Goal: Task Accomplishment & Management: Manage account settings

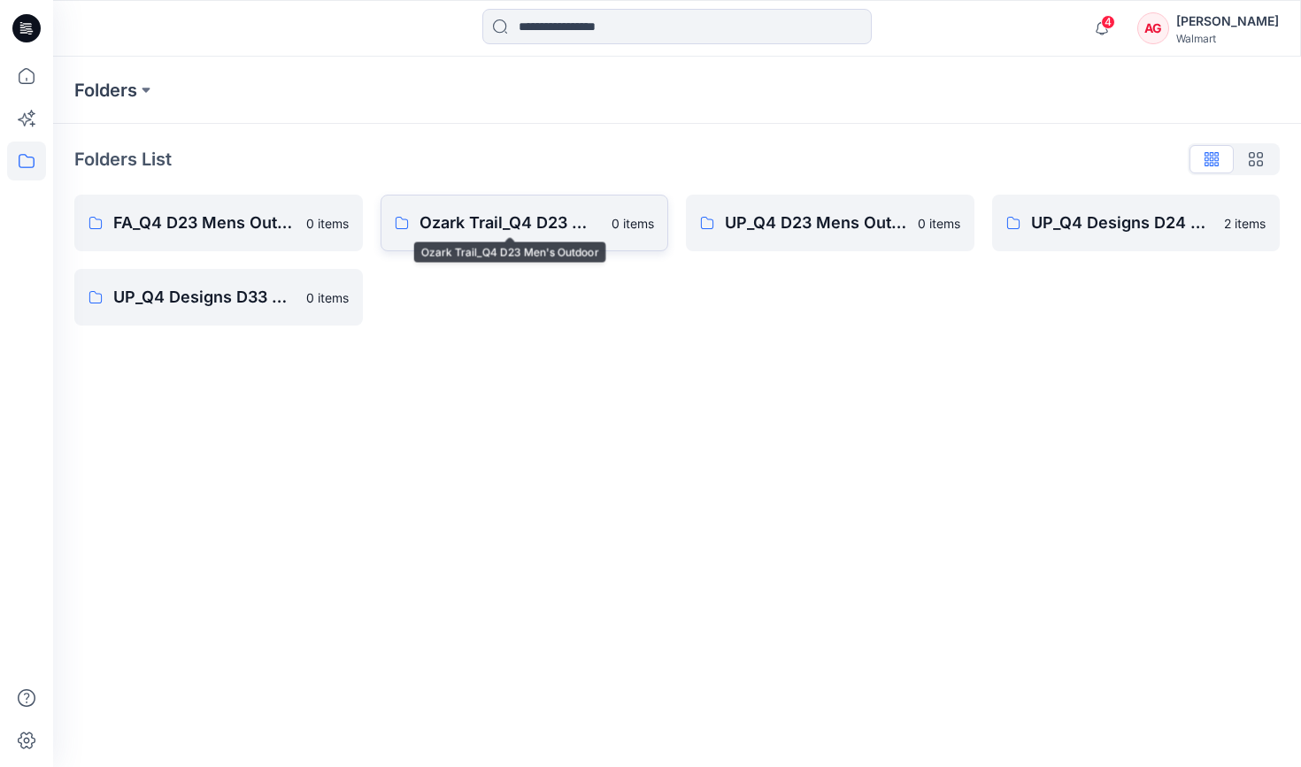
click at [497, 223] on p "Ozark Trail_Q4 D23 Men's Outdoor" at bounding box center [511, 223] width 182 height 25
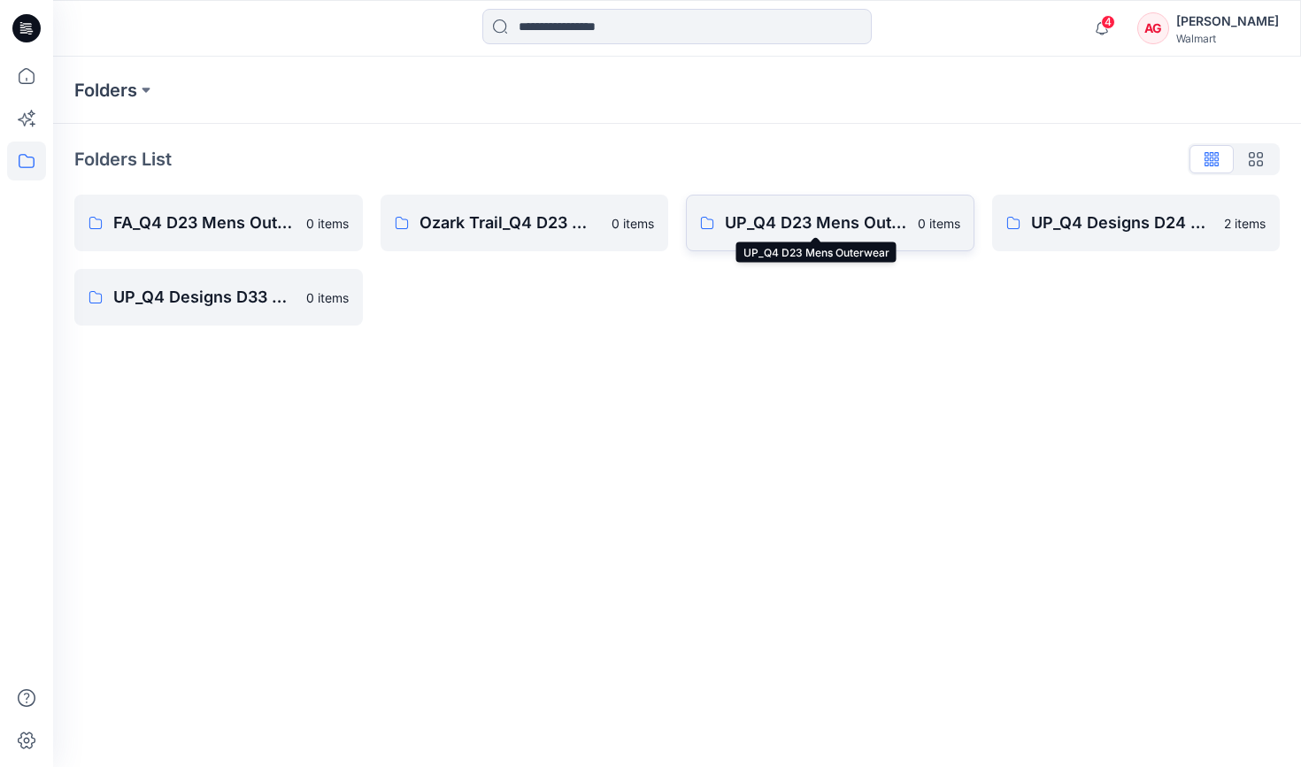
click at [772, 229] on p "UP_Q4 D23 Mens Outerwear" at bounding box center [816, 223] width 182 height 25
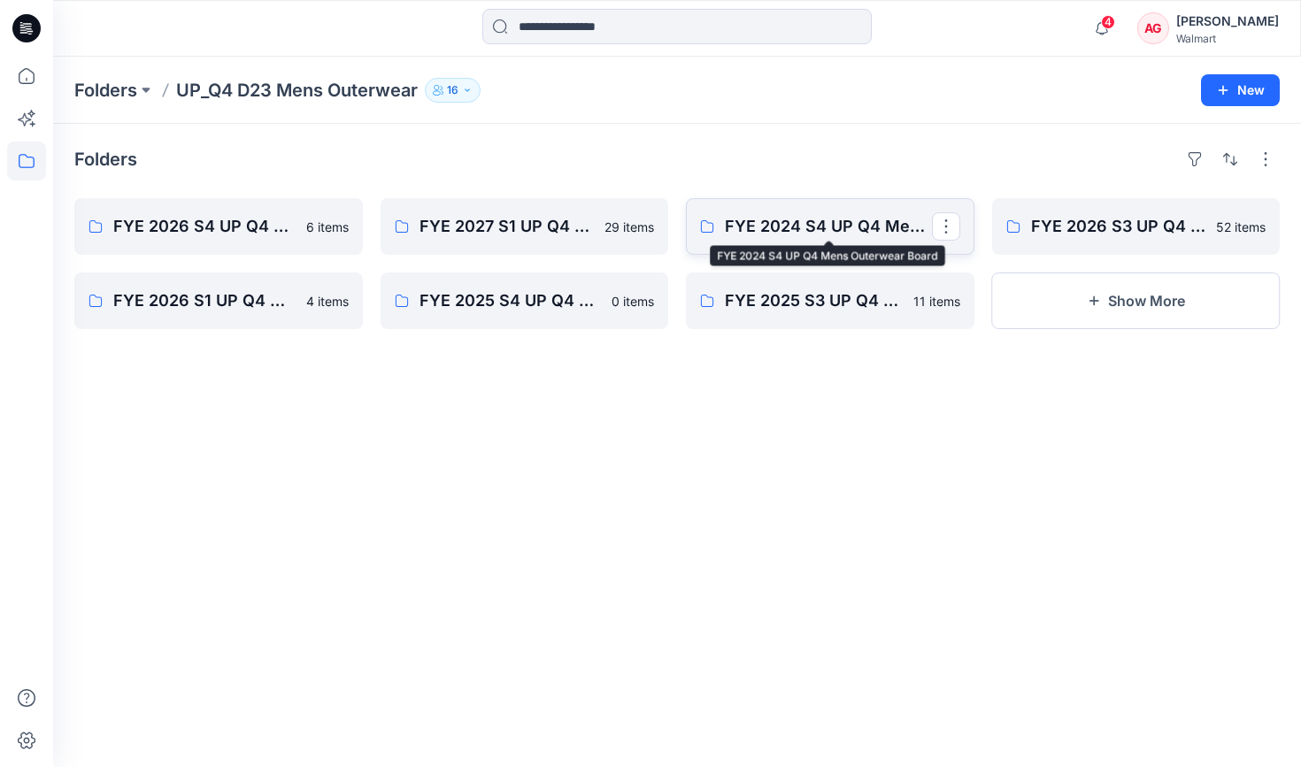
click at [834, 226] on p "FYE 2024 S4 UP Q4 Mens Outerwear Board" at bounding box center [828, 226] width 207 height 25
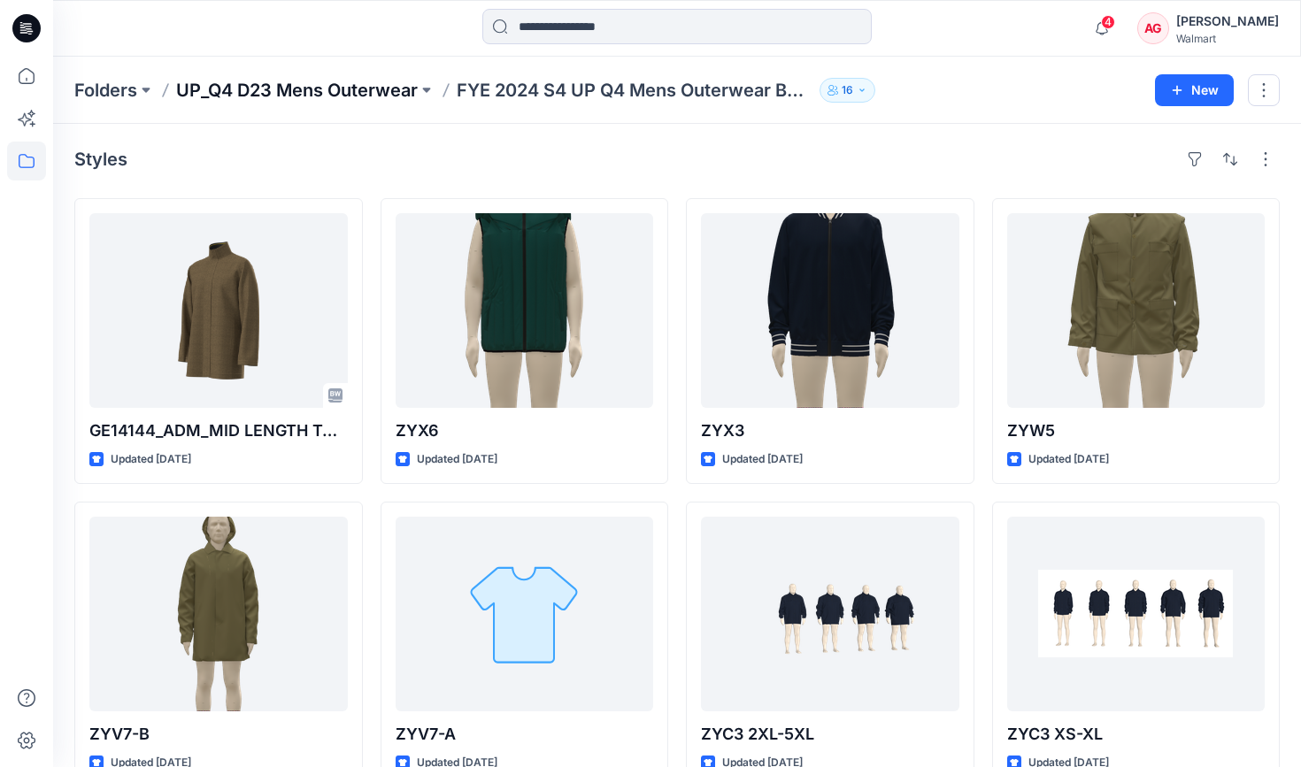
click at [373, 87] on p "UP_Q4 D23 Mens Outerwear" at bounding box center [297, 90] width 242 height 25
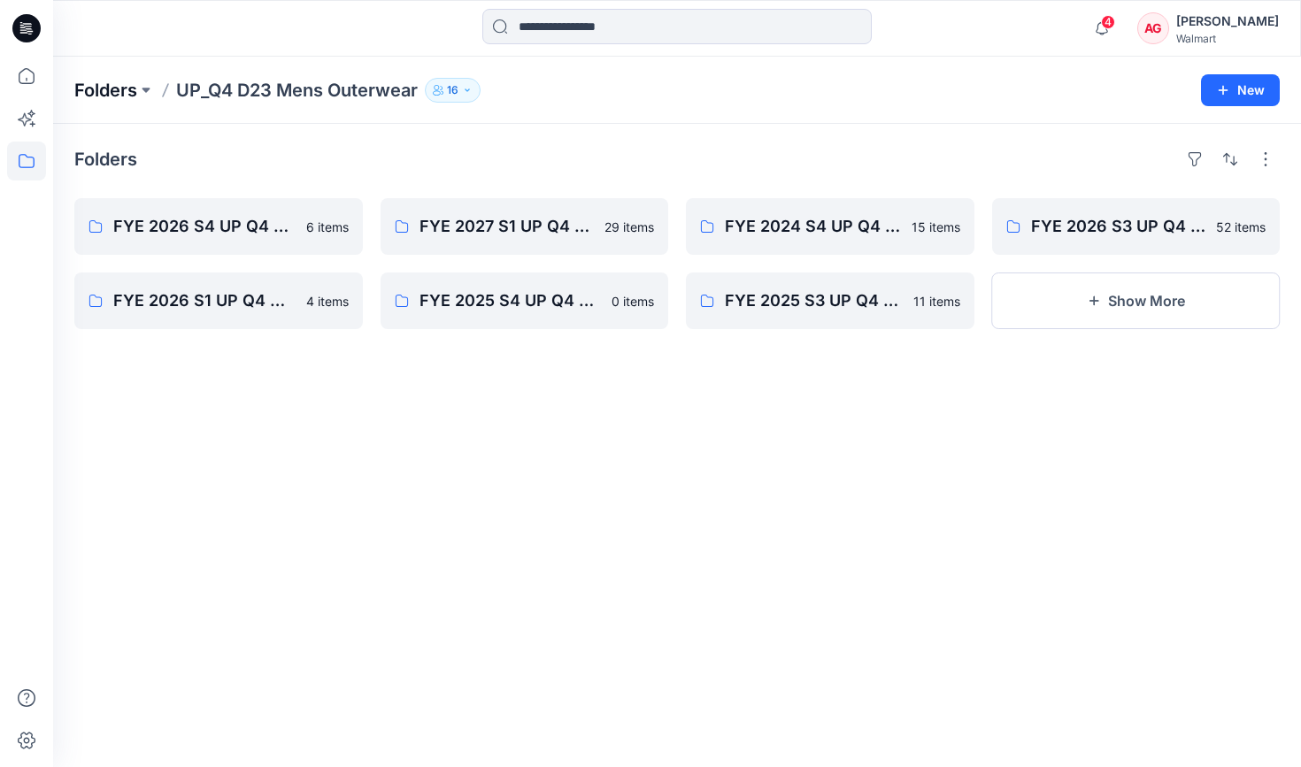
click at [119, 83] on p "Folders" at bounding box center [105, 90] width 63 height 25
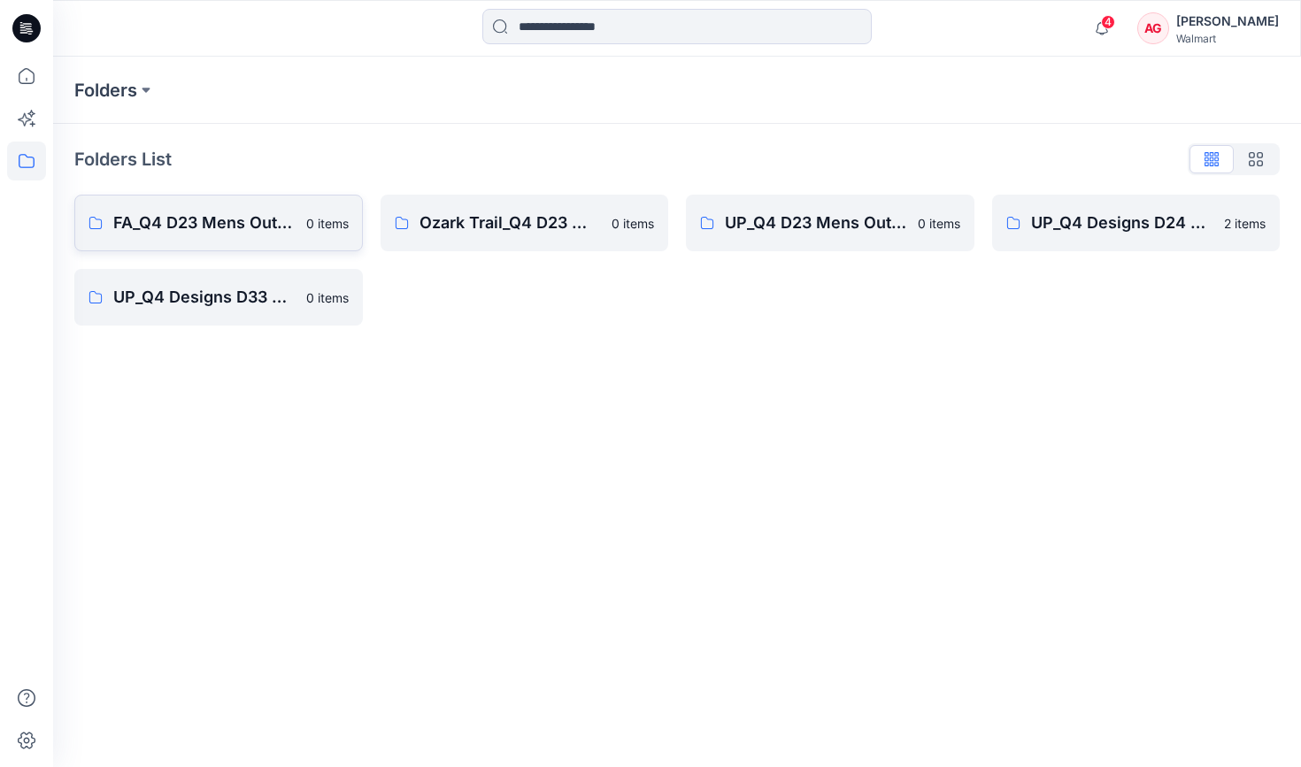
click at [217, 200] on link "FA_Q4 D23 Mens Outerwear 0 items" at bounding box center [218, 223] width 289 height 57
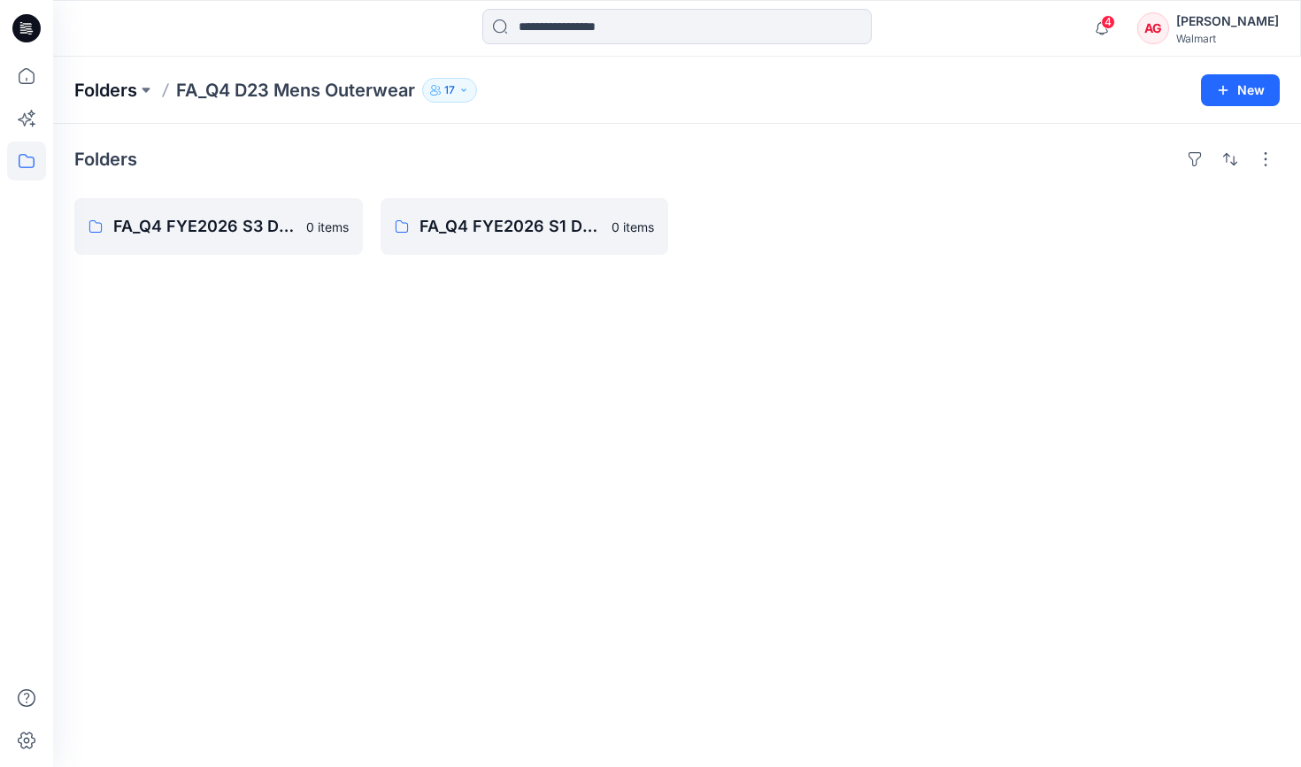
click at [109, 87] on p "Folders" at bounding box center [105, 90] width 63 height 25
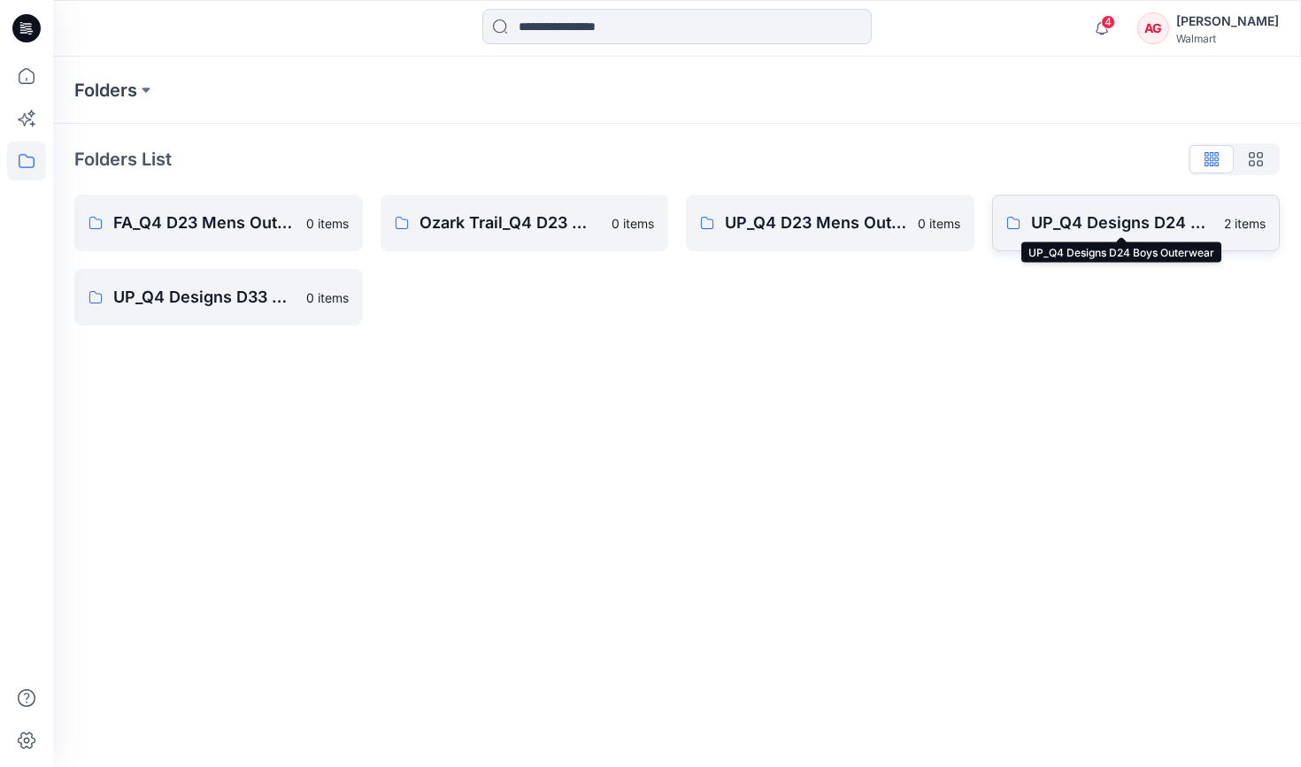
click at [1087, 229] on p "UP_Q4 Designs D24 Boys Outerwear" at bounding box center [1122, 223] width 183 height 25
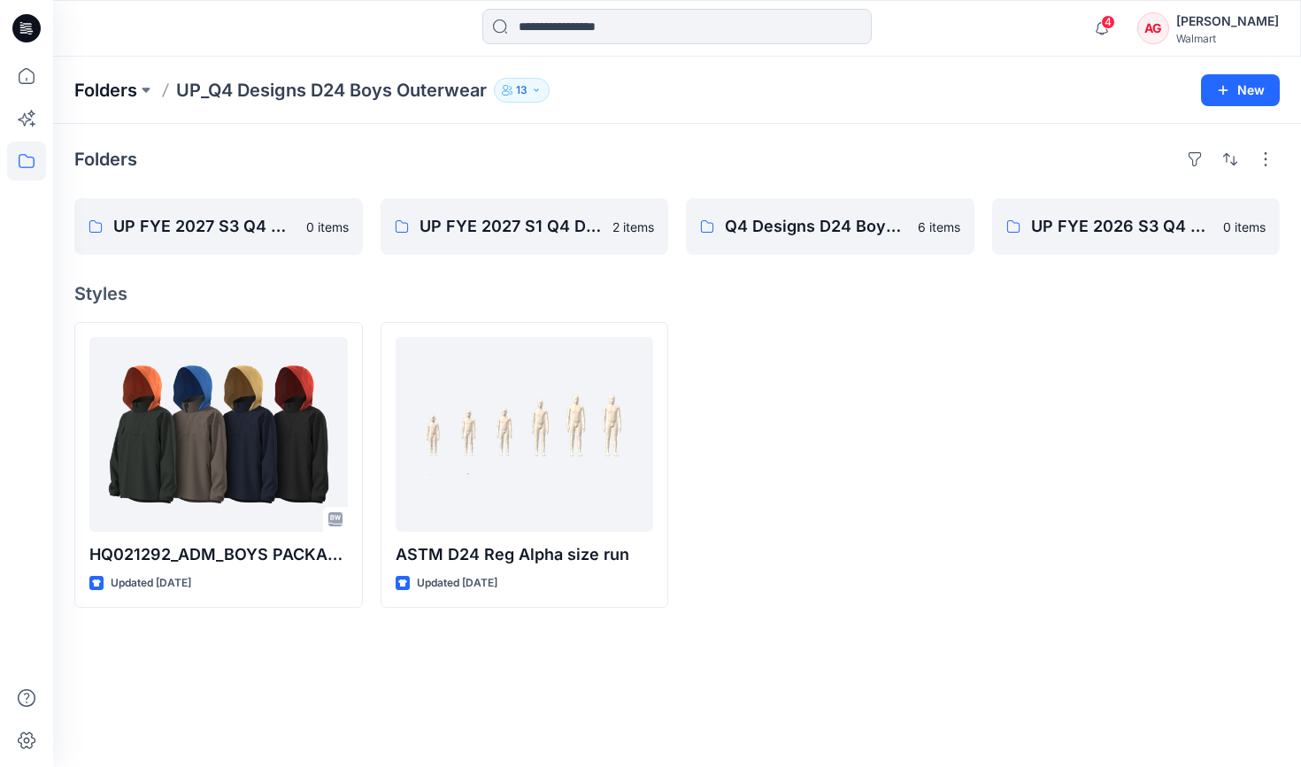
click at [131, 82] on p "Folders" at bounding box center [105, 90] width 63 height 25
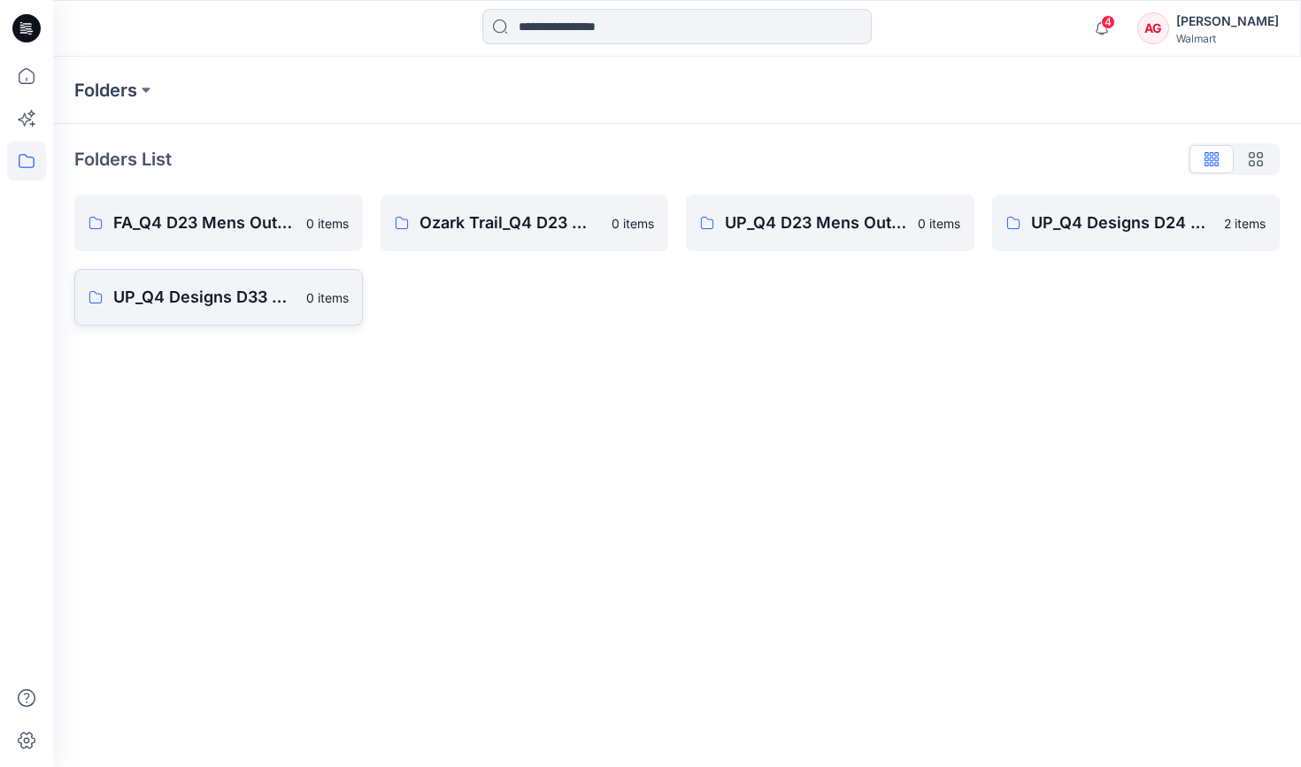
click at [266, 314] on link "UP_Q4 Designs D33 Girls Outerwear 0 items" at bounding box center [218, 297] width 289 height 57
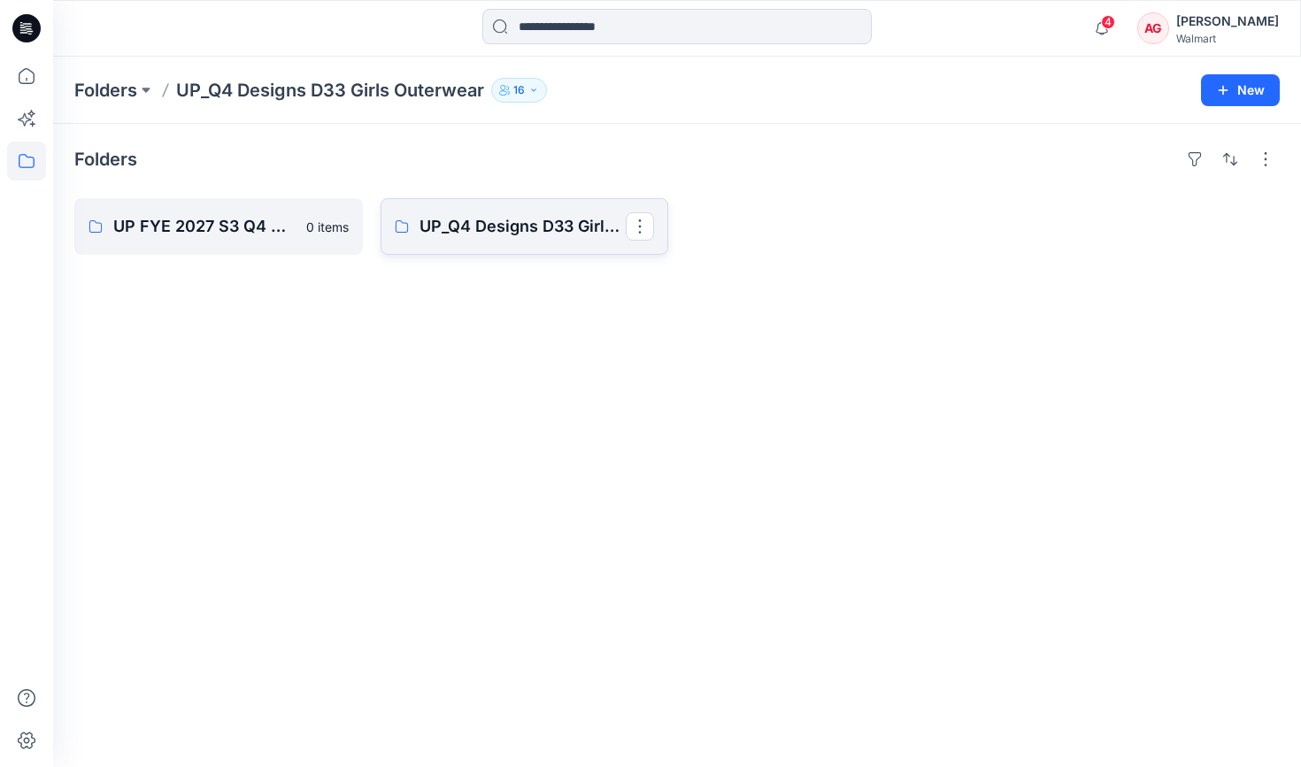
click at [392, 215] on link "UP_Q4 Designs D33 Girls Outerwear Board" at bounding box center [525, 226] width 289 height 57
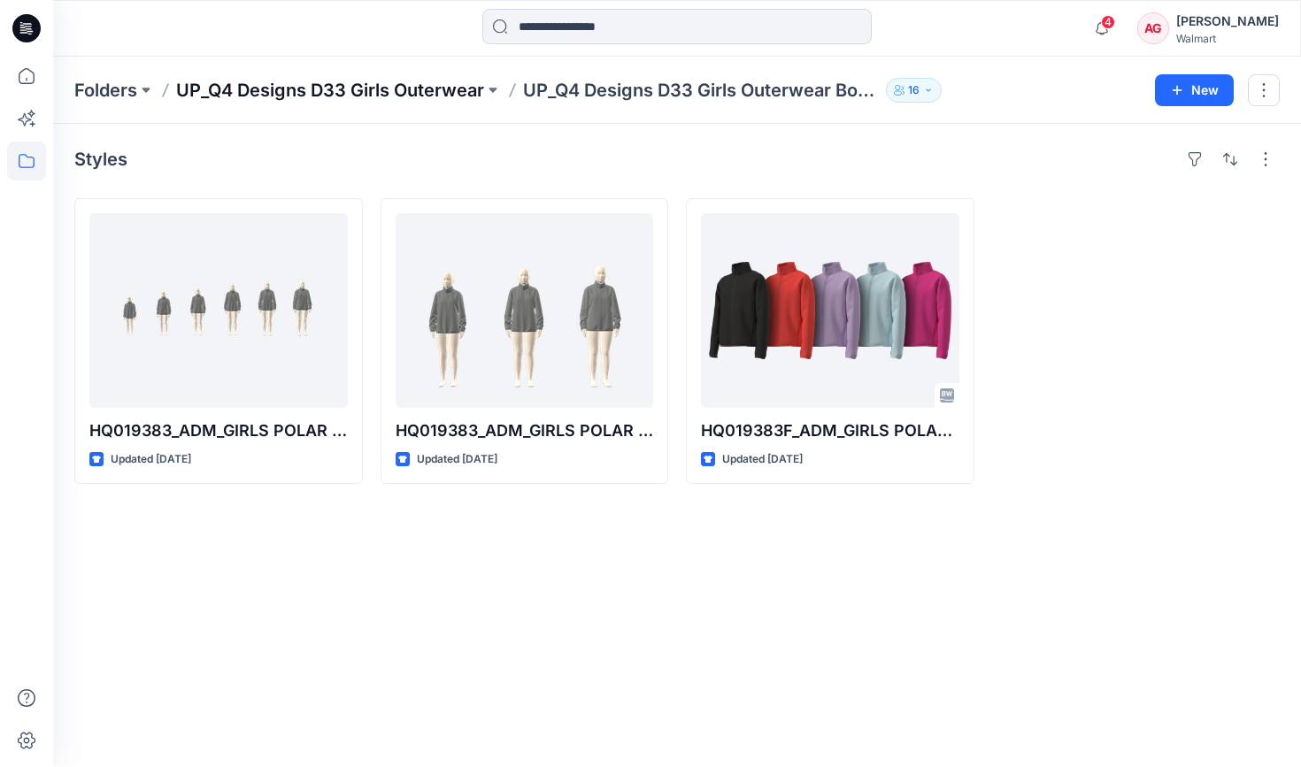
click at [349, 92] on p "UP_Q4 Designs D33 Girls Outerwear" at bounding box center [330, 90] width 308 height 25
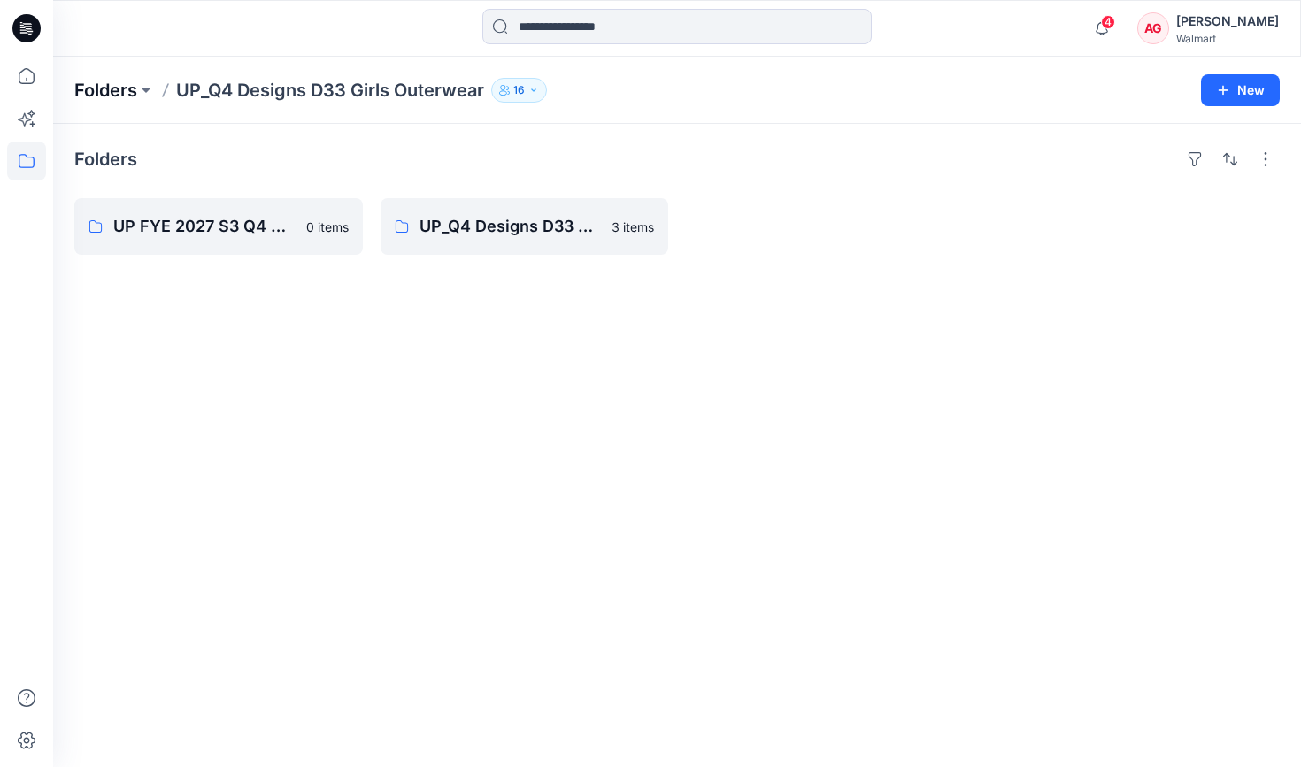
click at [100, 90] on p "Folders" at bounding box center [105, 90] width 63 height 25
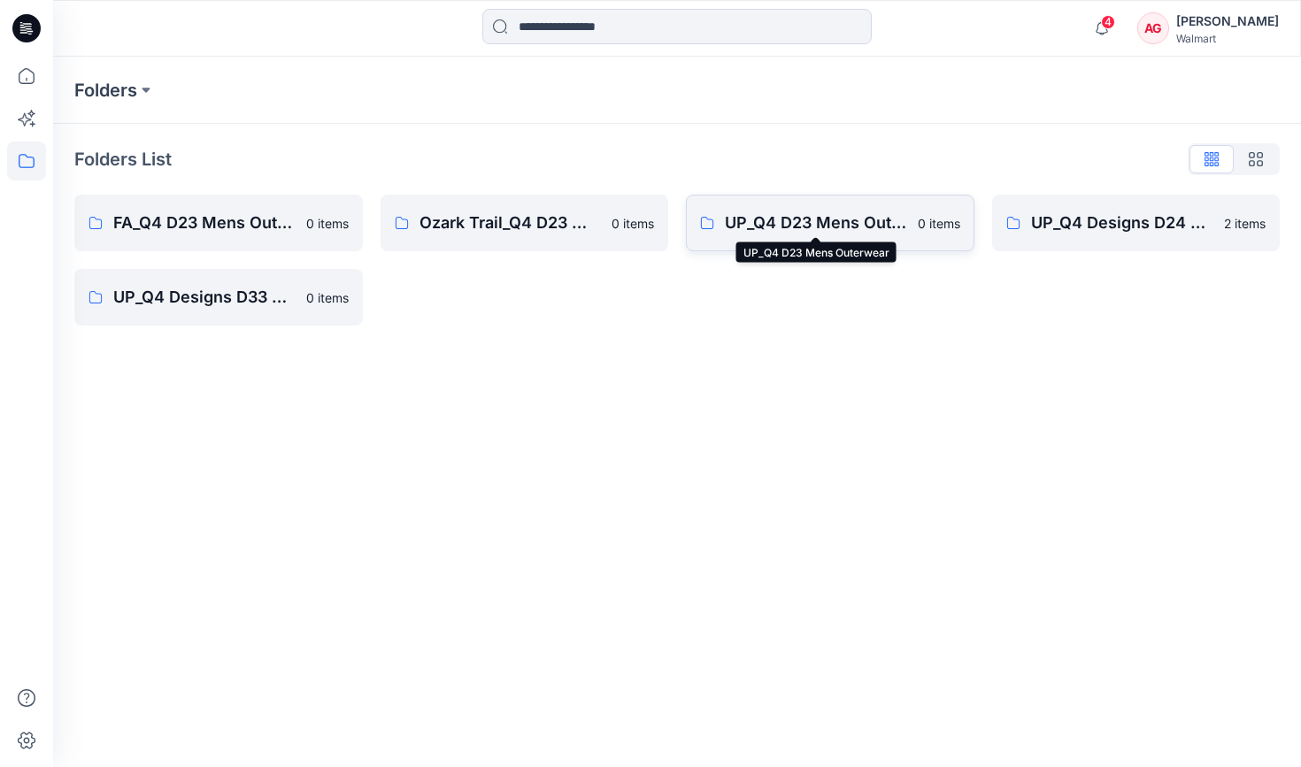
click at [829, 222] on p "UP_Q4 D23 Mens Outerwear" at bounding box center [816, 223] width 182 height 25
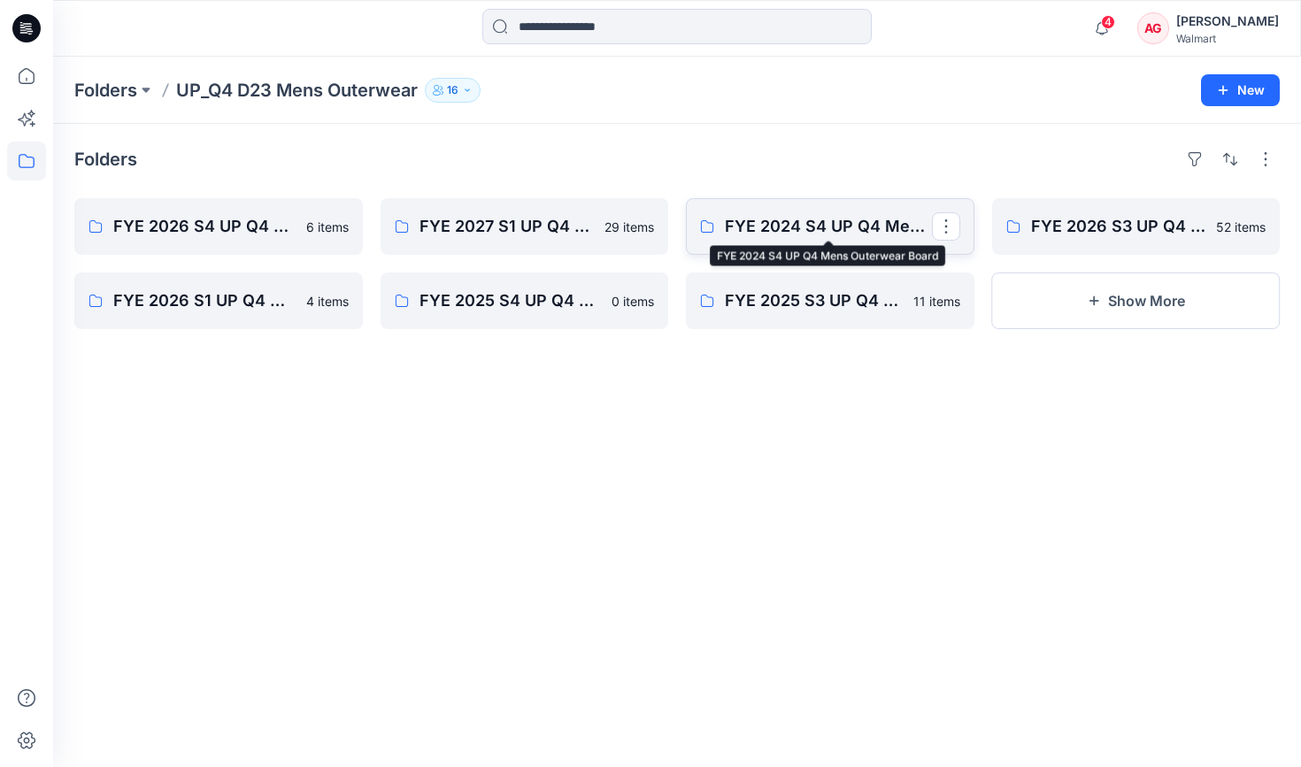
click at [751, 235] on p "FYE 2024 S4 UP Q4 Mens Outerwear Board" at bounding box center [828, 226] width 207 height 25
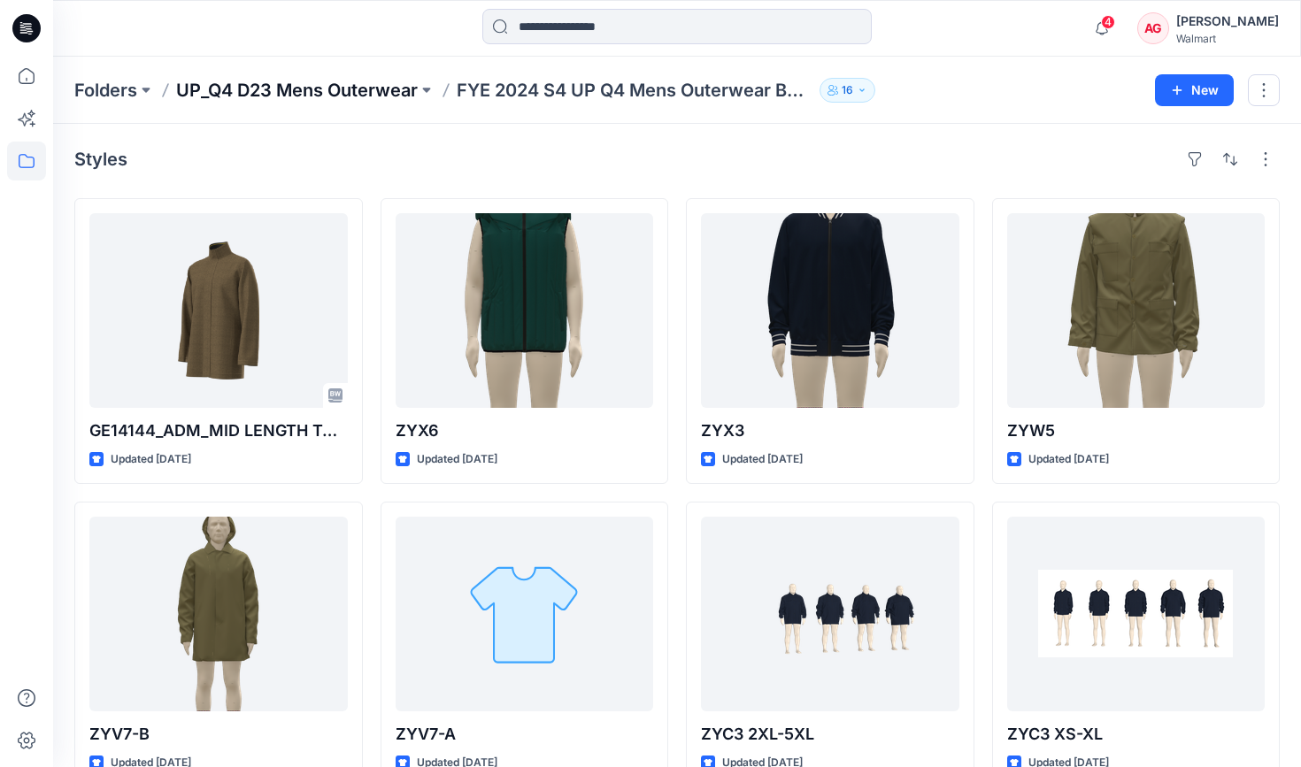
click at [315, 78] on p "UP_Q4 D23 Mens Outerwear" at bounding box center [297, 90] width 242 height 25
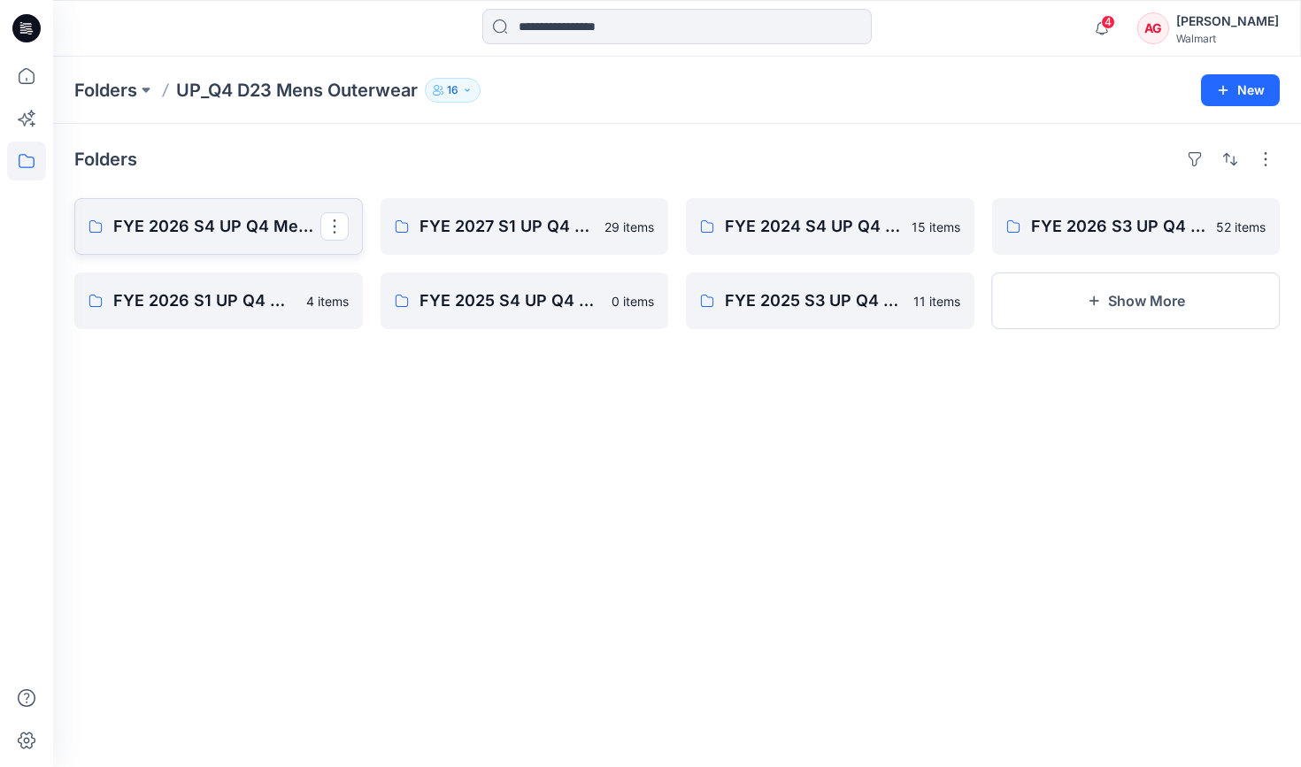
click at [227, 212] on link "FYE 2026 S4 UP Q4 Men's Outerwear" at bounding box center [218, 226] width 289 height 57
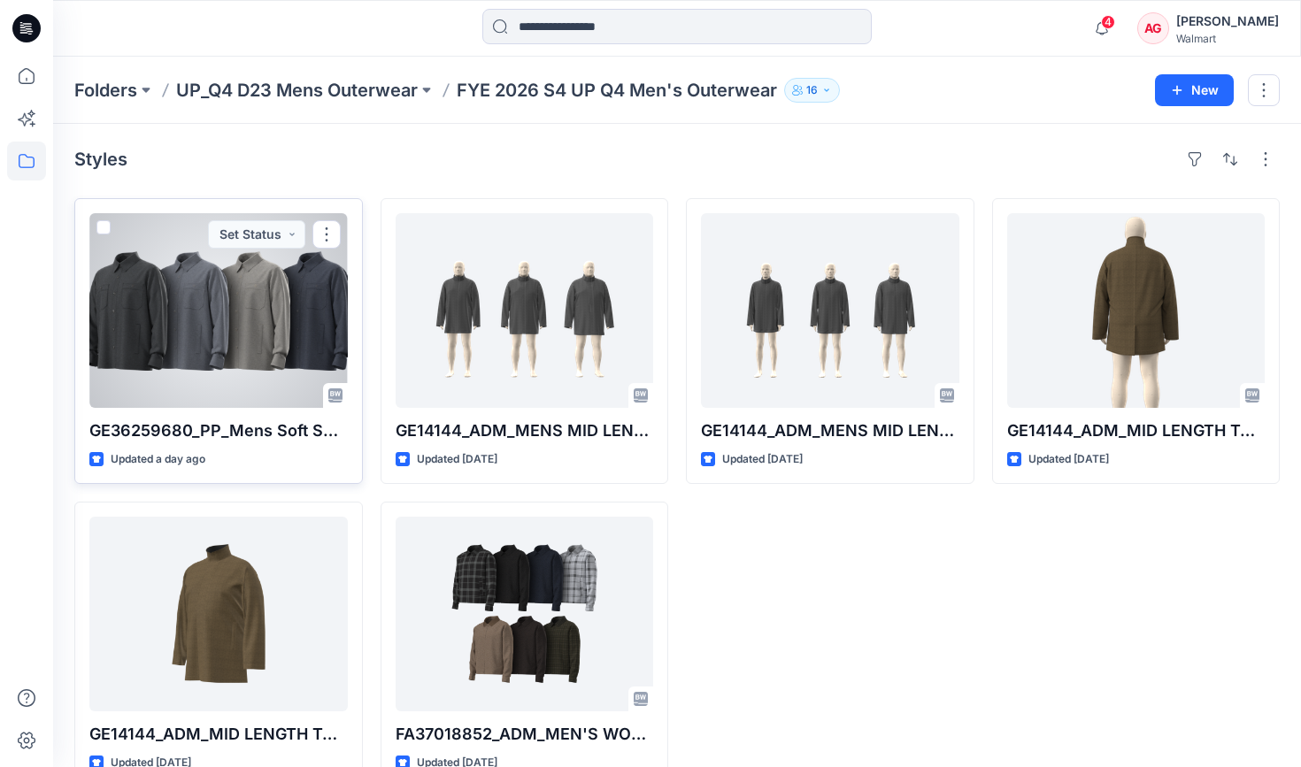
click at [235, 344] on div at bounding box center [218, 310] width 258 height 195
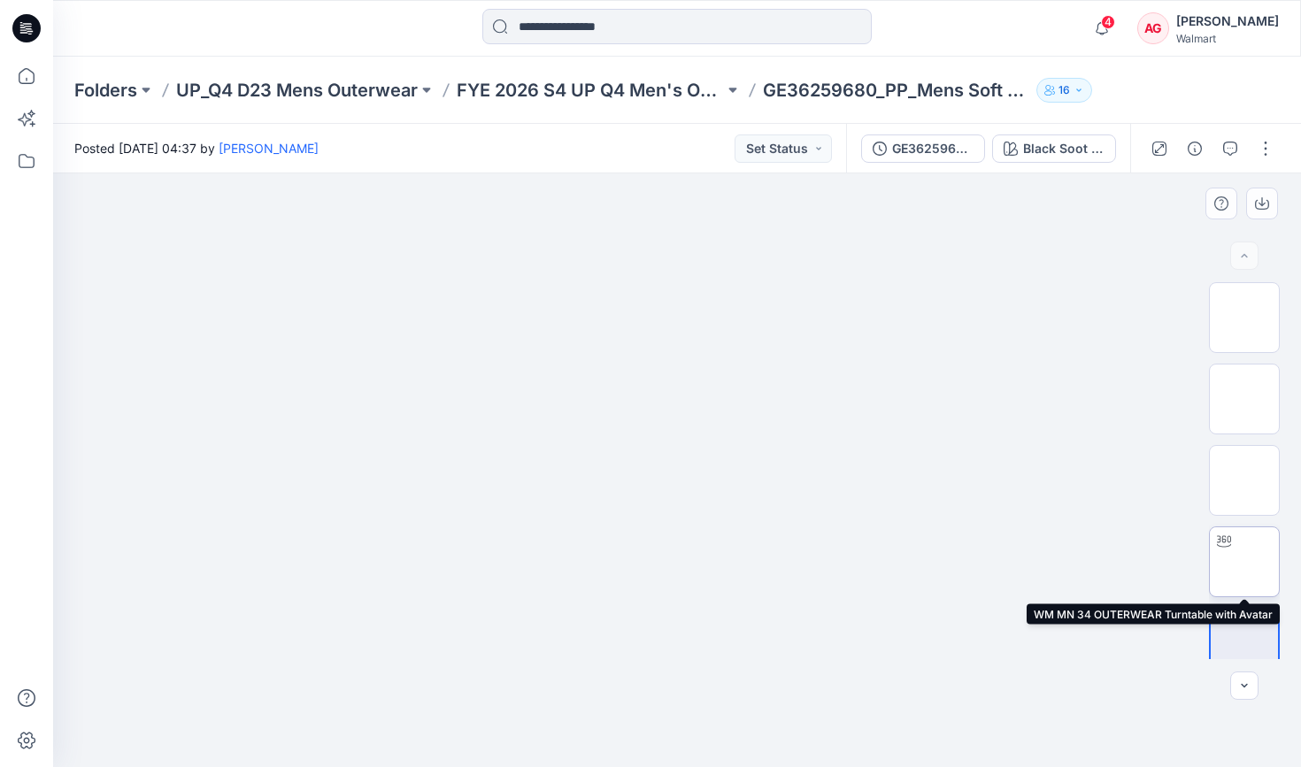
click at [1087, 562] on img at bounding box center [1244, 562] width 0 height 0
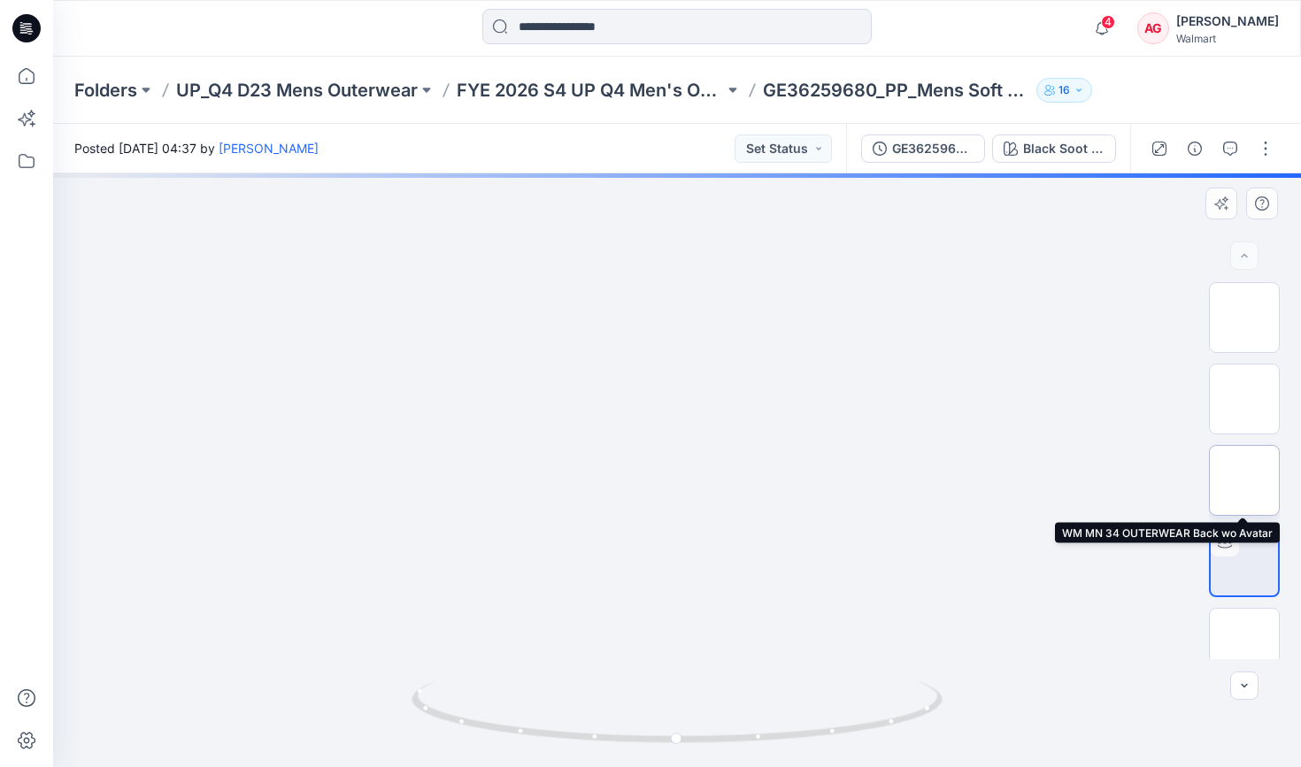
click at [1087, 481] on img at bounding box center [1244, 481] width 0 height 0
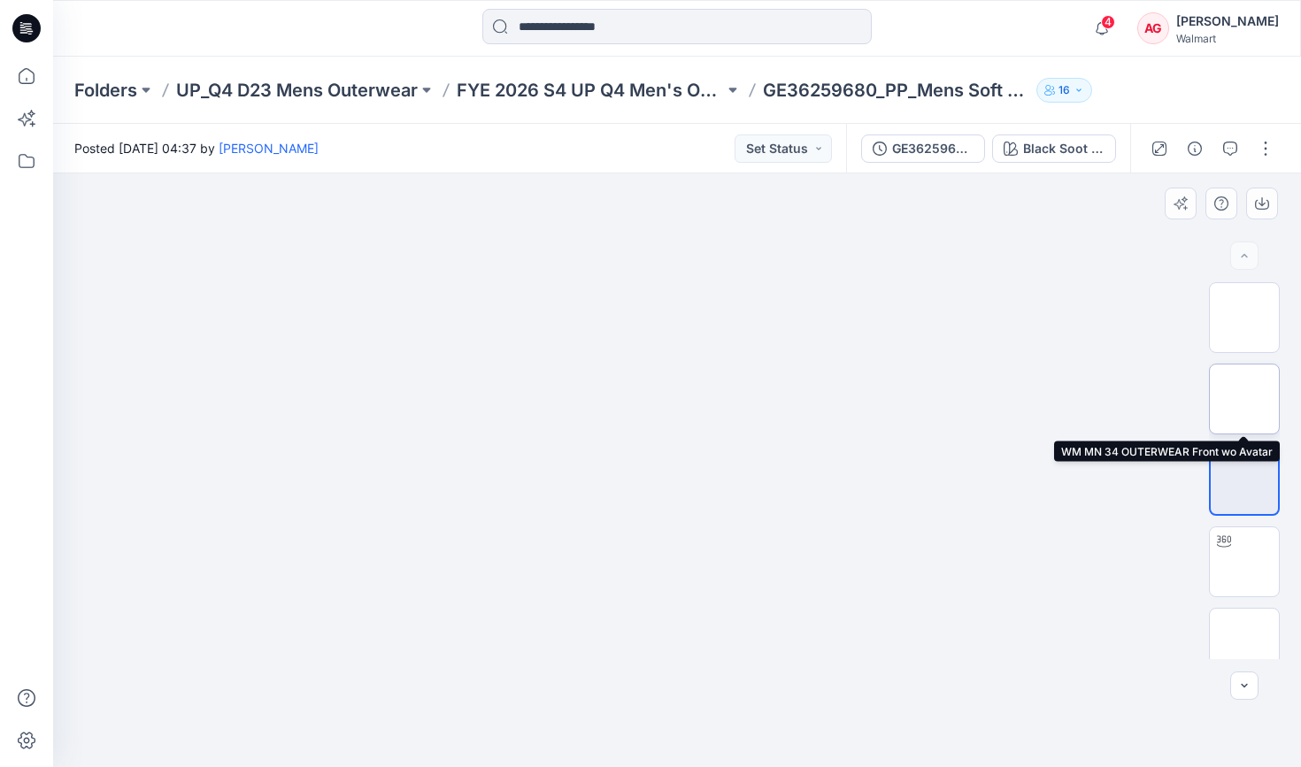
click at [1087, 399] on img at bounding box center [1244, 399] width 0 height 0
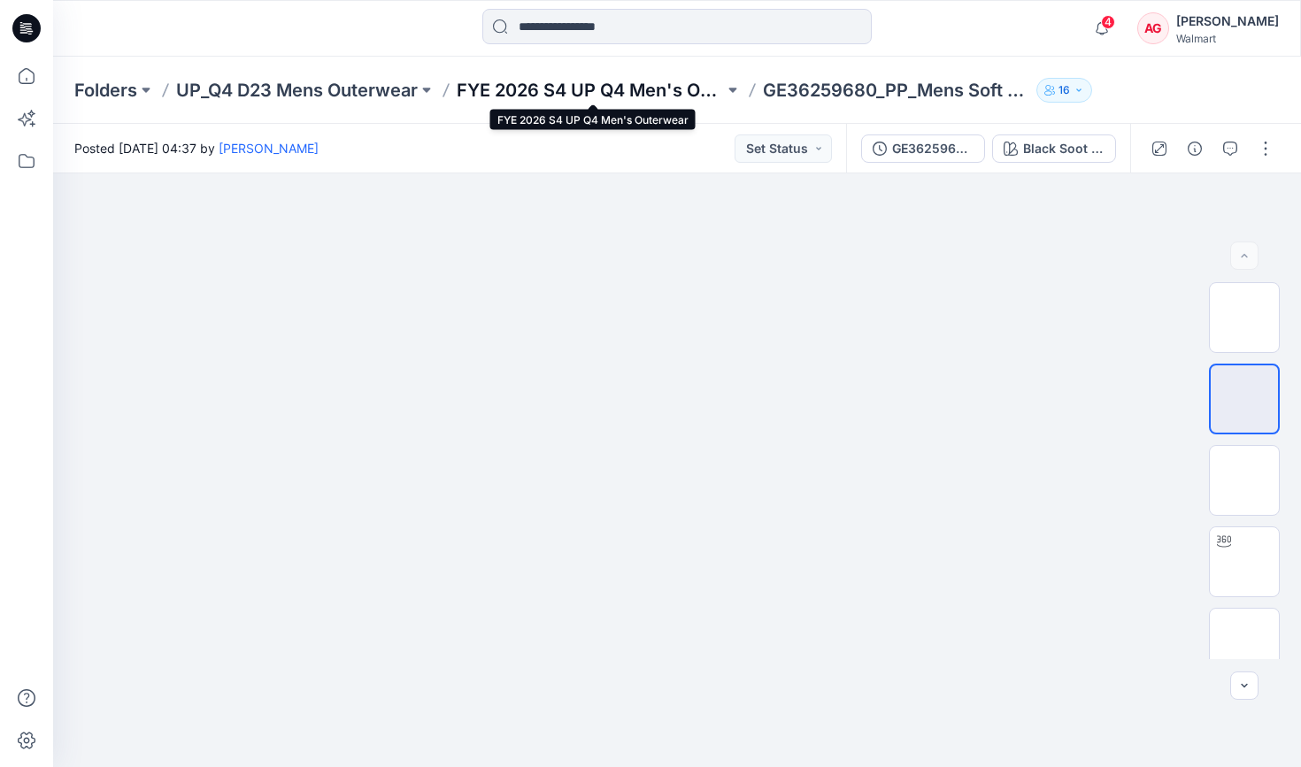
click at [673, 82] on p "FYE 2026 S4 UP Q4 Men's Outerwear" at bounding box center [590, 90] width 267 height 25
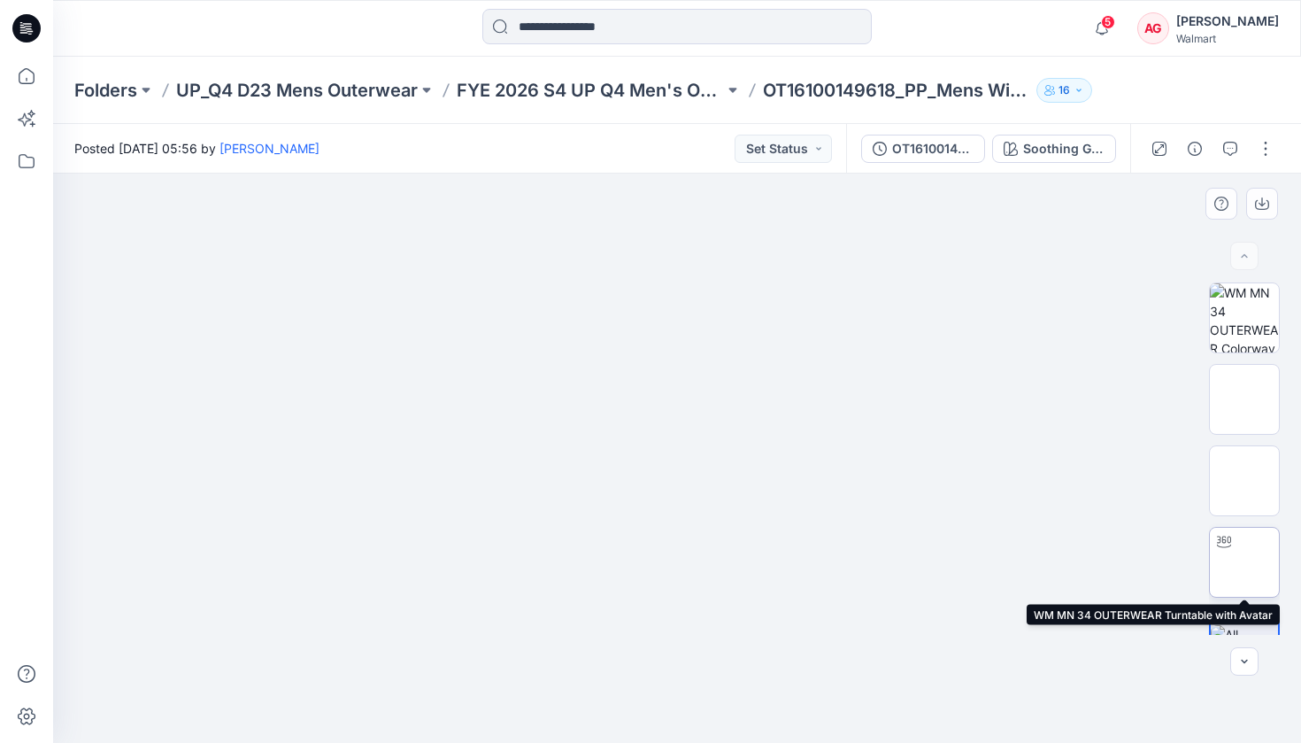
click at [1244, 562] on img at bounding box center [1244, 562] width 0 height 0
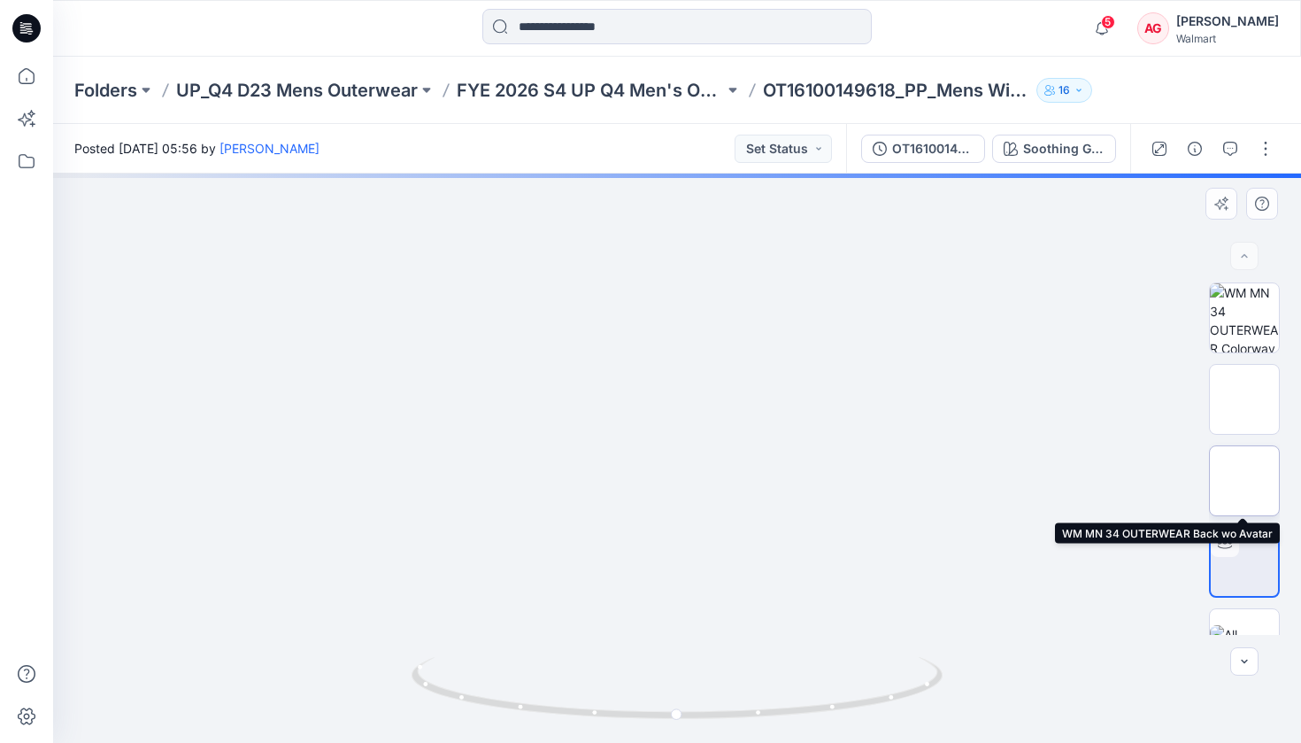
click at [1244, 481] on img at bounding box center [1244, 481] width 0 height 0
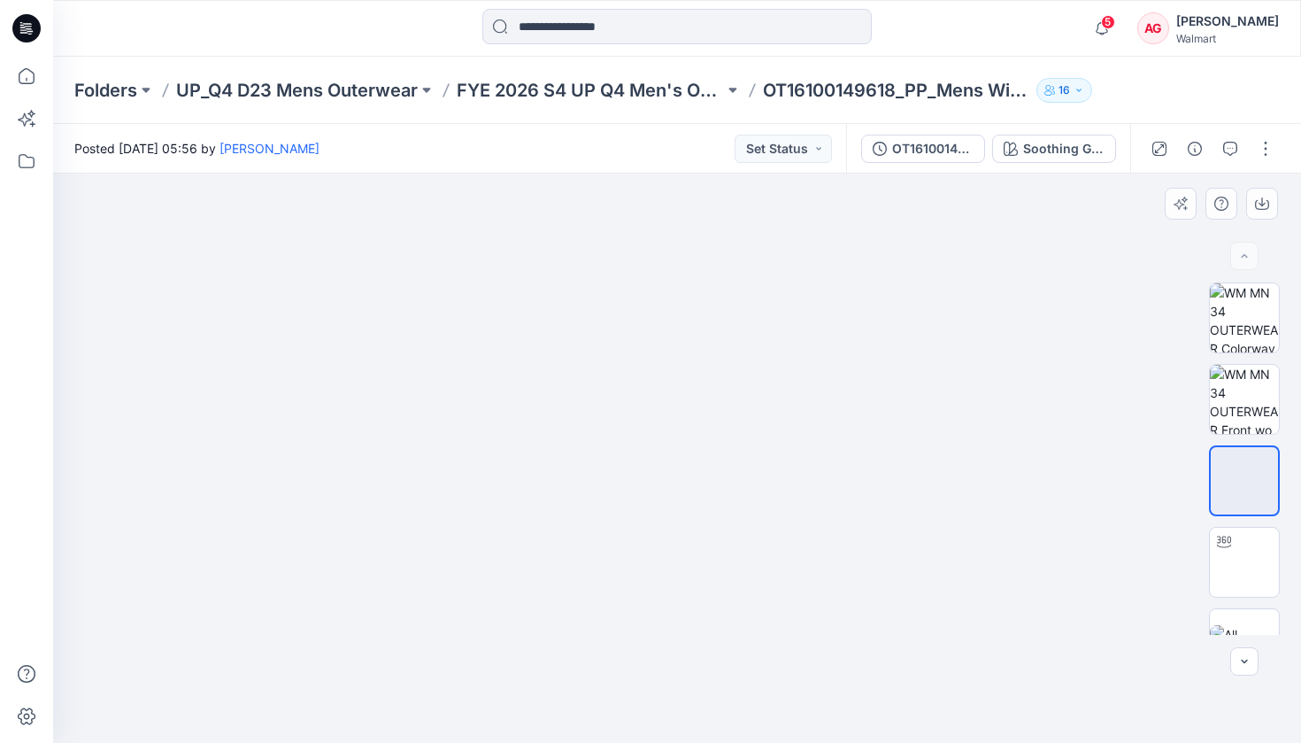
drag, startPoint x: 675, startPoint y: 353, endPoint x: 674, endPoint y: 402, distance: 48.7
click at [674, 173] on img at bounding box center [677, 173] width 569 height 0
click at [1259, 396] on img at bounding box center [1244, 399] width 69 height 69
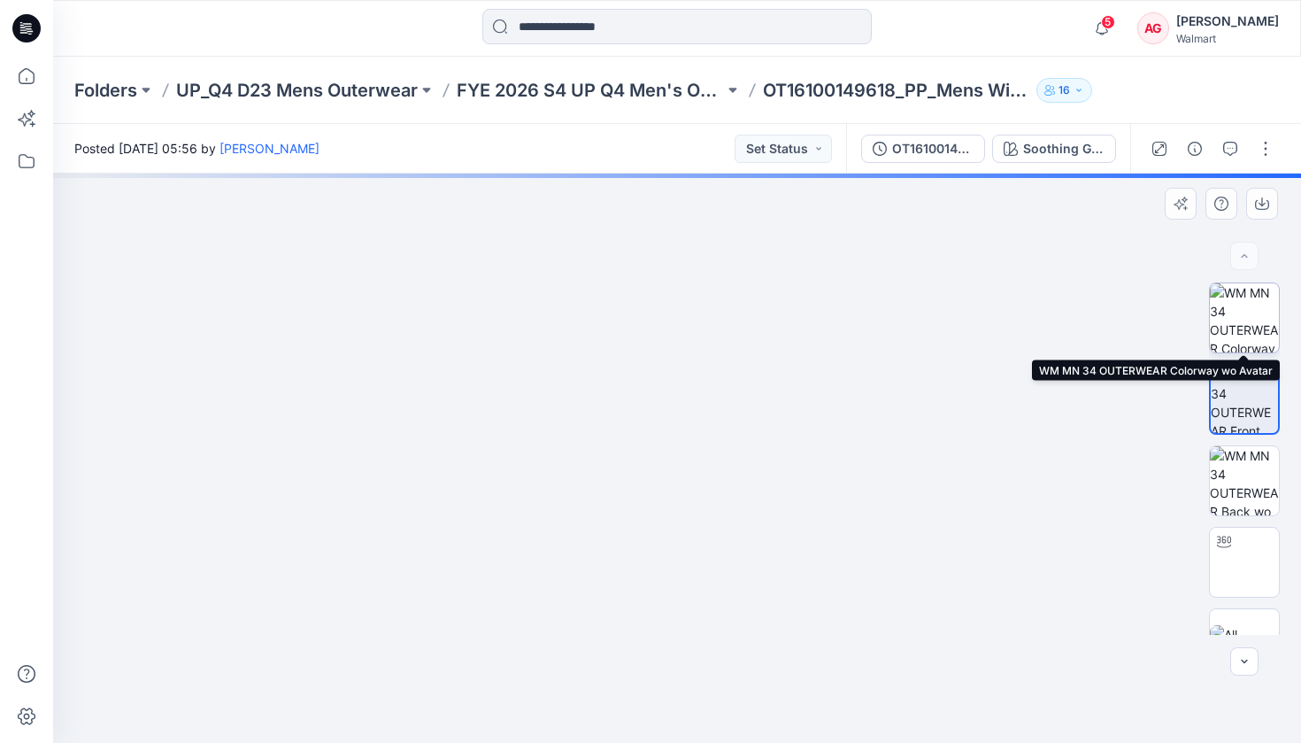
click at [1259, 300] on img at bounding box center [1244, 317] width 69 height 69
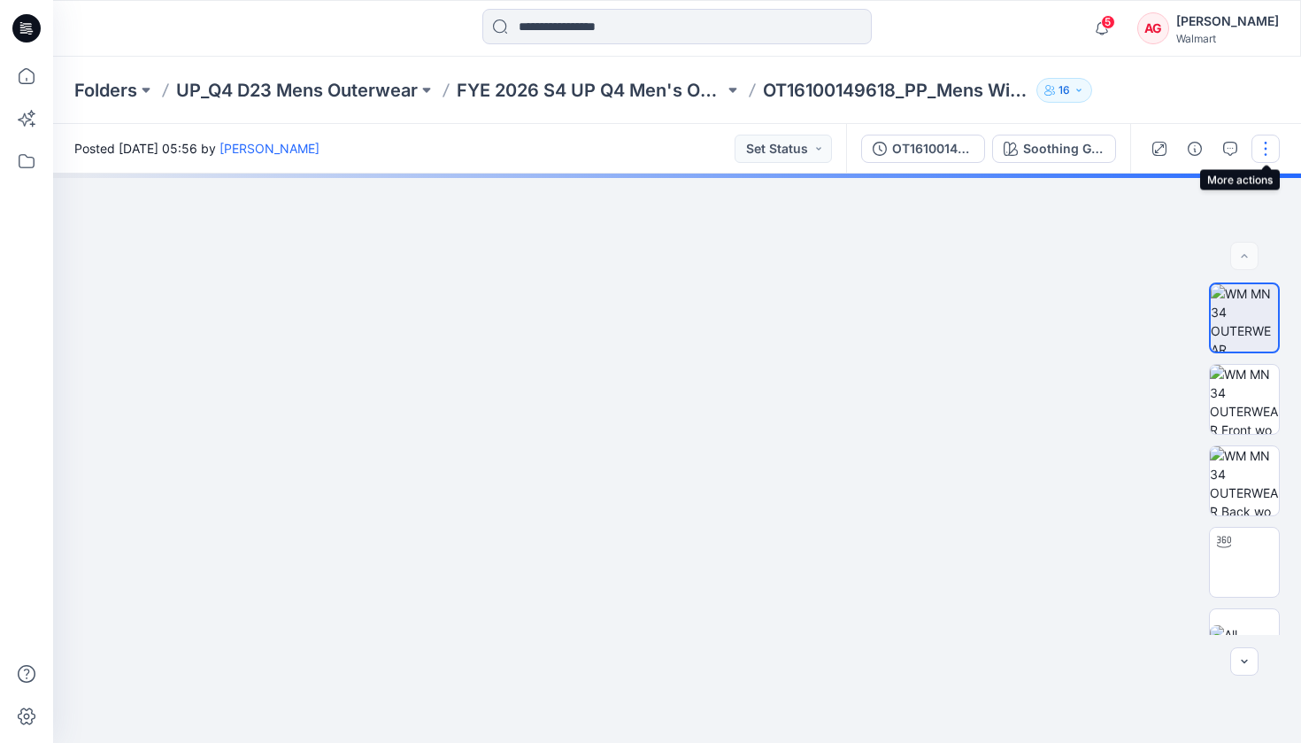
click at [1266, 143] on button "button" at bounding box center [1265, 149] width 28 height 28
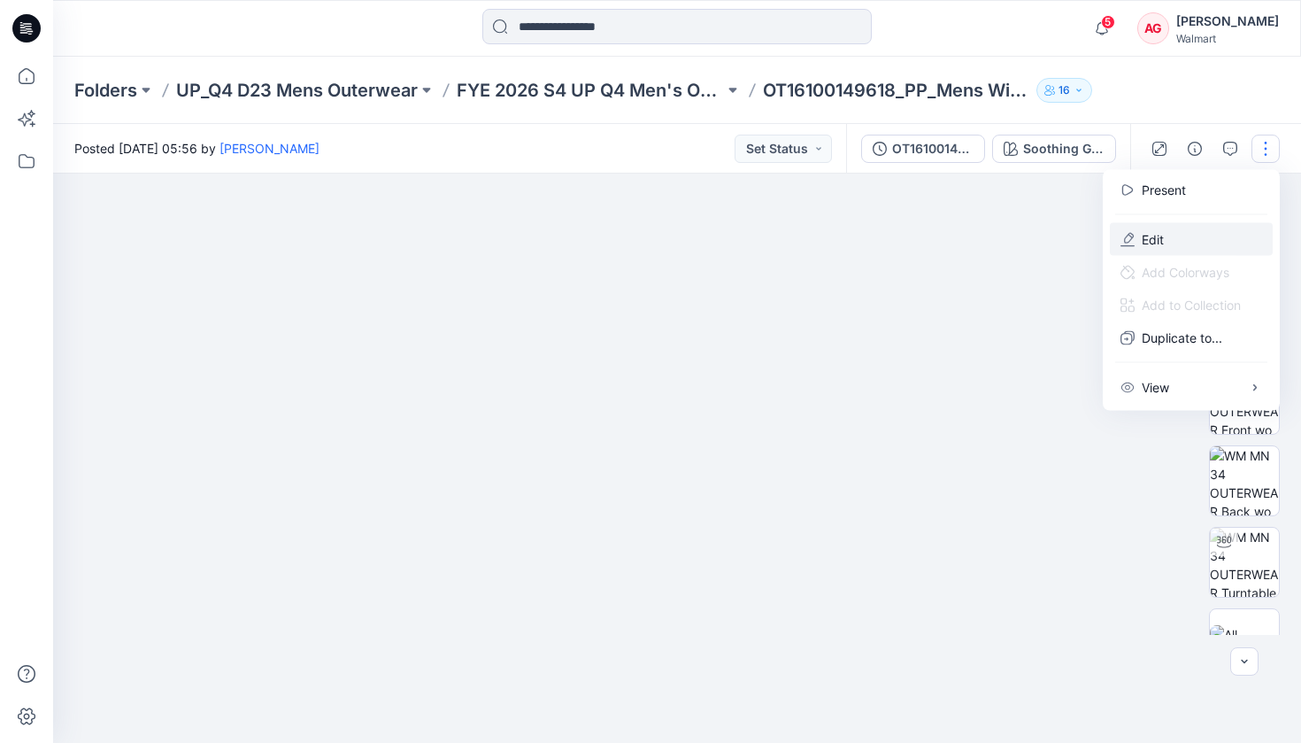
click at [1181, 226] on button "Edit" at bounding box center [1191, 239] width 163 height 33
click at [1235, 148] on icon "button" at bounding box center [1230, 149] width 14 height 14
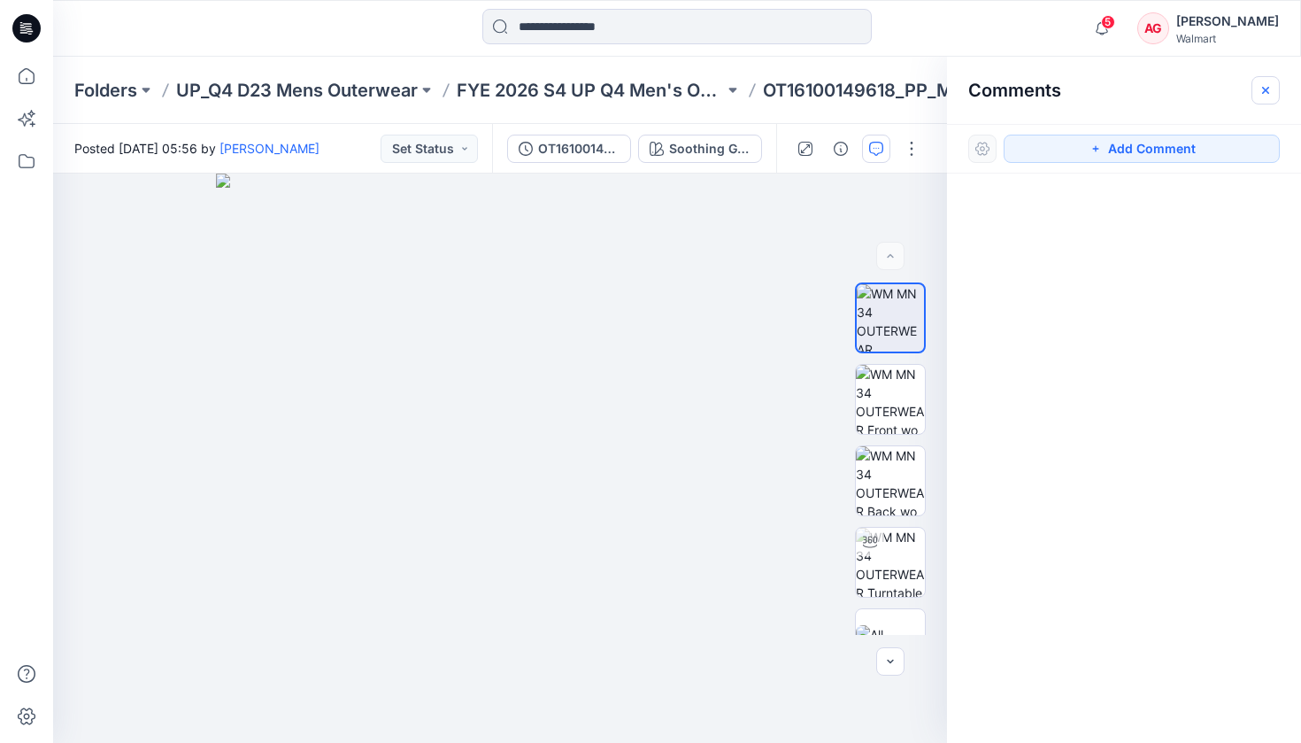
click at [1260, 100] on button "button" at bounding box center [1265, 90] width 28 height 28
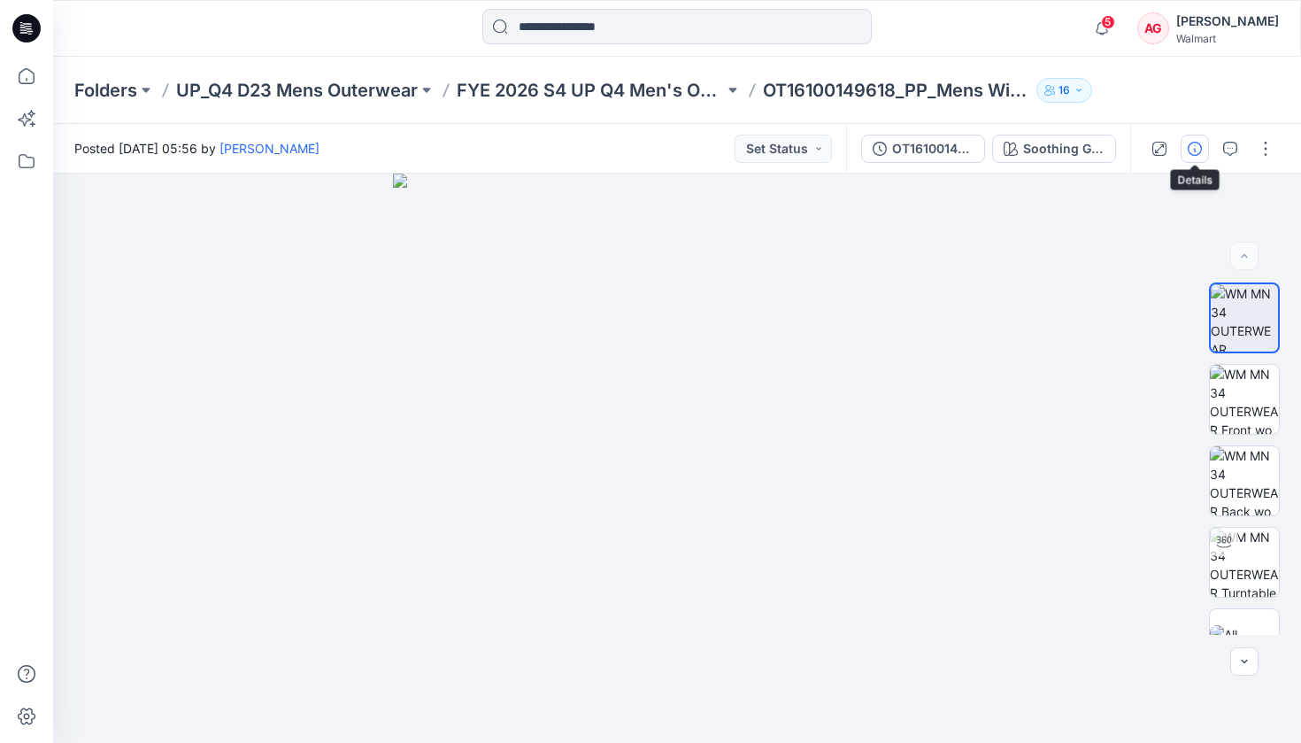
click at [1191, 145] on icon "button" at bounding box center [1195, 149] width 14 height 14
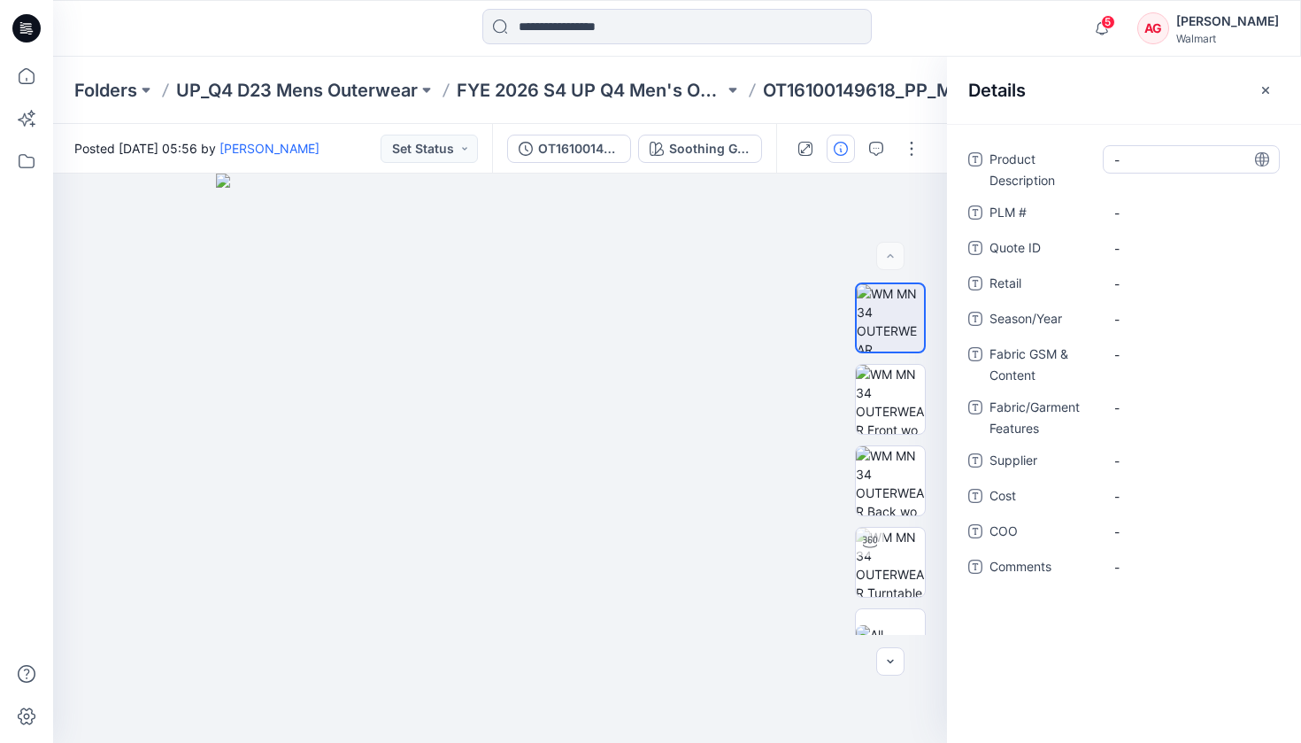
click at [1174, 168] on Description "-" at bounding box center [1191, 159] width 154 height 19
type textarea "**********"
click at [1206, 204] on \ "-" at bounding box center [1191, 213] width 154 height 19
type textarea "**********"
click at [1170, 316] on span "-" at bounding box center [1191, 319] width 154 height 19
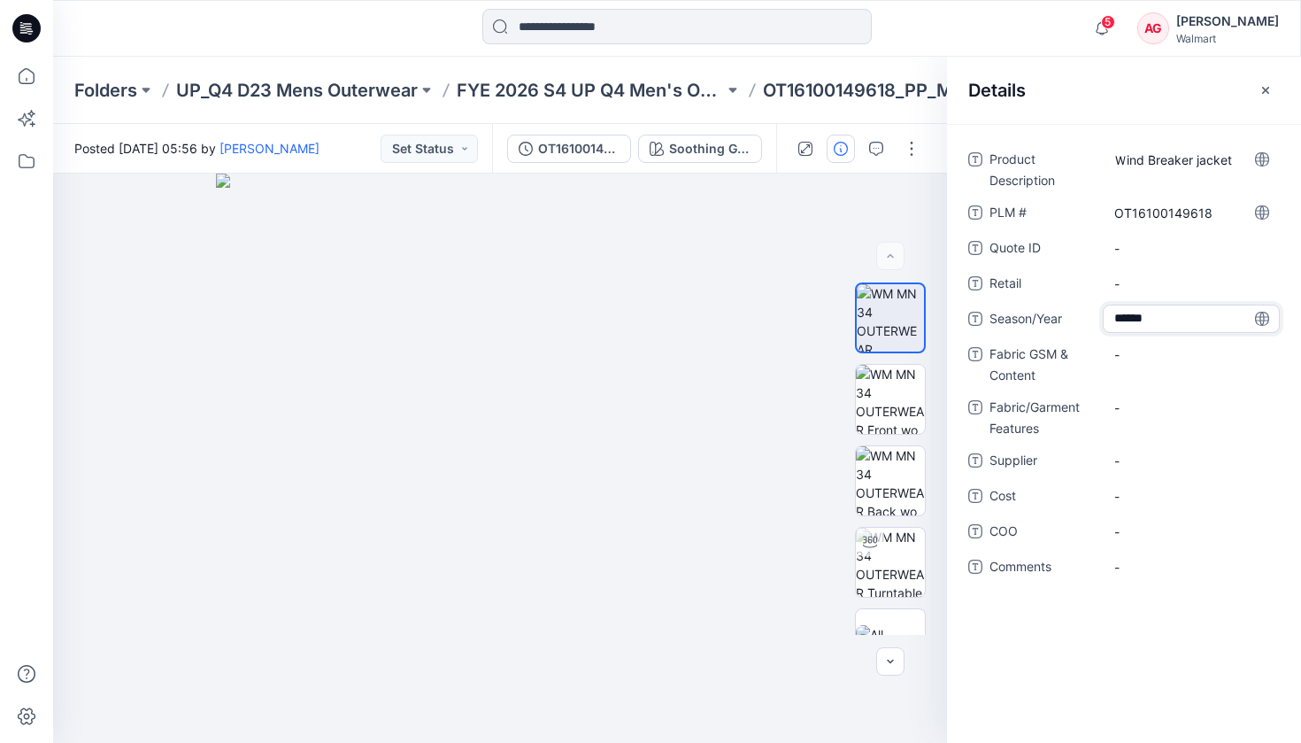
type textarea "*******"
click at [1151, 357] on Content "-" at bounding box center [1191, 354] width 154 height 19
click at [1151, 357] on textarea at bounding box center [1191, 354] width 177 height 28
click at [1147, 359] on textarea "**********" at bounding box center [1191, 354] width 177 height 28
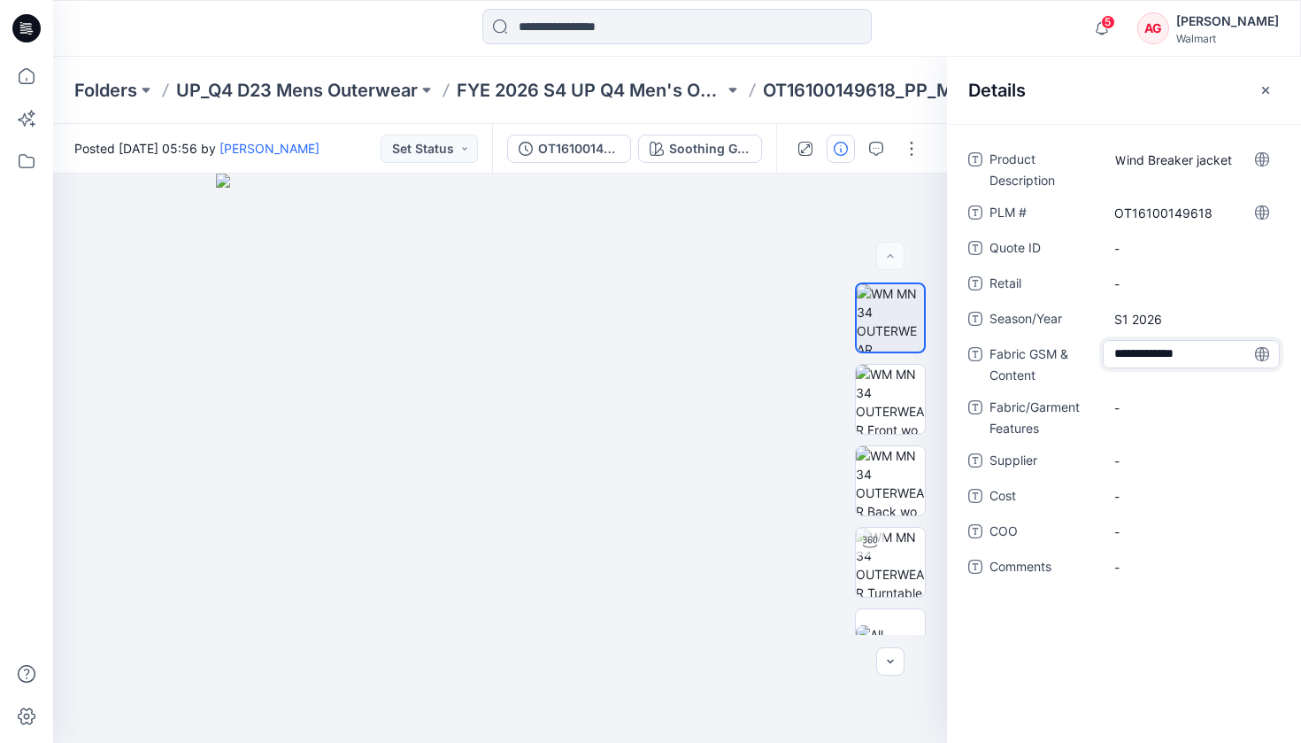
scroll to position [12, 0]
drag, startPoint x: 1114, startPoint y: 343, endPoint x: 1220, endPoint y: 361, distance: 107.7
click at [1220, 361] on textarea "**********" at bounding box center [1191, 354] width 177 height 28
type textarea "******"
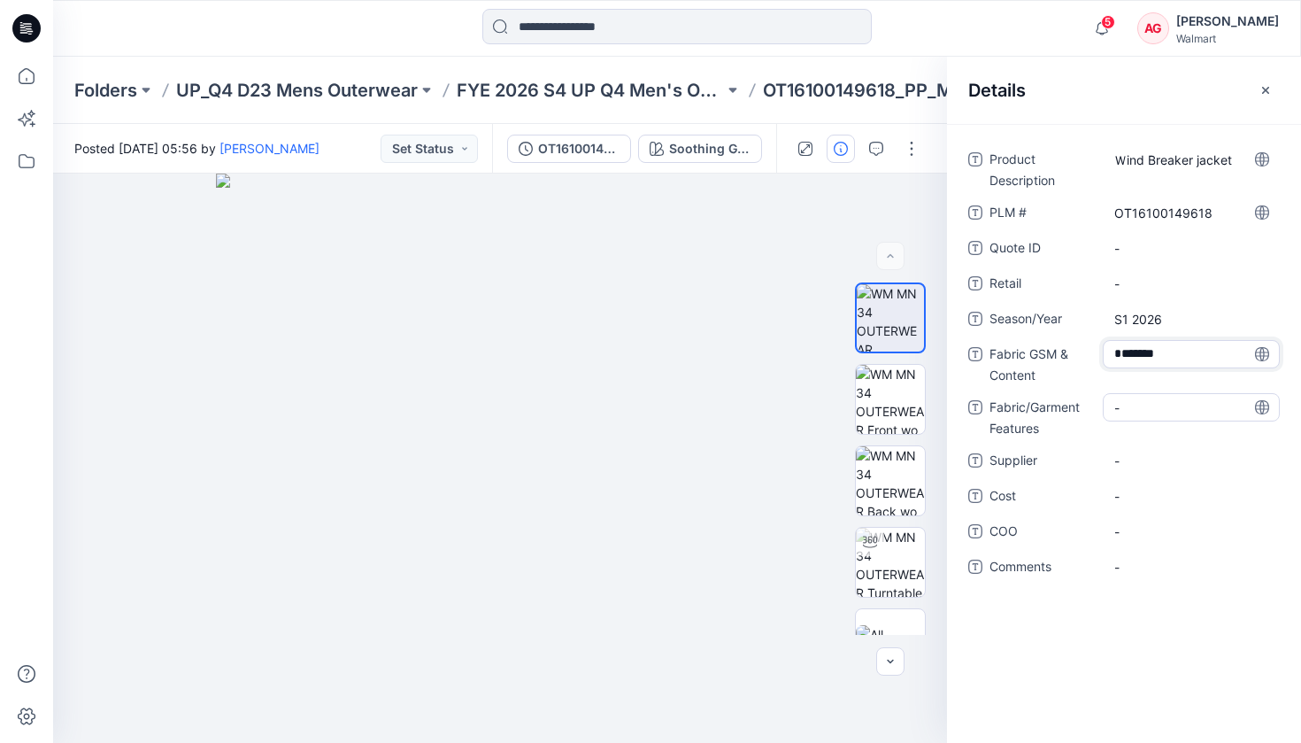
click at [1144, 404] on Features "-" at bounding box center [1191, 407] width 154 height 19
click at [1144, 404] on textarea at bounding box center [1191, 407] width 177 height 28
click at [1140, 419] on textarea at bounding box center [1191, 407] width 177 height 28
click at [1134, 398] on textarea "**********" at bounding box center [1191, 407] width 177 height 28
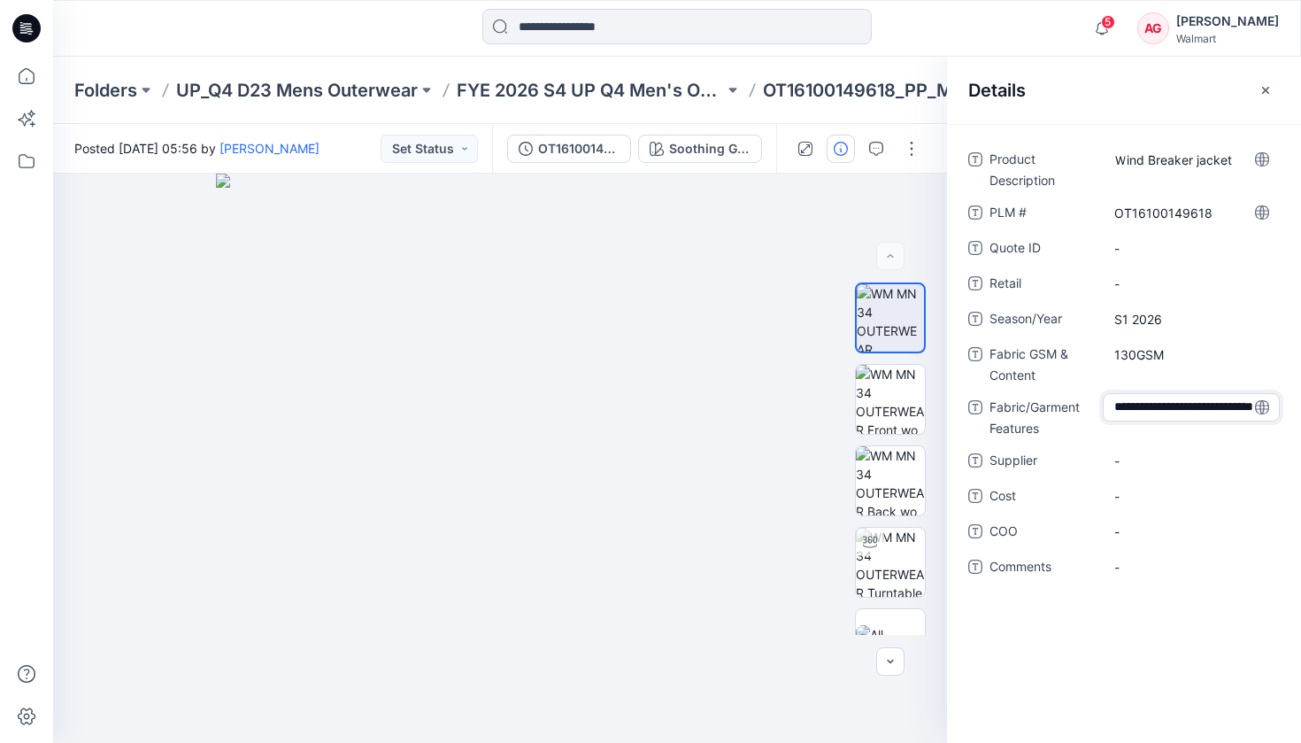
type textarea "**********"
click at [1186, 350] on Content "130GSM" at bounding box center [1191, 354] width 154 height 19
type textarea "**********"
click at [1146, 469] on span "-" at bounding box center [1191, 460] width 154 height 19
click at [1176, 522] on span "-" at bounding box center [1191, 531] width 154 height 19
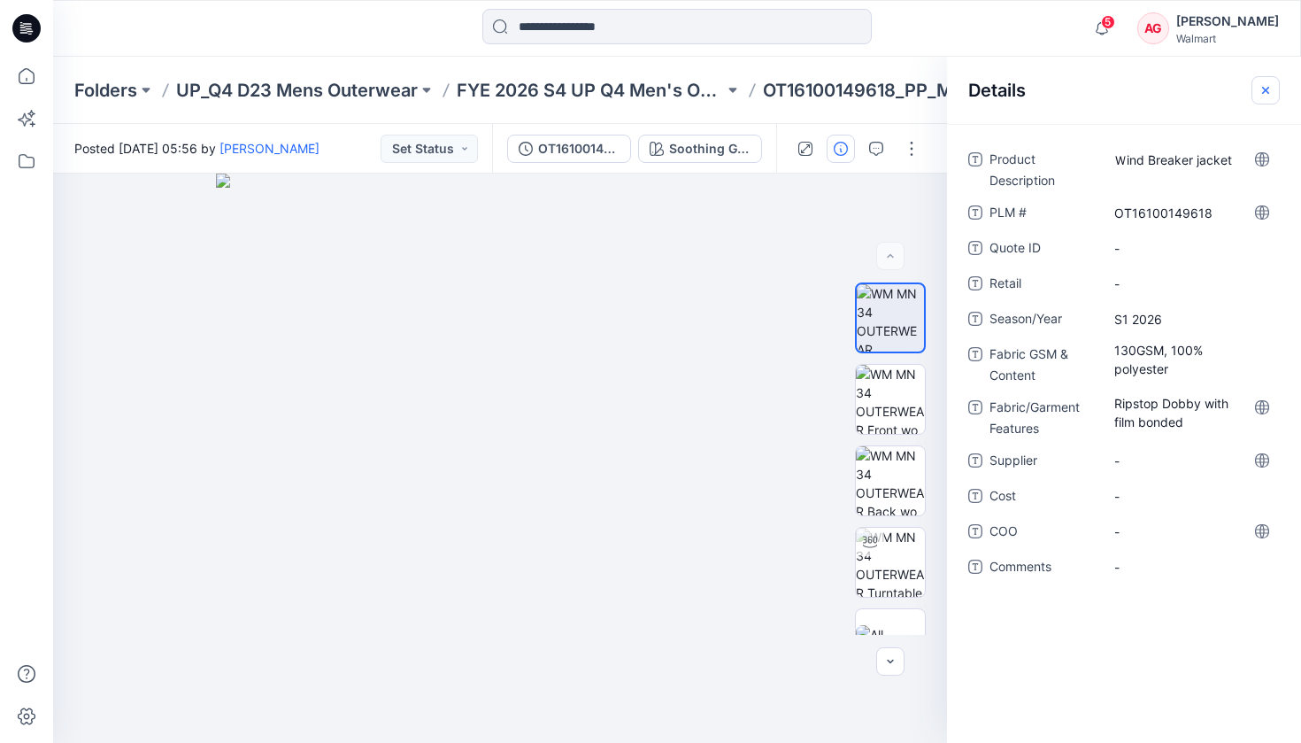
click at [1271, 96] on icon "button" at bounding box center [1266, 90] width 14 height 14
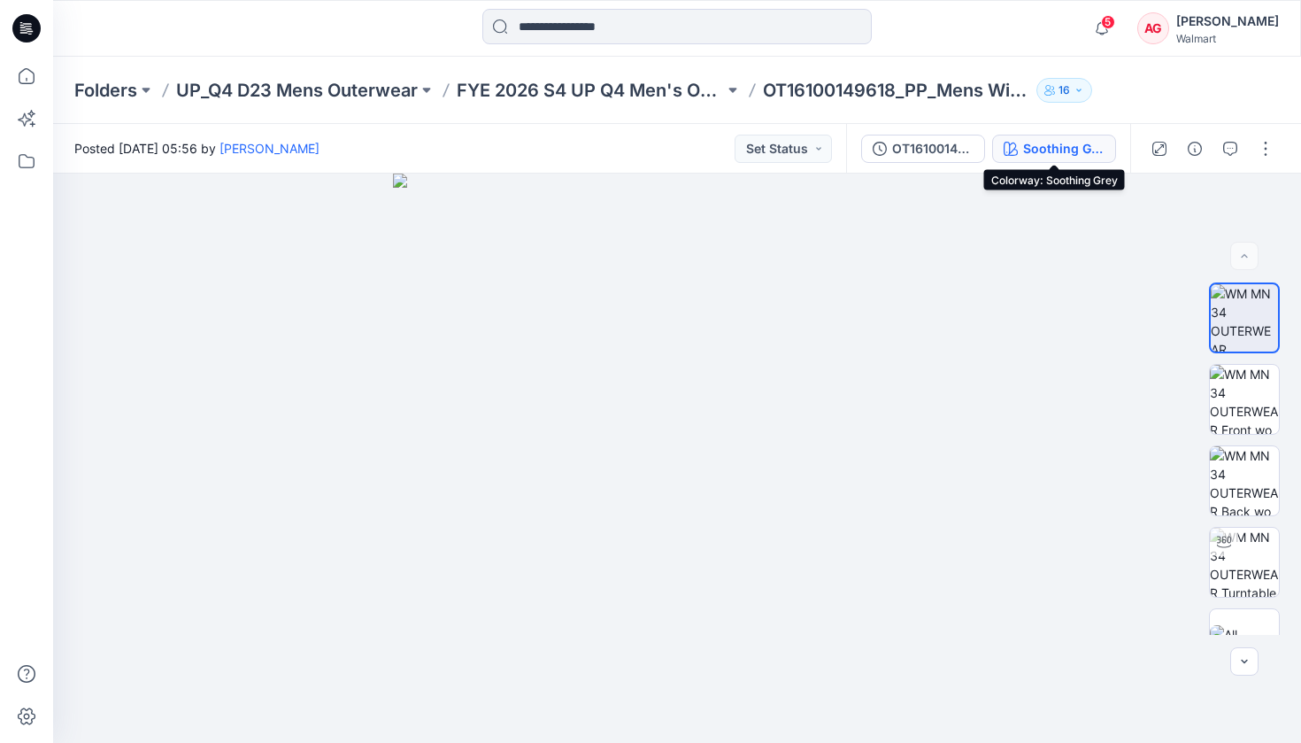
click at [1097, 150] on div "Soothing Grey" at bounding box center [1063, 148] width 81 height 19
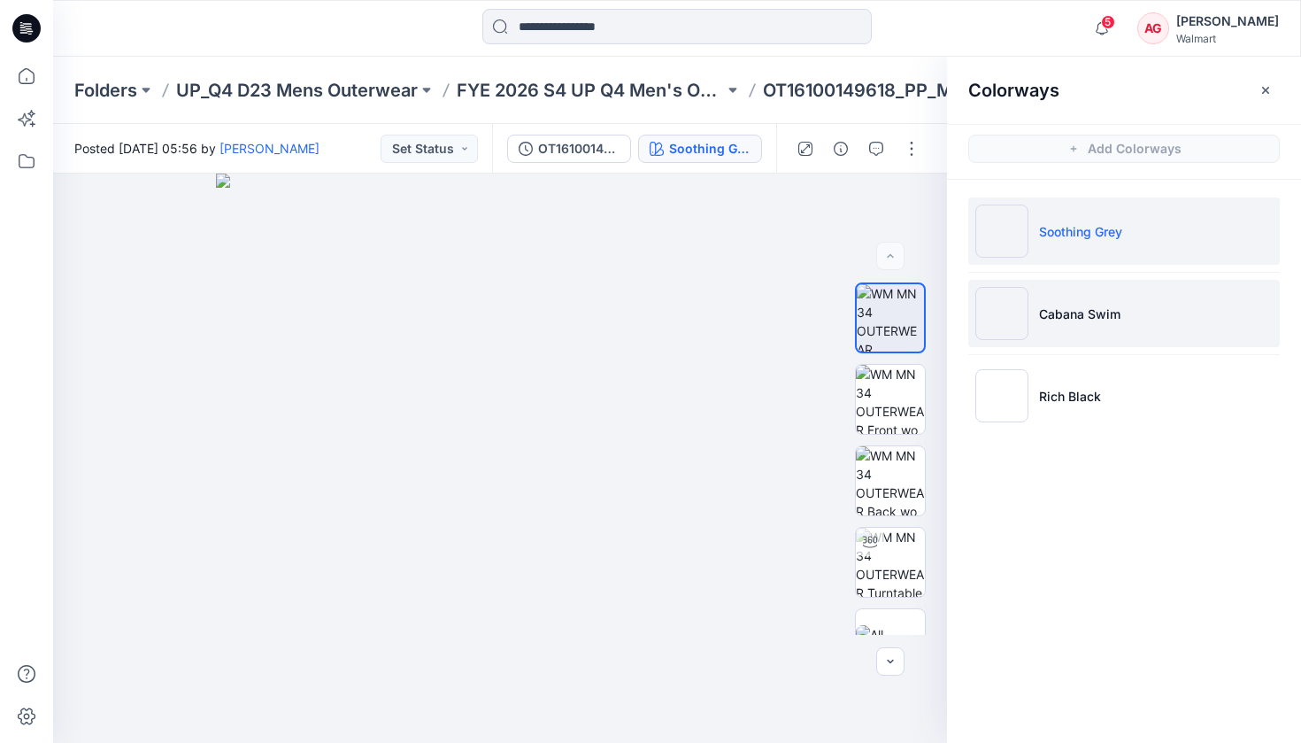
click at [1083, 310] on p "Cabana Swim" at bounding box center [1079, 313] width 81 height 19
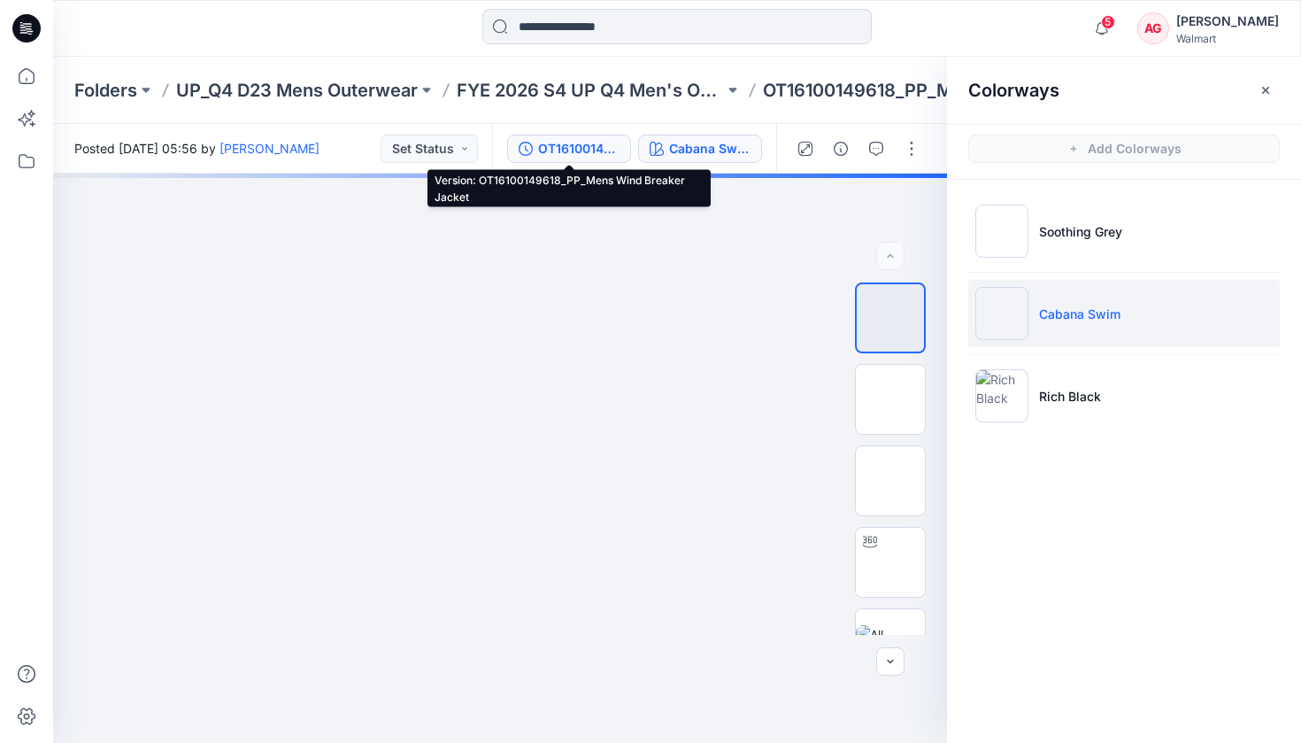
click at [581, 142] on div "OT16100149618_PP_Mens Wind Breaker Jacket" at bounding box center [578, 148] width 81 height 19
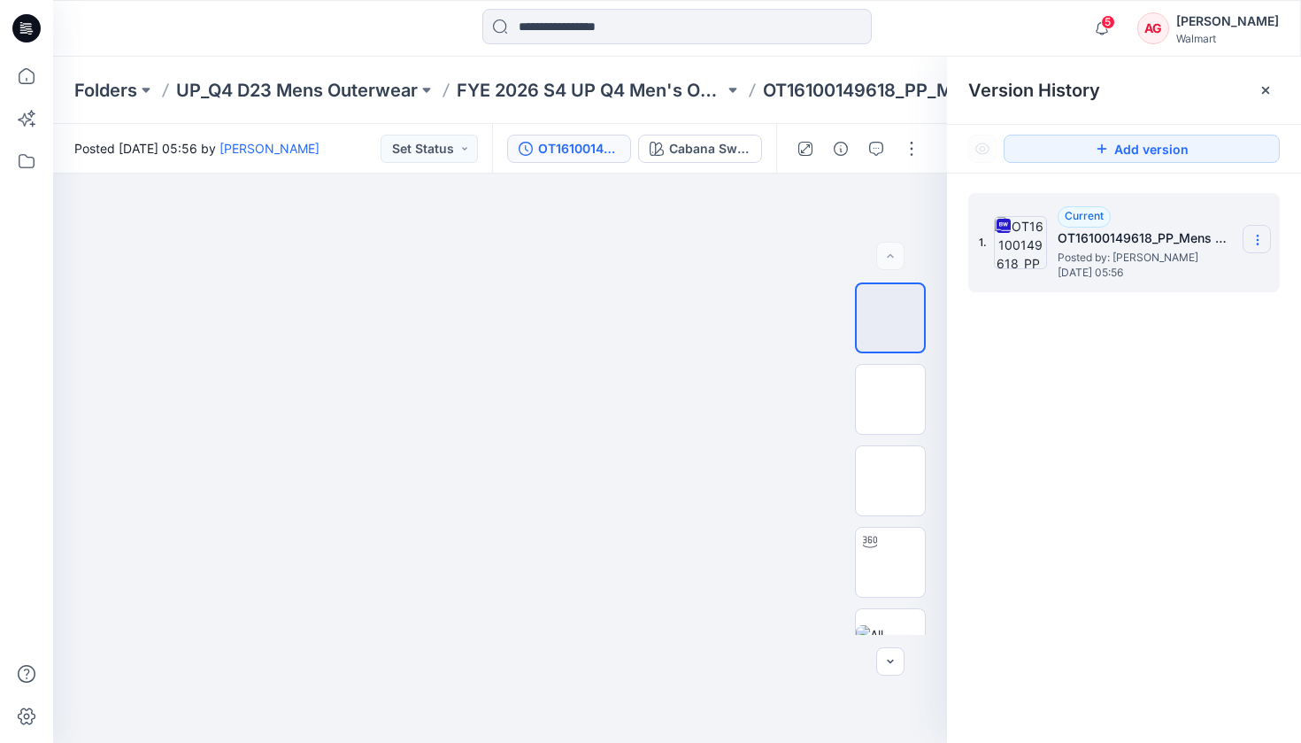
click at [1254, 234] on icon at bounding box center [1258, 240] width 14 height 14
click at [1213, 231] on h5 "OT16100149618_PP_Mens Wind Breaker Jacket" at bounding box center [1146, 237] width 177 height 21
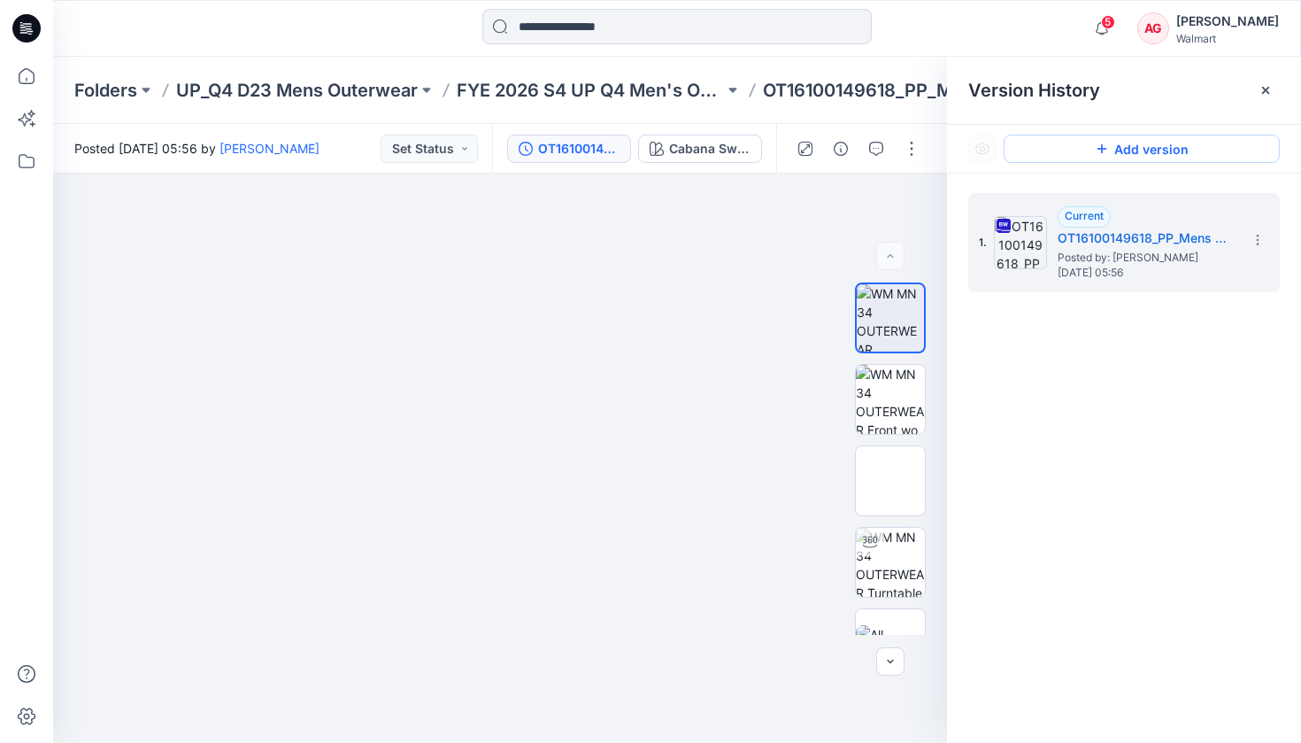
click at [1134, 153] on button "Add version" at bounding box center [1142, 149] width 276 height 28
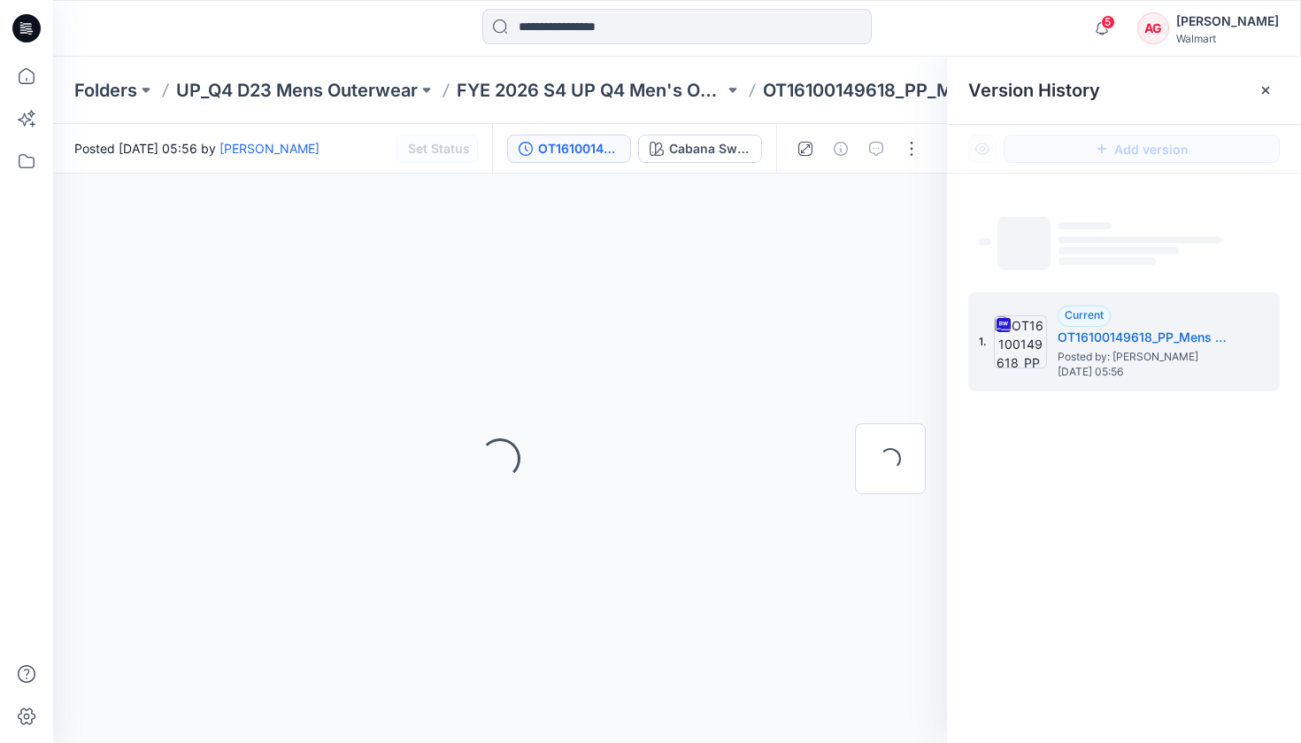
click at [793, 105] on div "Folders UP_Q4 D23 Mens Outerwear FYE 2026 S4 UP Q4 Men's Outerwear OT1610014961…" at bounding box center [677, 90] width 1248 height 67
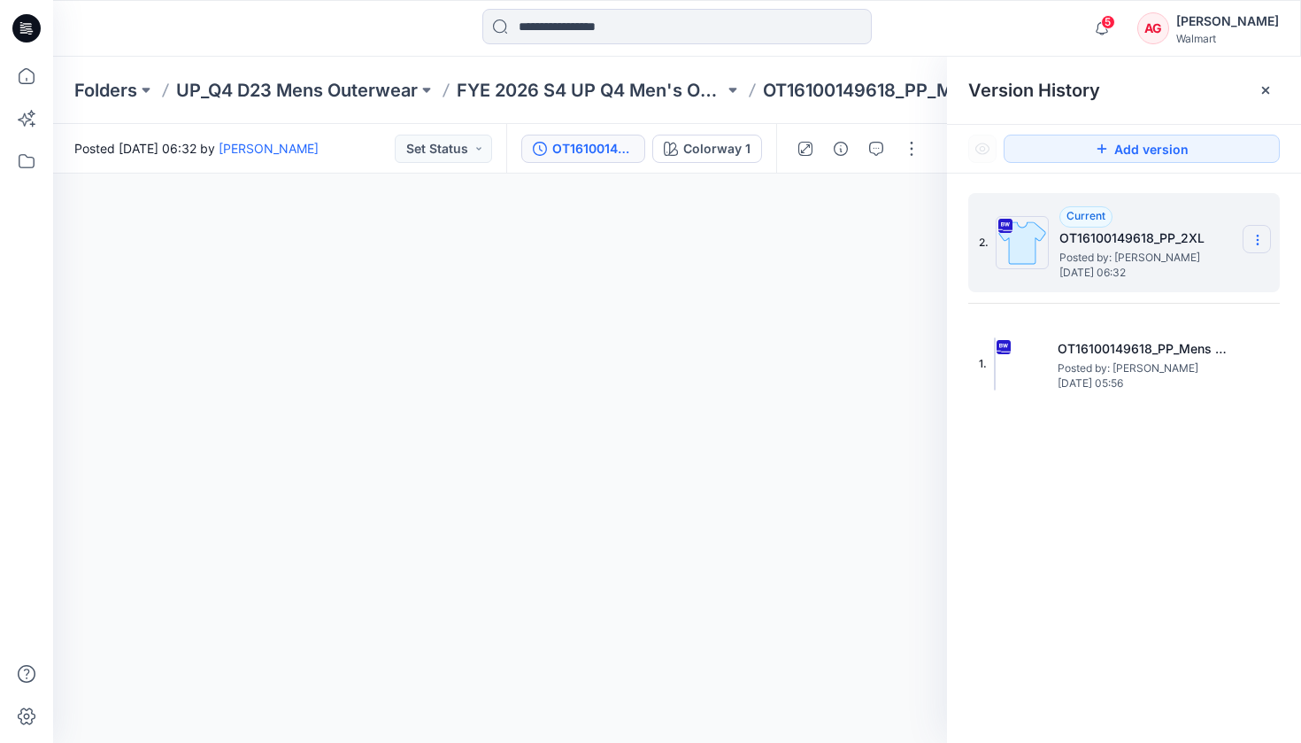
click at [1251, 237] on icon at bounding box center [1258, 240] width 14 height 14
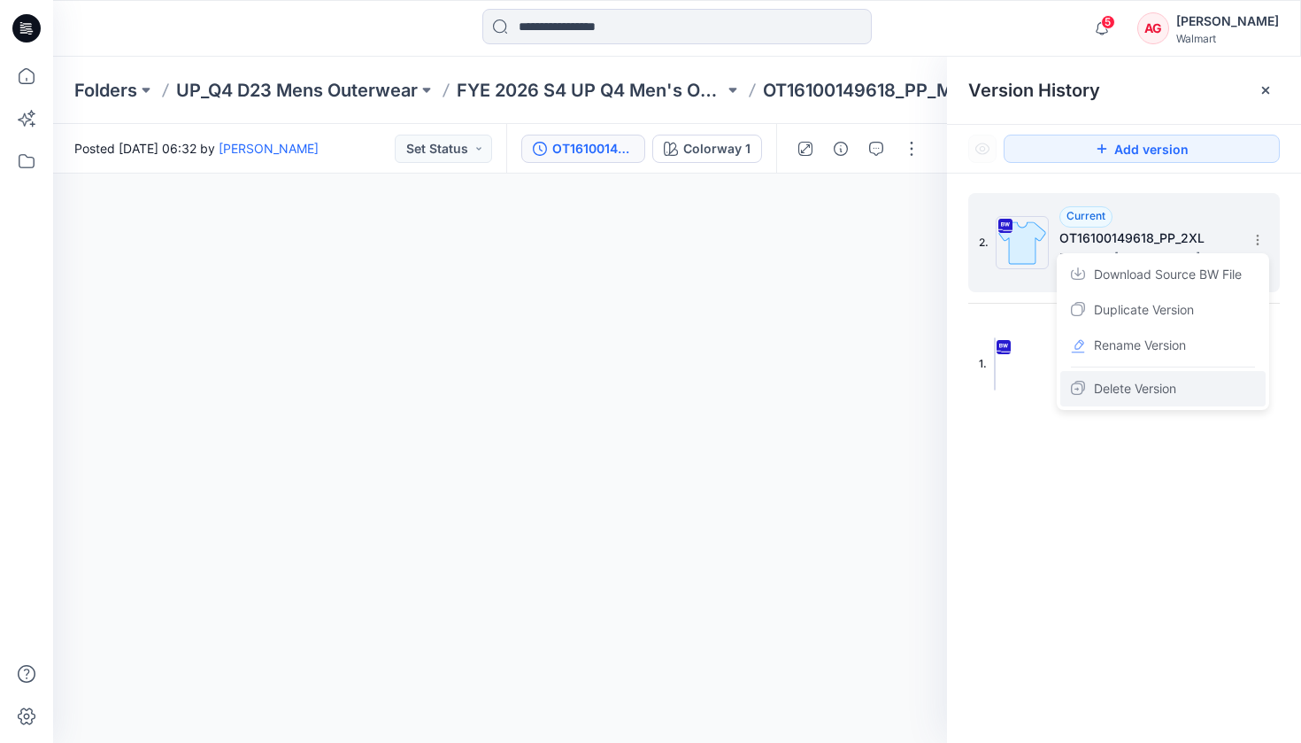
click at [1166, 381] on span "Delete Version" at bounding box center [1135, 388] width 82 height 21
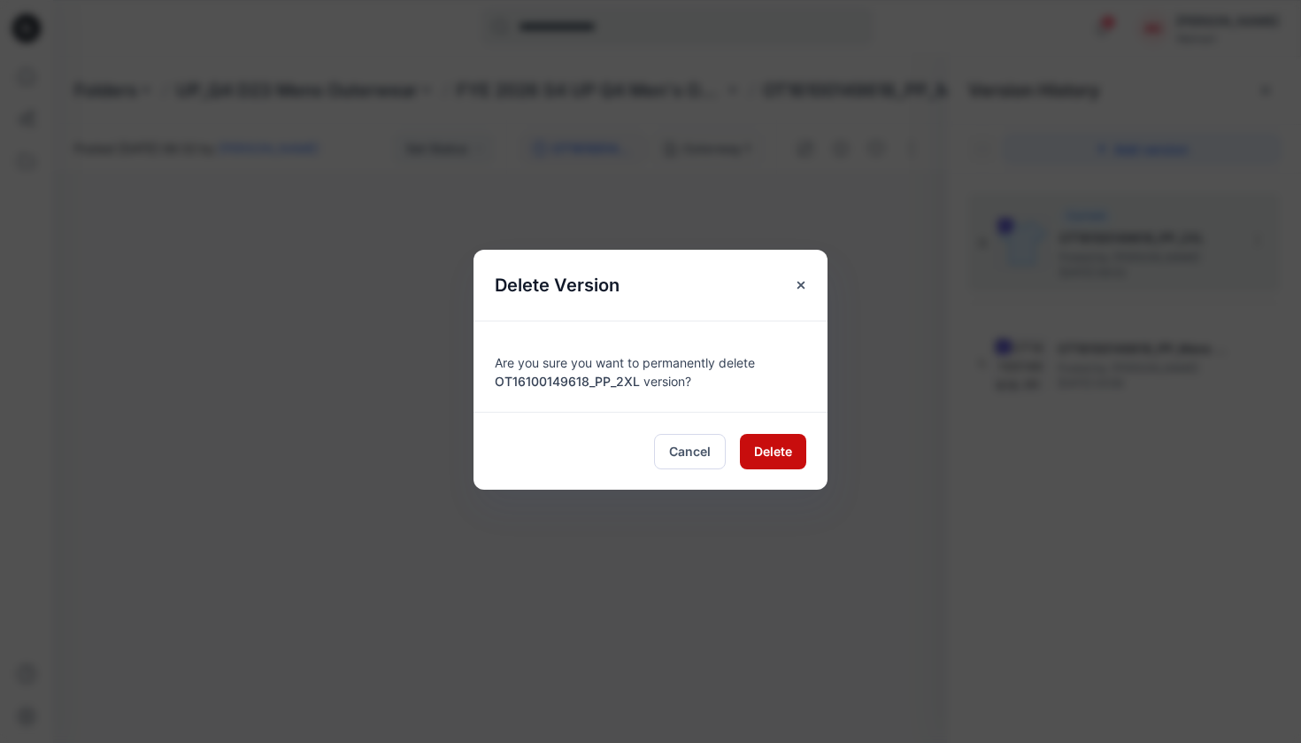
click at [756, 458] on span "Delete" at bounding box center [773, 451] width 38 height 19
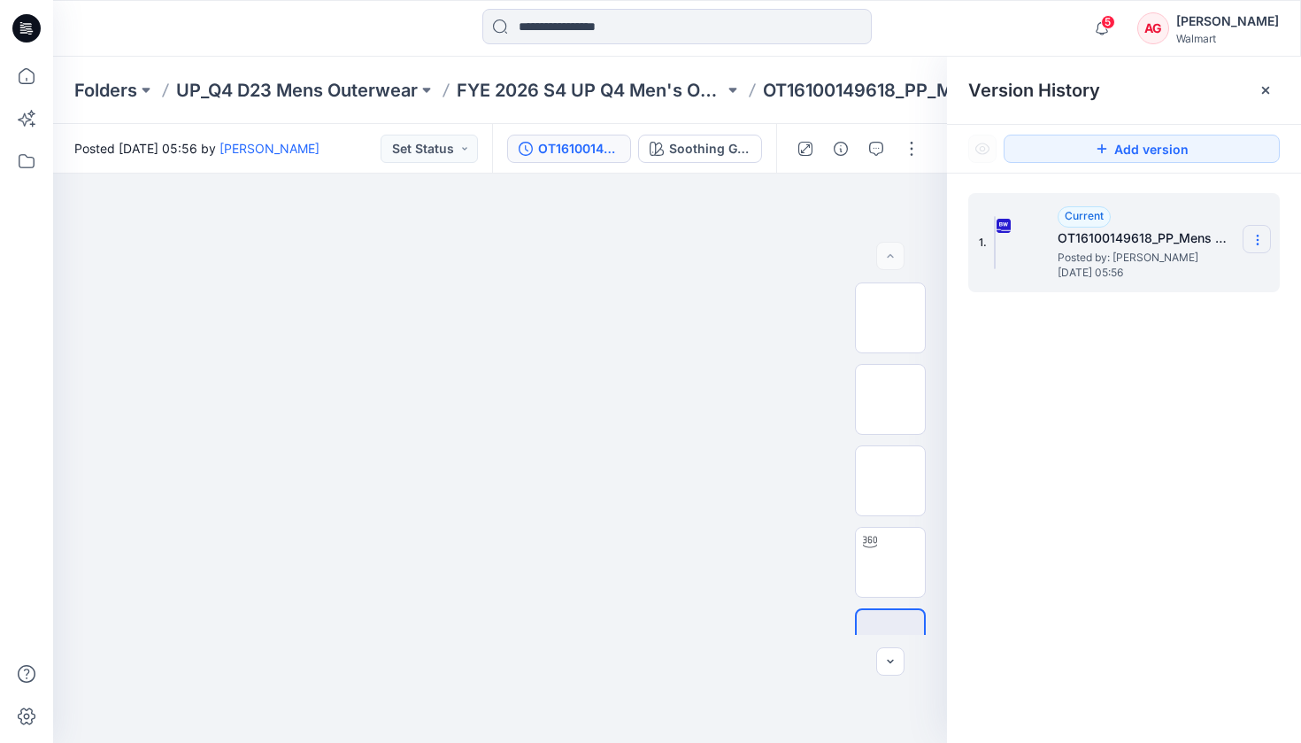
click at [1258, 230] on section at bounding box center [1257, 239] width 28 height 28
click at [1210, 316] on div "Duplicate Version" at bounding box center [1162, 309] width 205 height 35
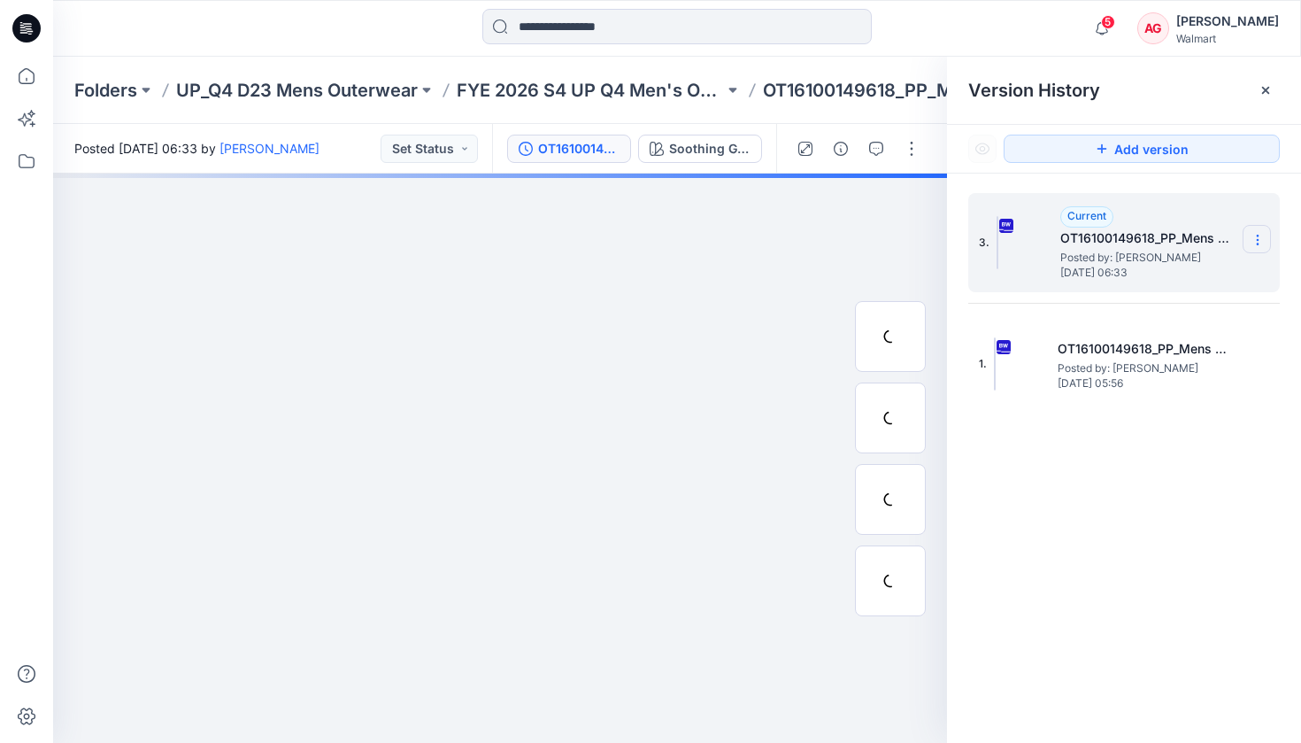
click at [1258, 241] on icon at bounding box center [1257, 240] width 1 height 1
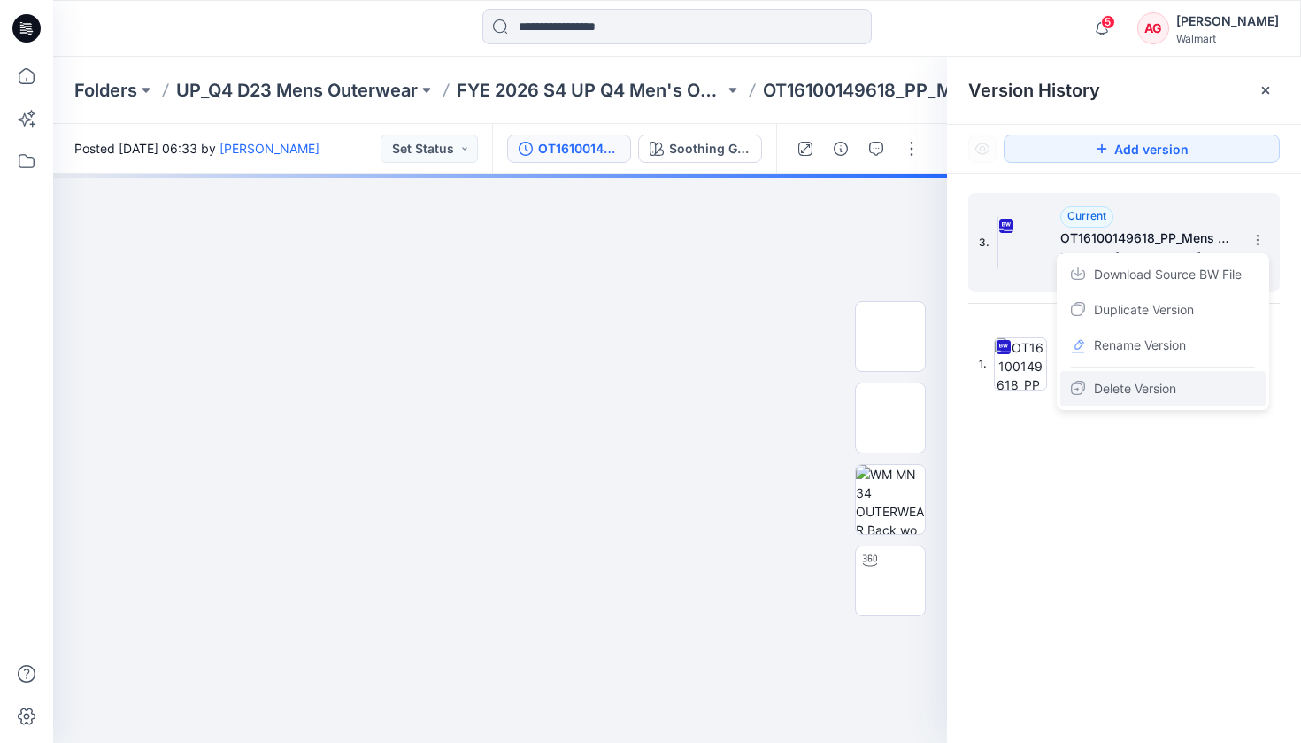
click at [1164, 379] on span "Delete Version" at bounding box center [1135, 388] width 82 height 21
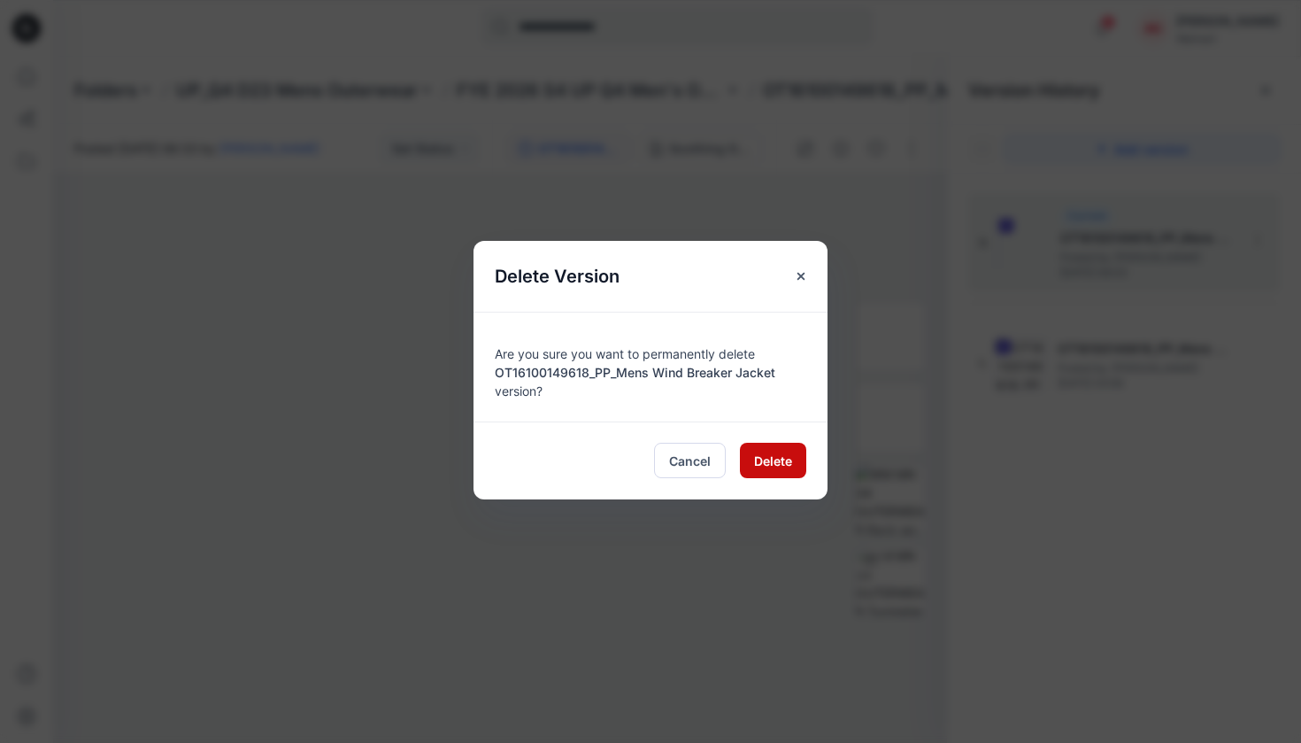
click at [773, 459] on span "Delete" at bounding box center [773, 460] width 38 height 19
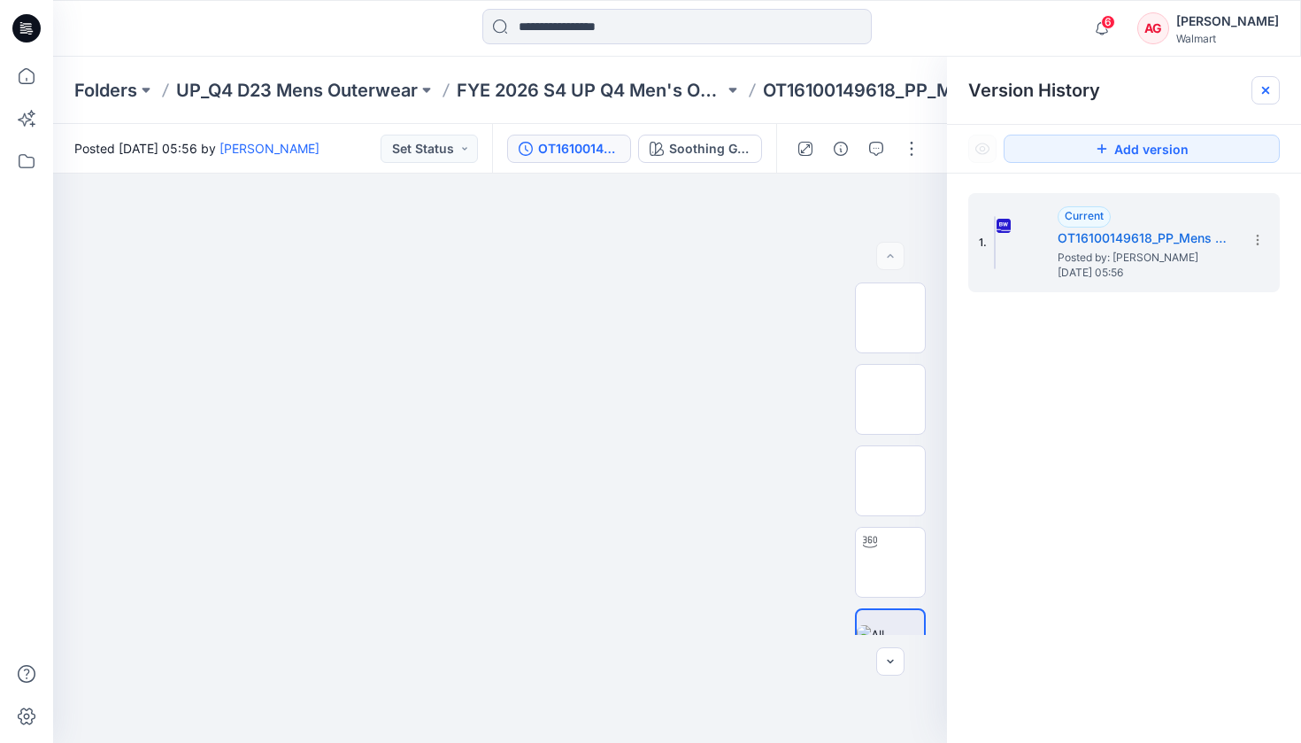
click at [1267, 91] on icon at bounding box center [1265, 90] width 7 height 7
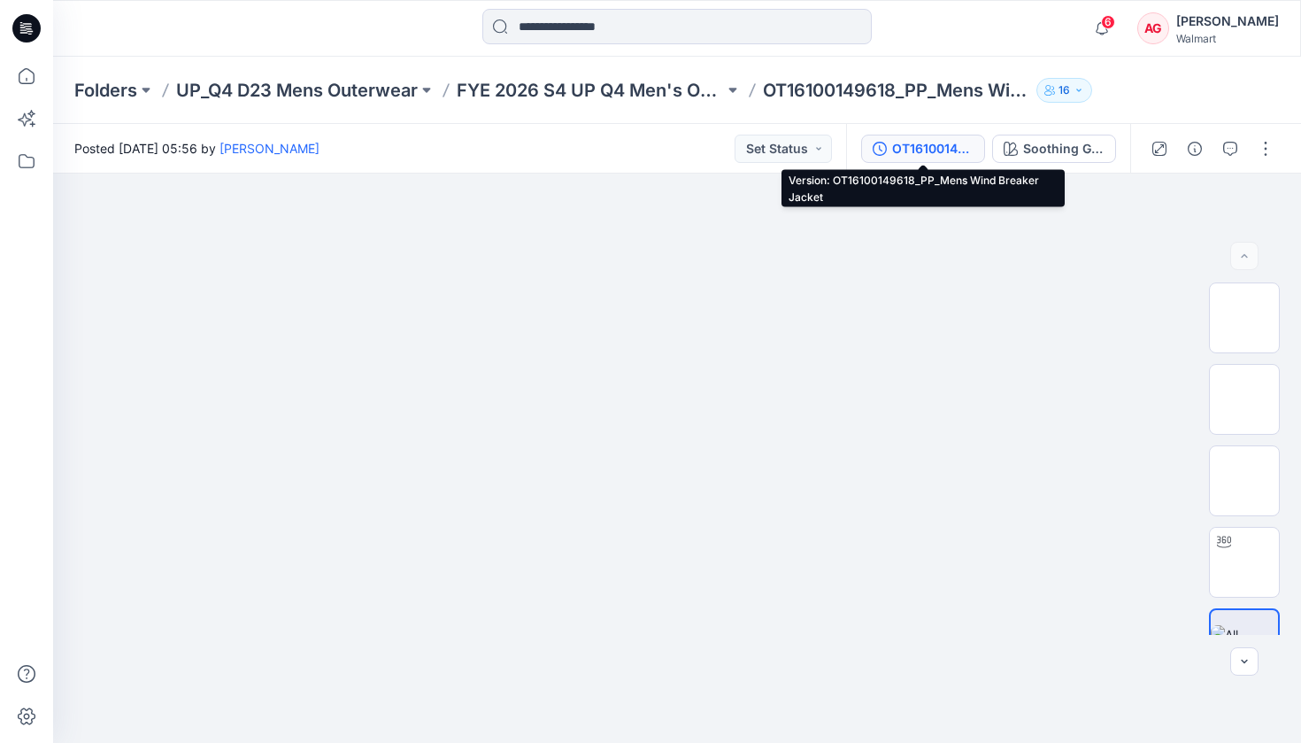
click at [968, 142] on div "OT16100149618_PP_Mens Wind Breaker Jacket" at bounding box center [932, 148] width 81 height 19
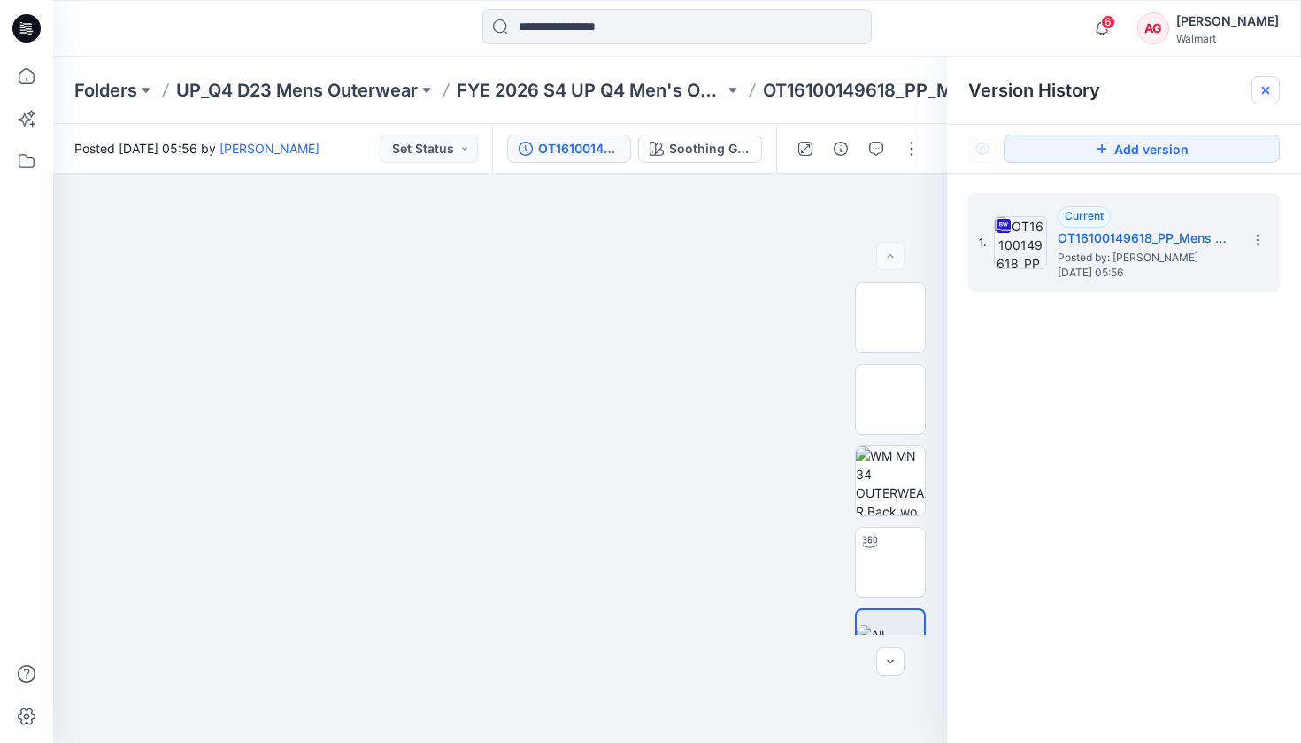
click at [1270, 91] on icon at bounding box center [1266, 90] width 14 height 14
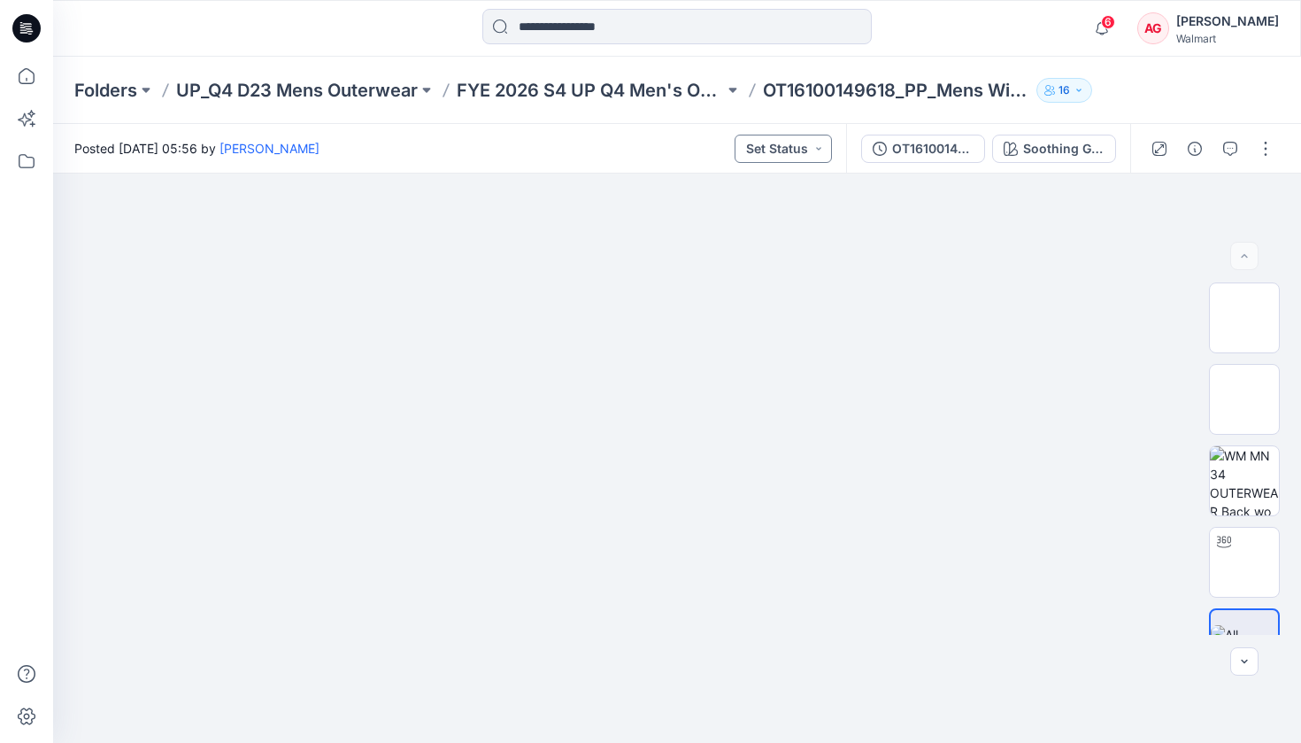
click at [783, 150] on button "Set Status" at bounding box center [783, 149] width 97 height 28
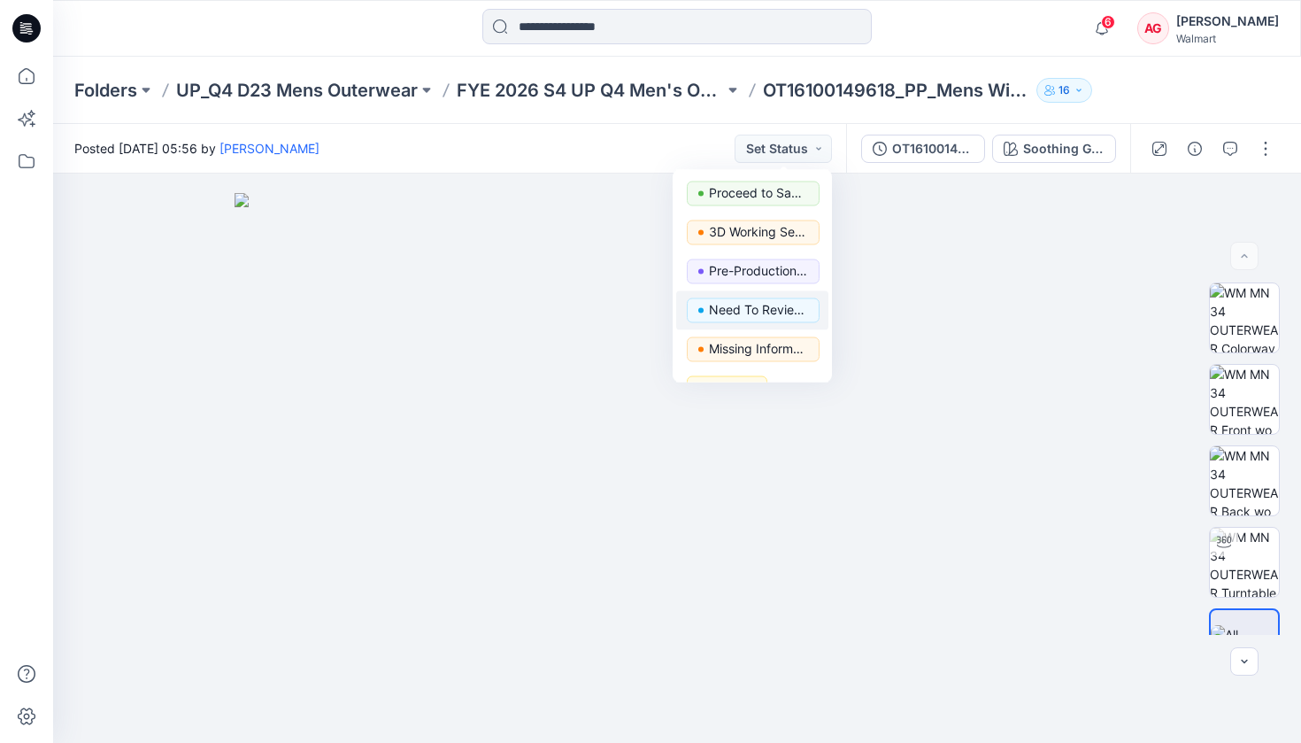
scroll to position [142, 0]
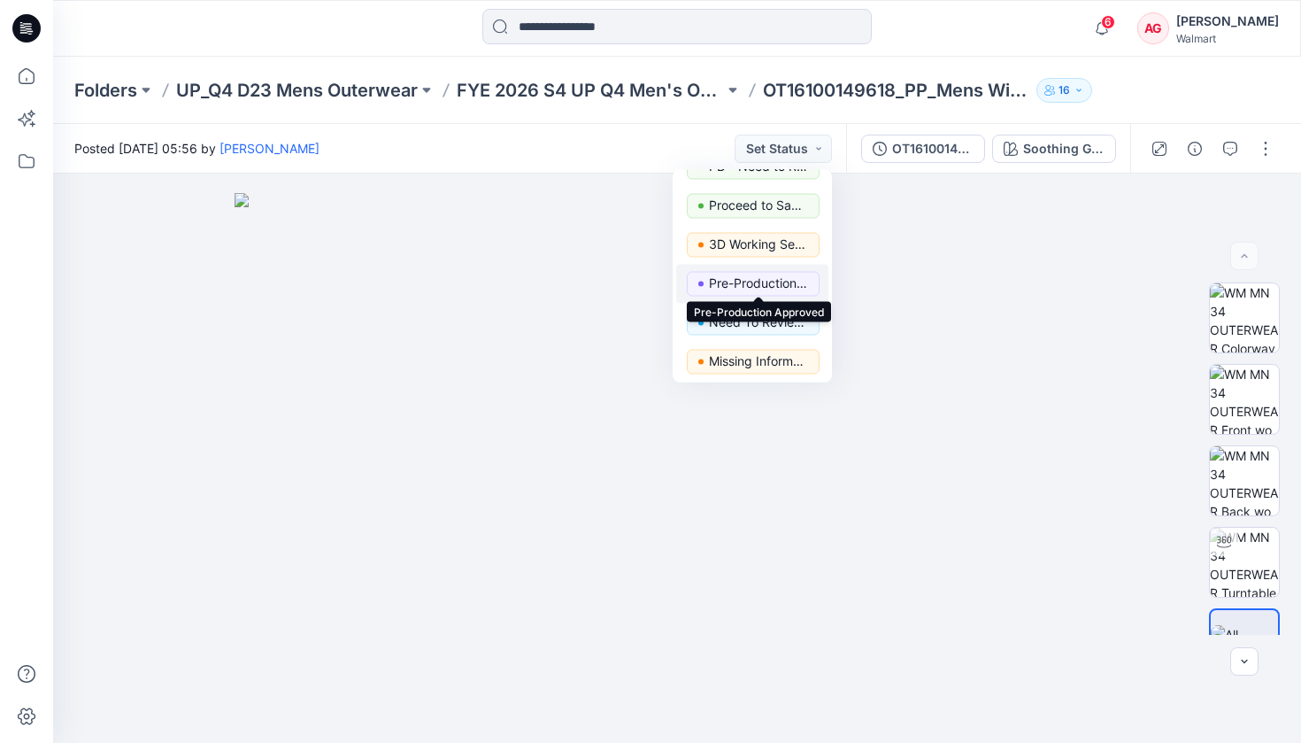
click at [766, 292] on p "Pre-Production Approved" at bounding box center [758, 283] width 99 height 23
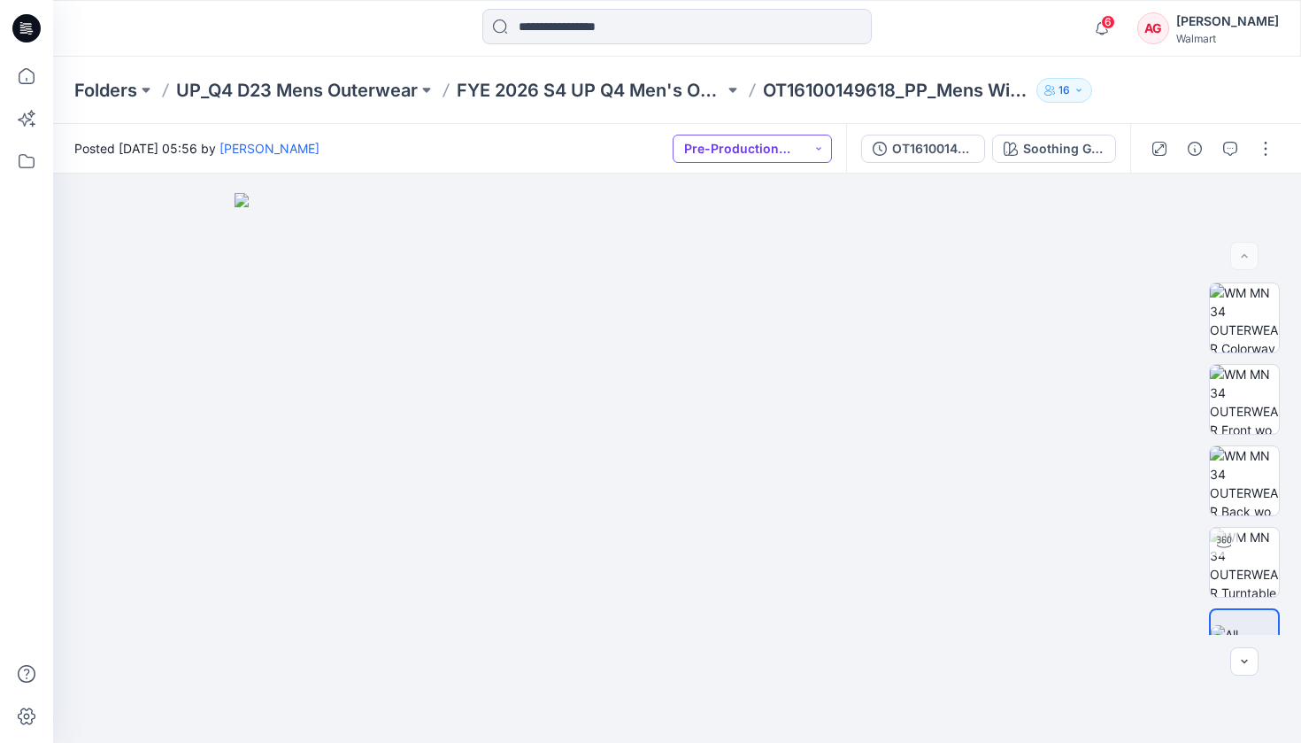
click at [794, 156] on button "Pre-Production Approved" at bounding box center [752, 149] width 159 height 28
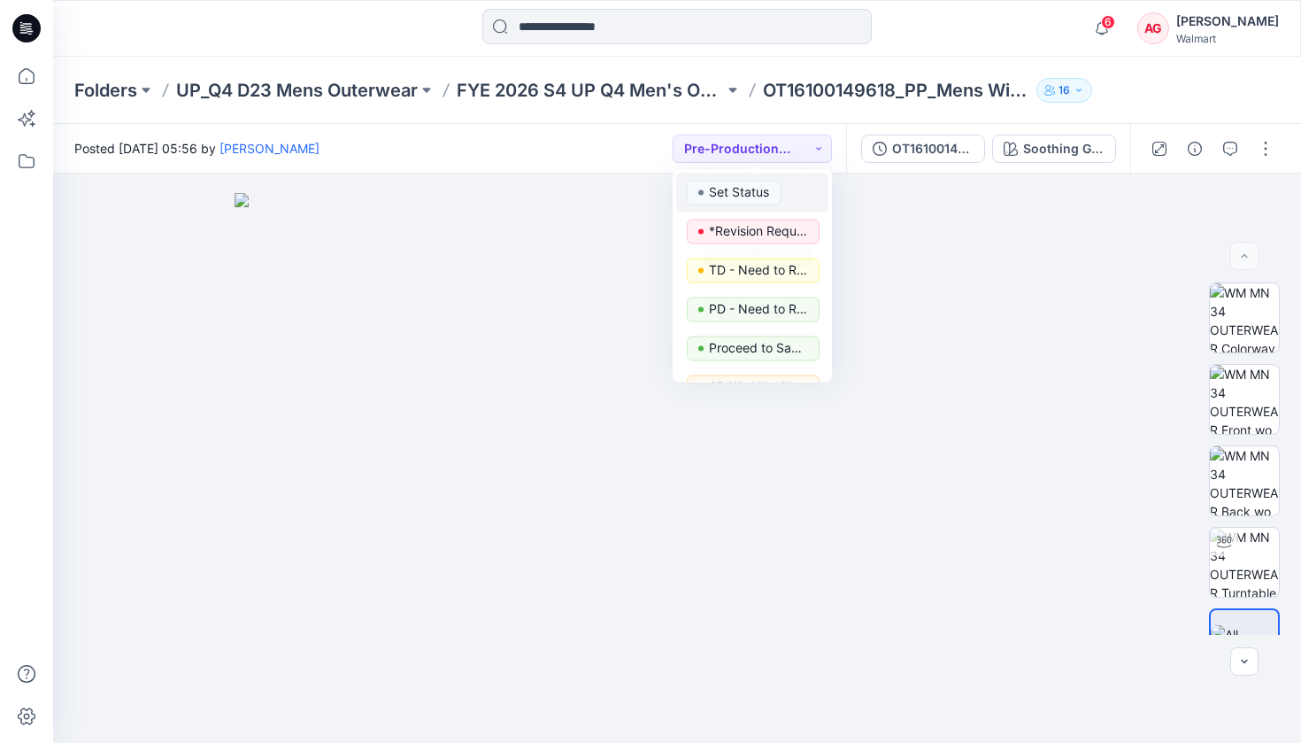
click at [747, 202] on p "Set Status" at bounding box center [739, 192] width 60 height 23
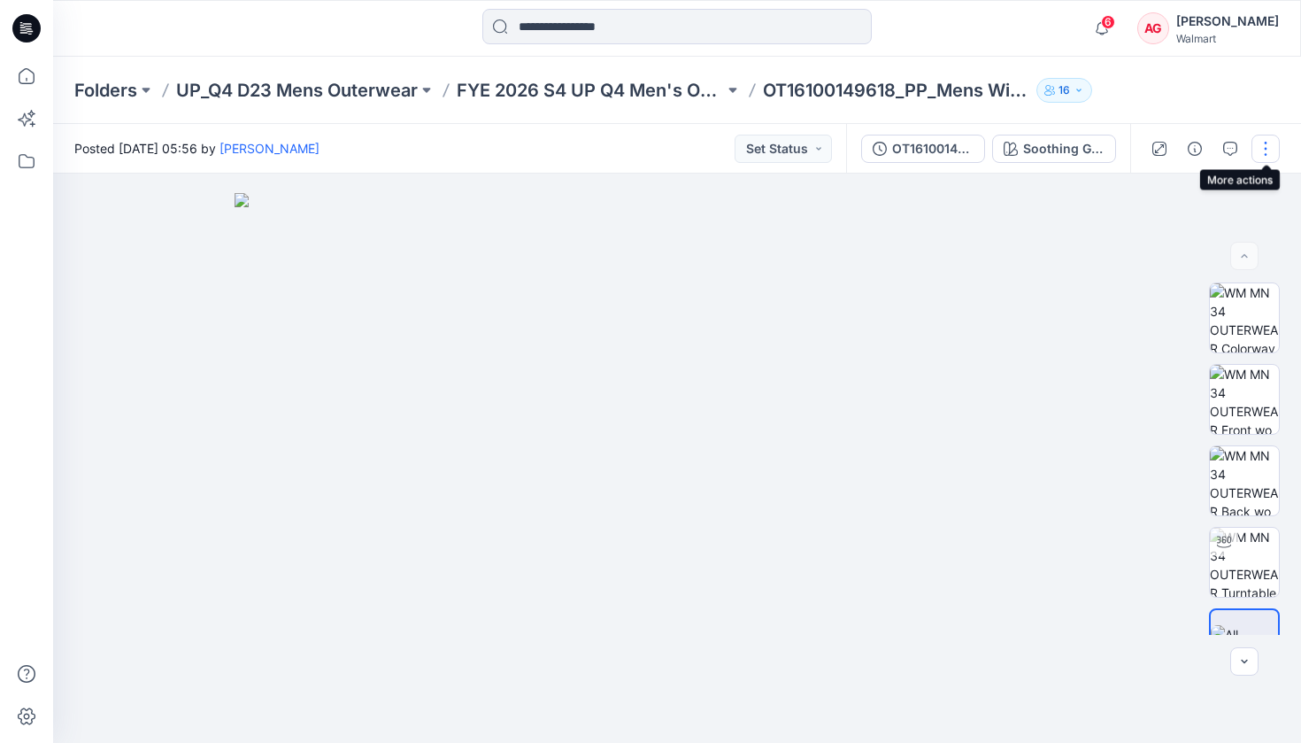
click at [1266, 154] on button "button" at bounding box center [1265, 149] width 28 height 28
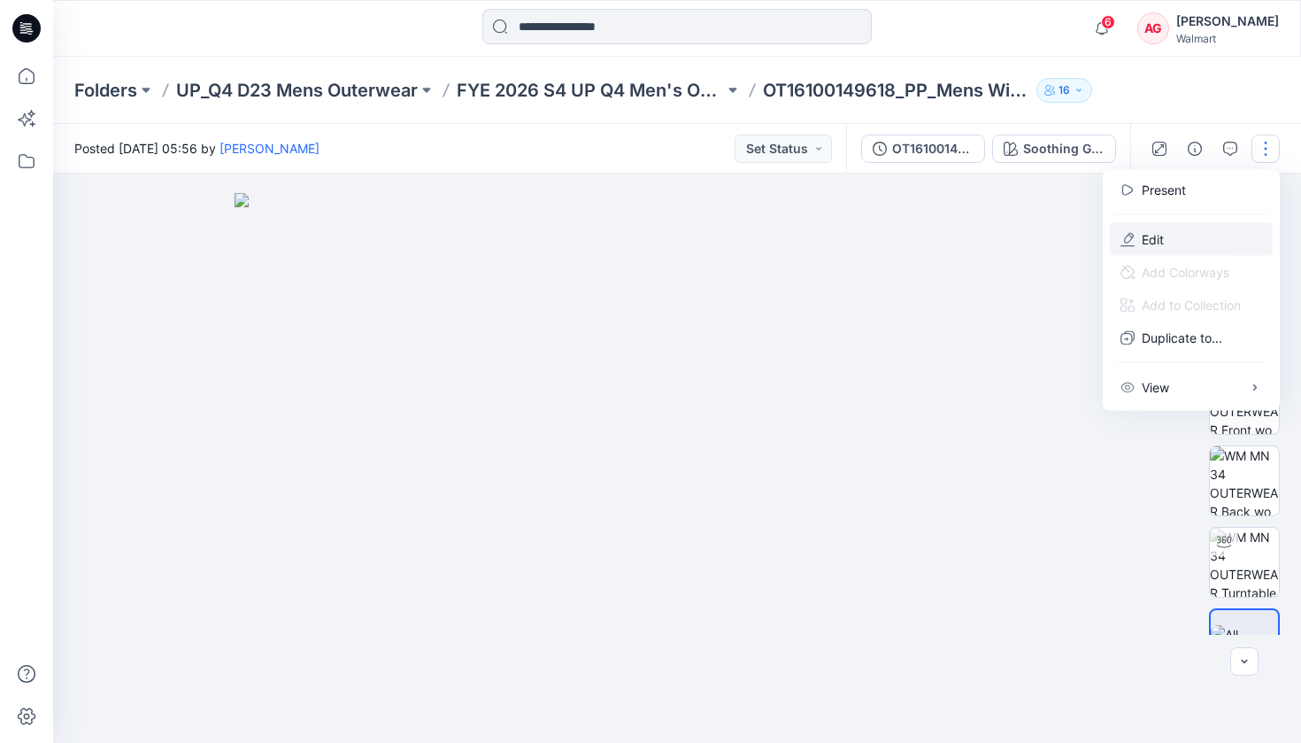
click at [1187, 238] on button "Edit" at bounding box center [1191, 239] width 163 height 33
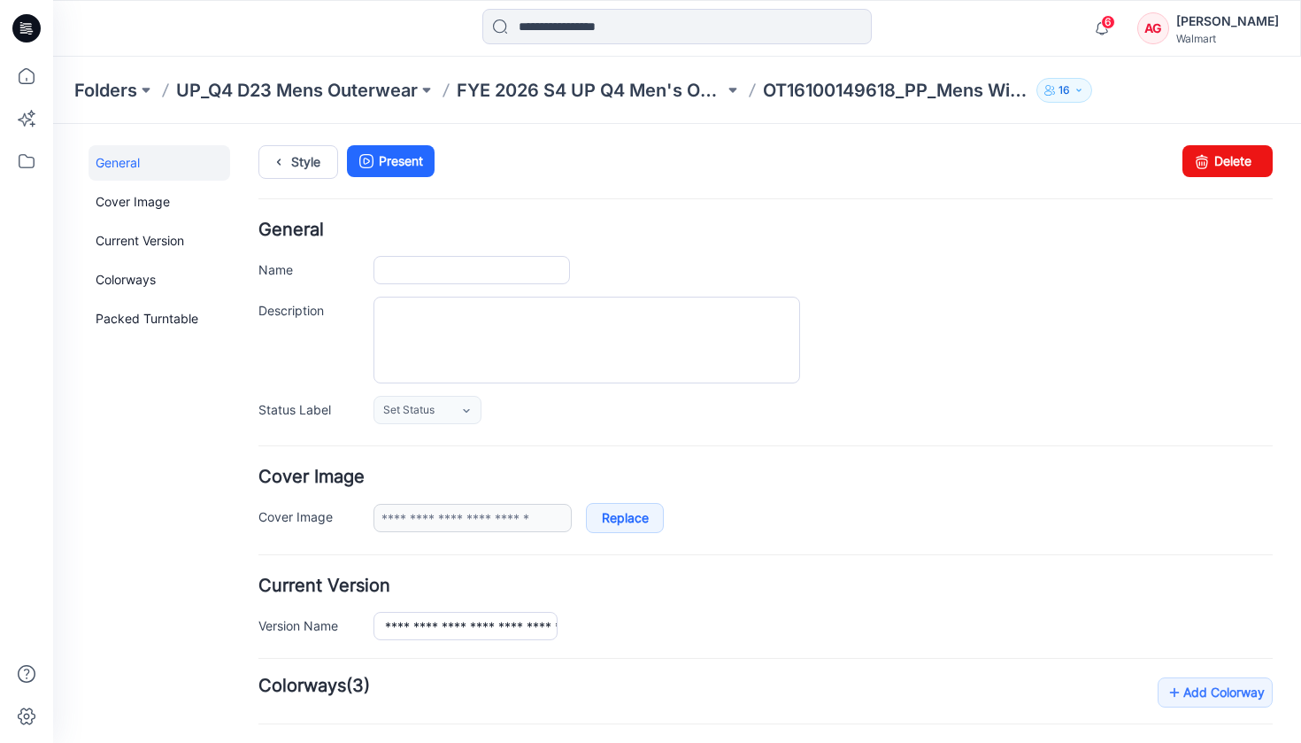
type input "**********"
click at [392, 167] on link "Present" at bounding box center [391, 161] width 88 height 32
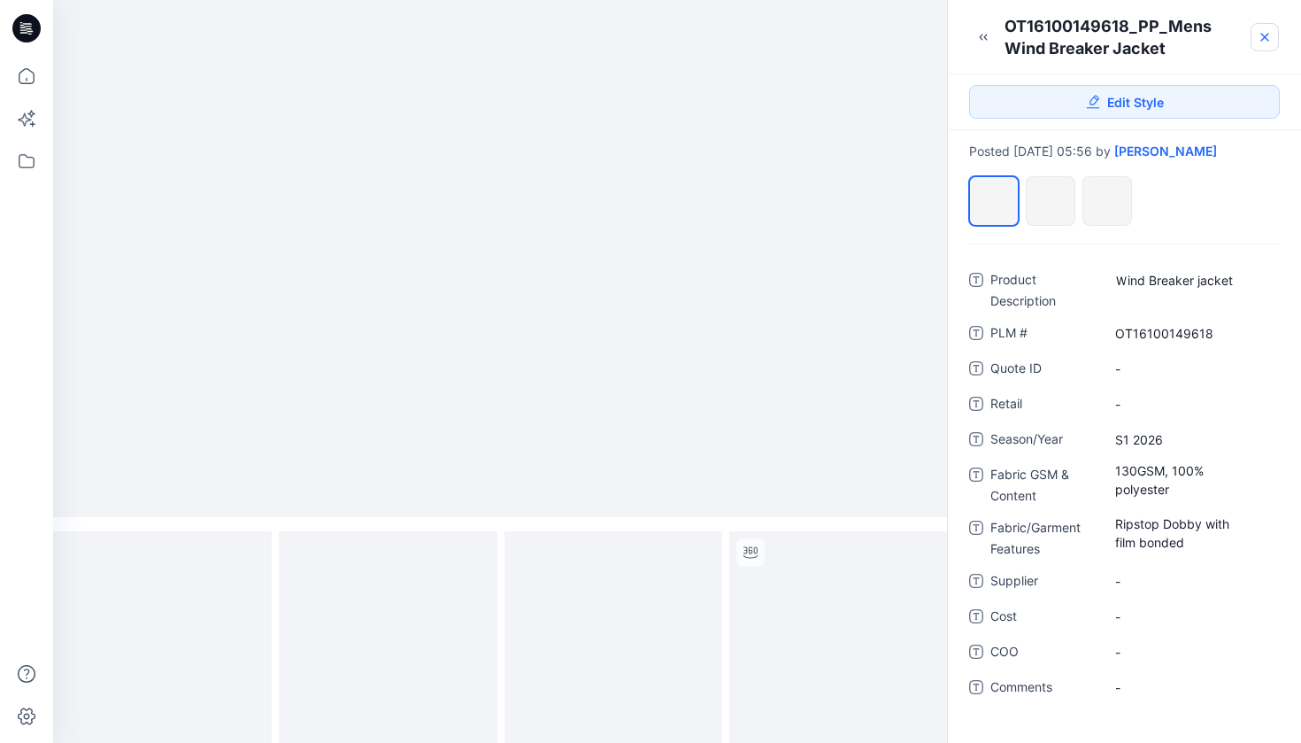
click at [1264, 38] on icon at bounding box center [1264, 37] width 7 height 7
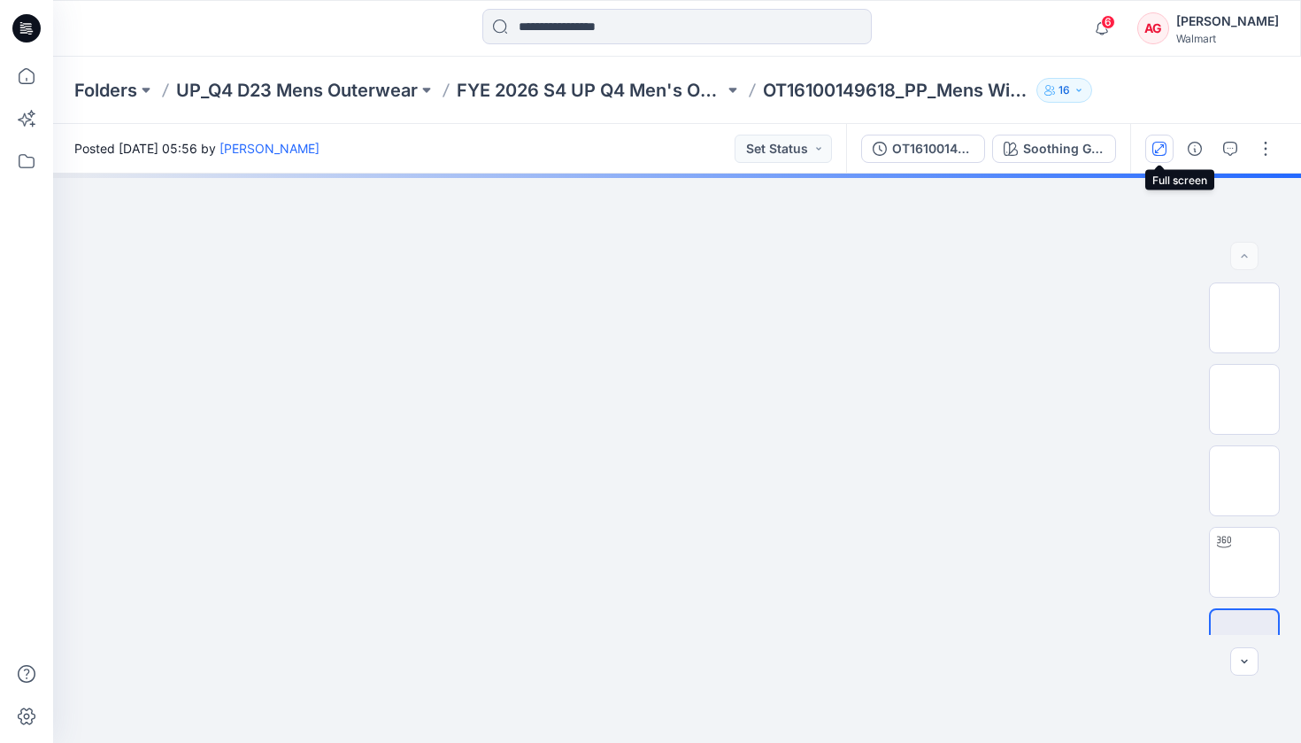
click at [1164, 143] on icon "button" at bounding box center [1159, 149] width 14 height 14
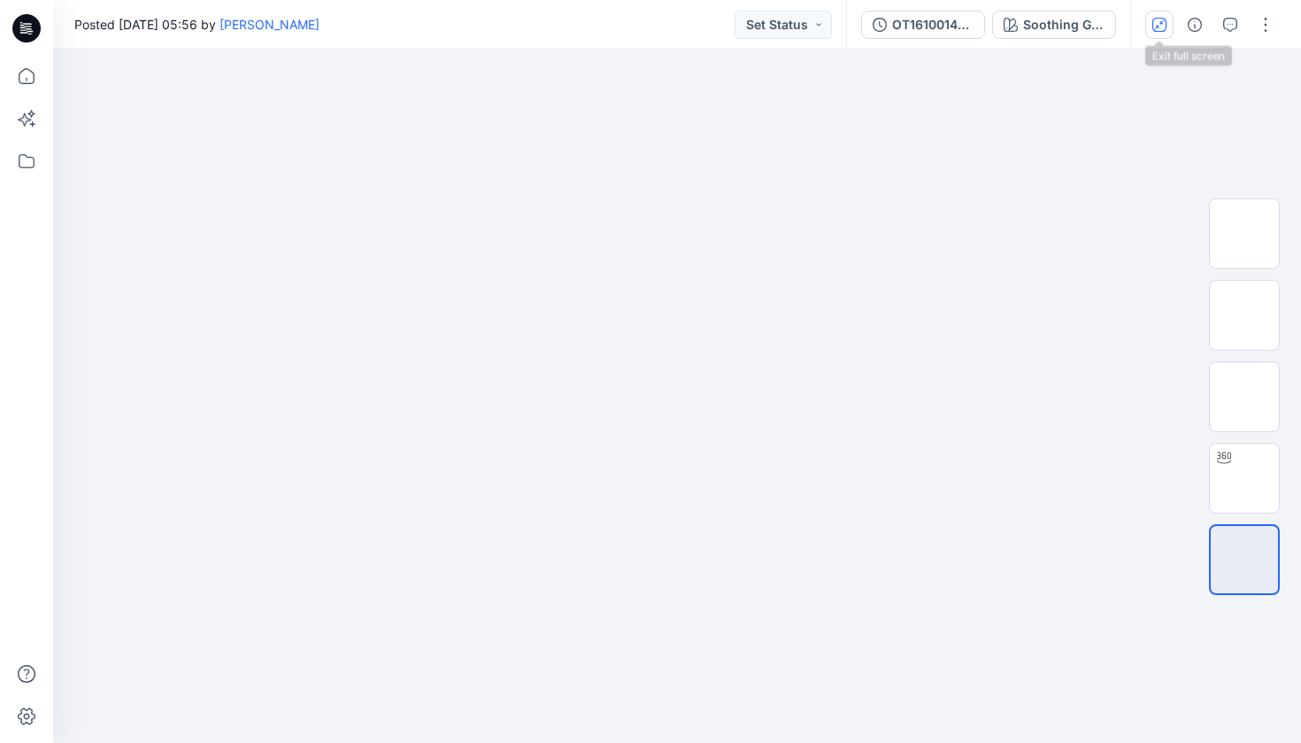
click at [1165, 20] on icon "button" at bounding box center [1159, 25] width 14 height 14
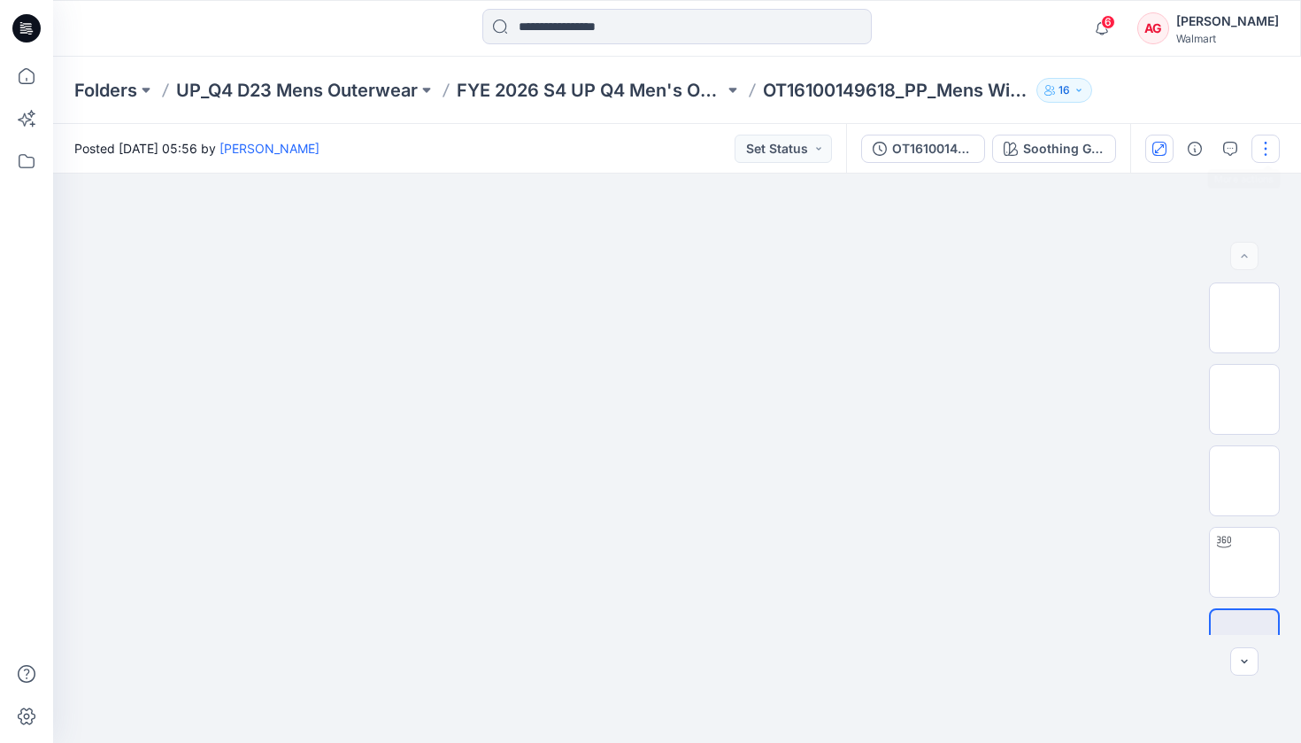
click at [1271, 159] on button "button" at bounding box center [1265, 149] width 28 height 28
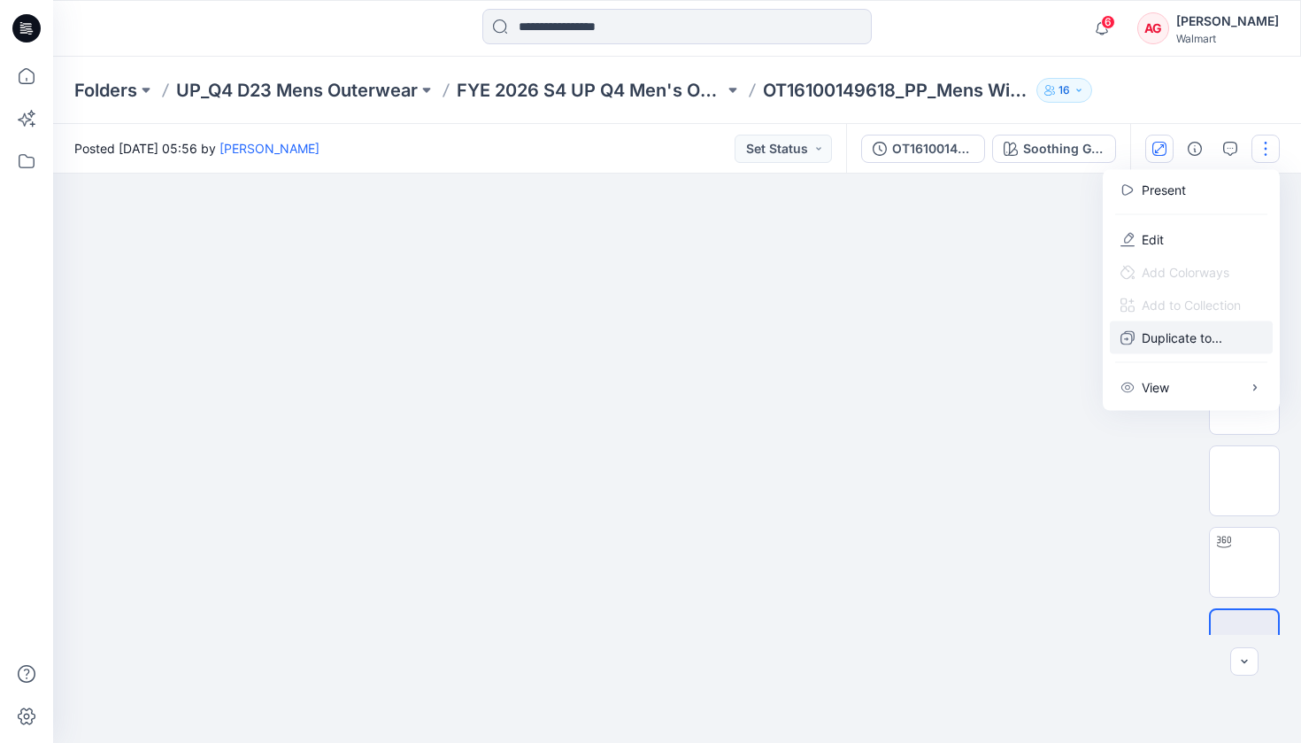
click at [1189, 333] on p "Duplicate to..." at bounding box center [1182, 337] width 81 height 19
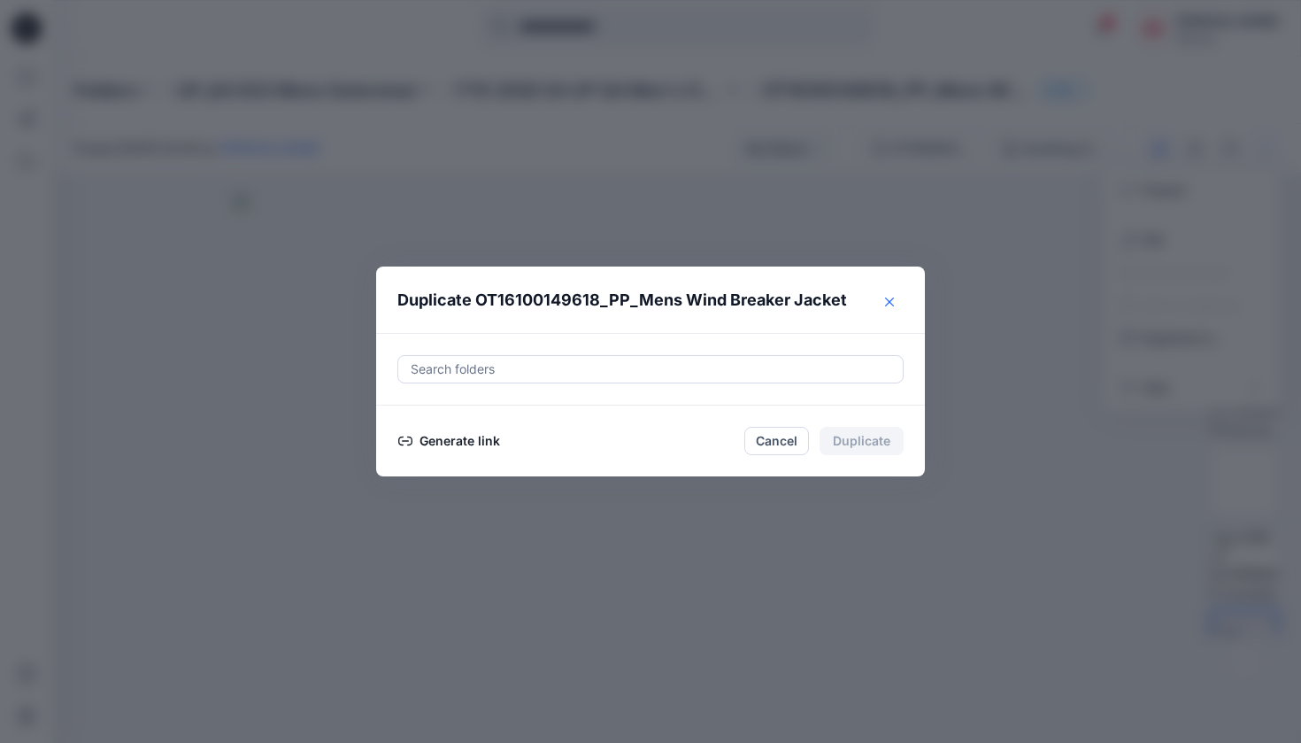
click at [889, 304] on icon "Close" at bounding box center [889, 301] width 9 height 9
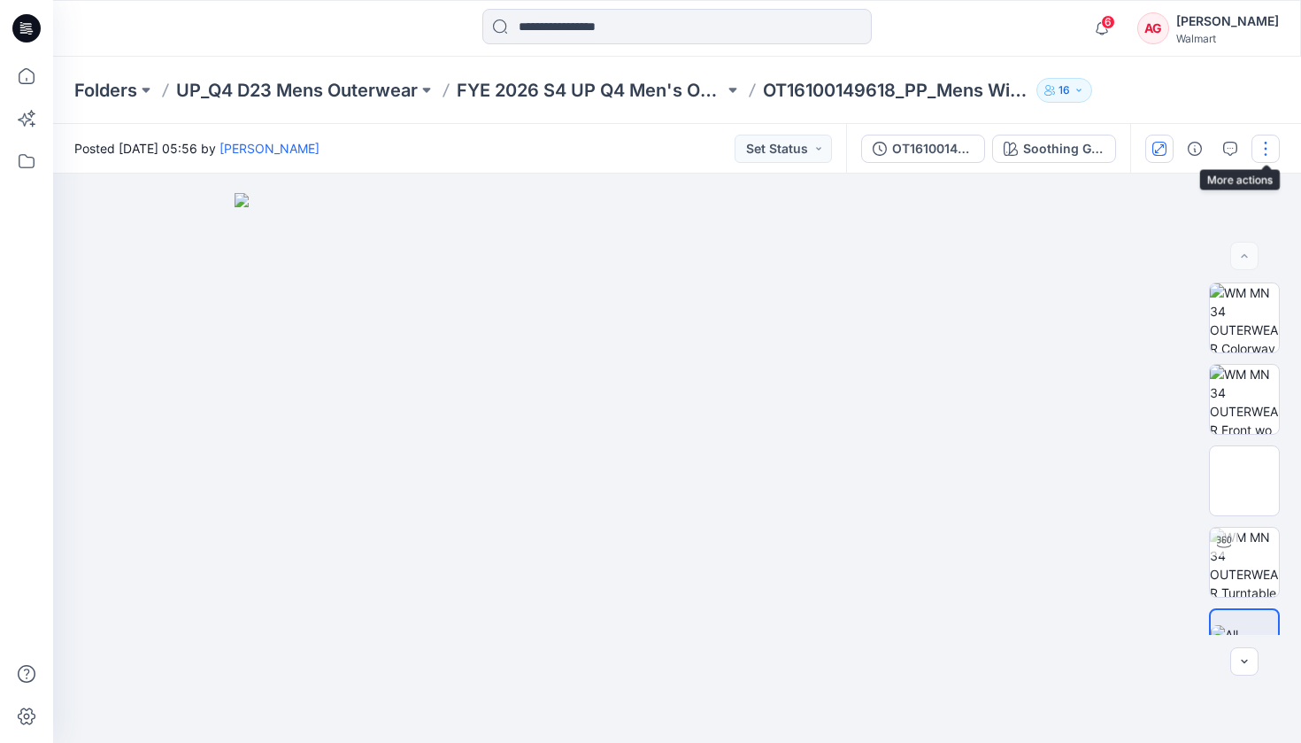
click at [1266, 160] on button "button" at bounding box center [1265, 149] width 28 height 28
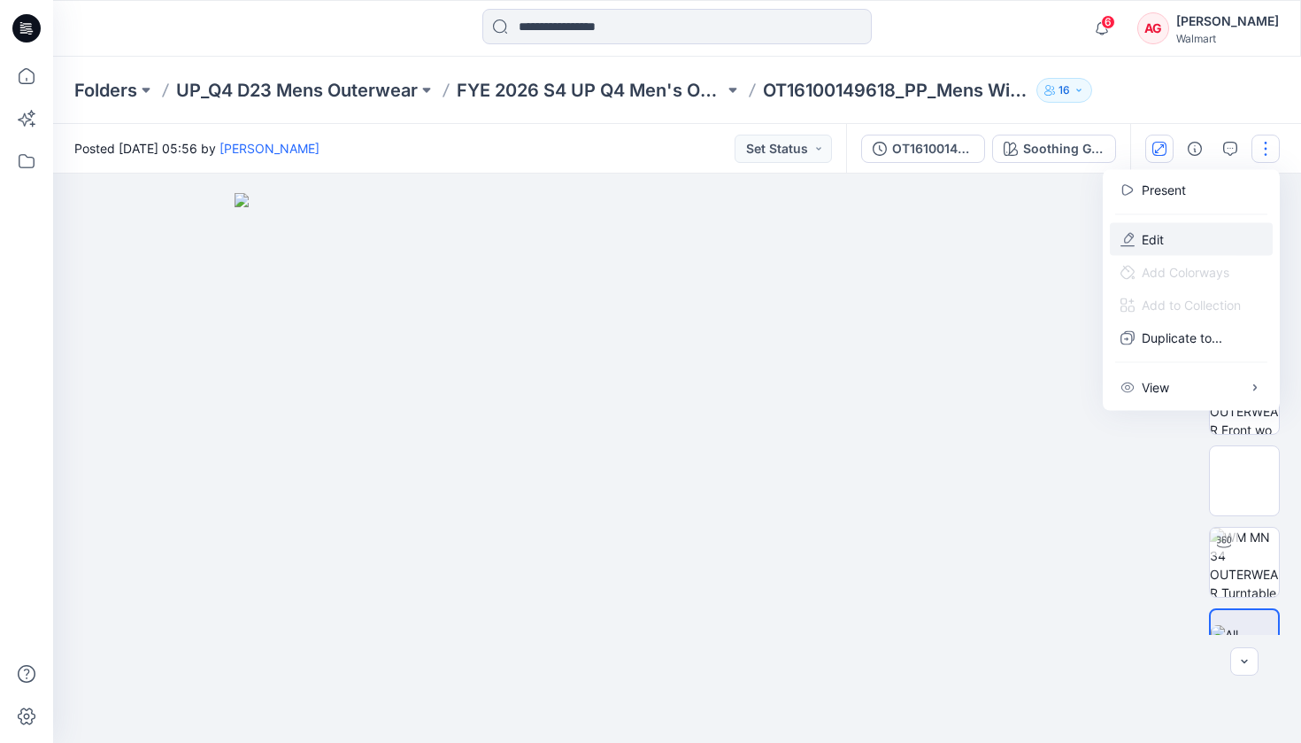
click at [1180, 228] on button "Edit" at bounding box center [1191, 239] width 163 height 33
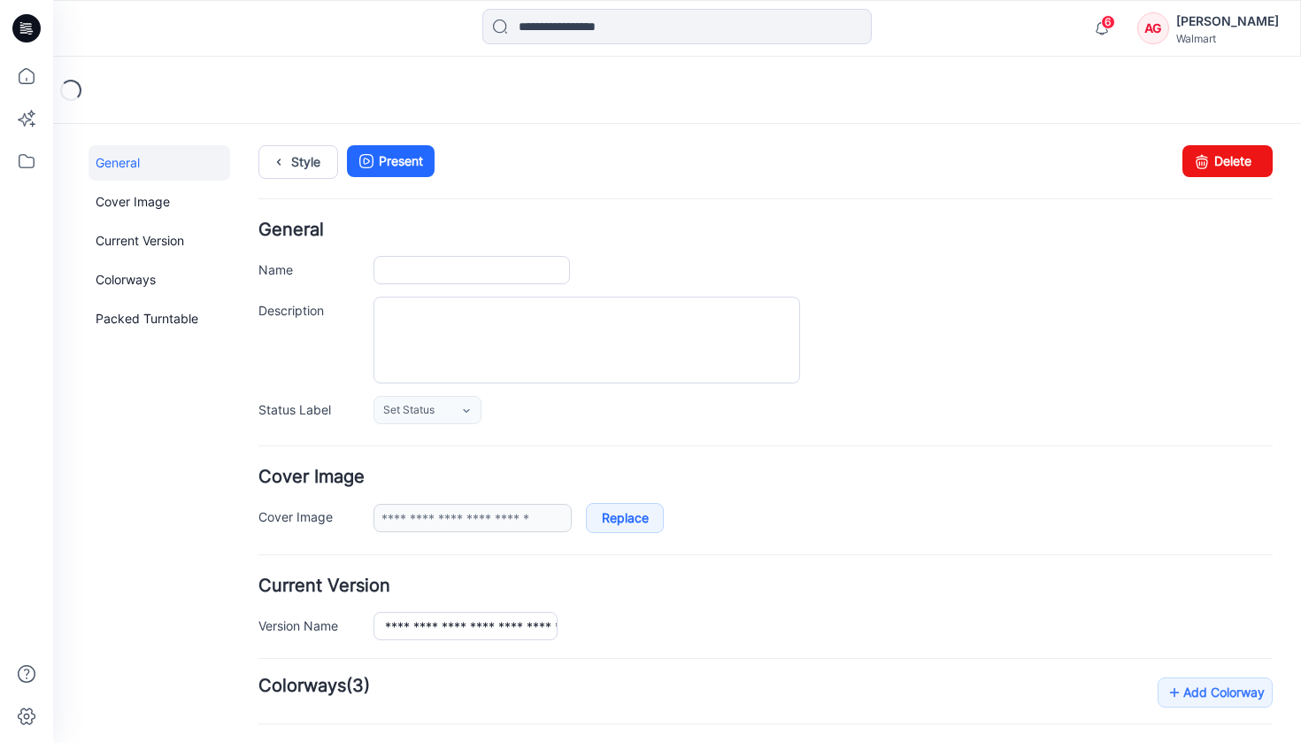
type input "**********"
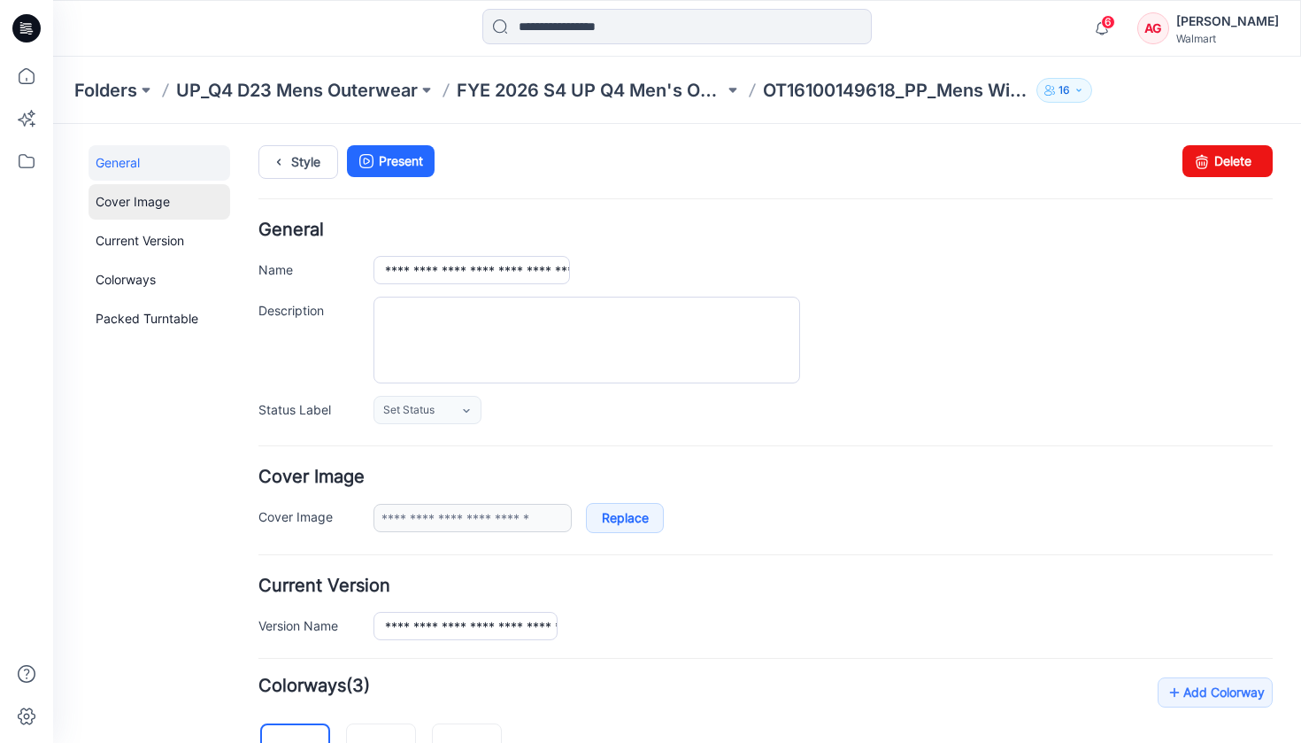
click at [162, 206] on link "Cover Image" at bounding box center [160, 201] width 142 height 35
click at [150, 167] on link "General" at bounding box center [160, 162] width 142 height 35
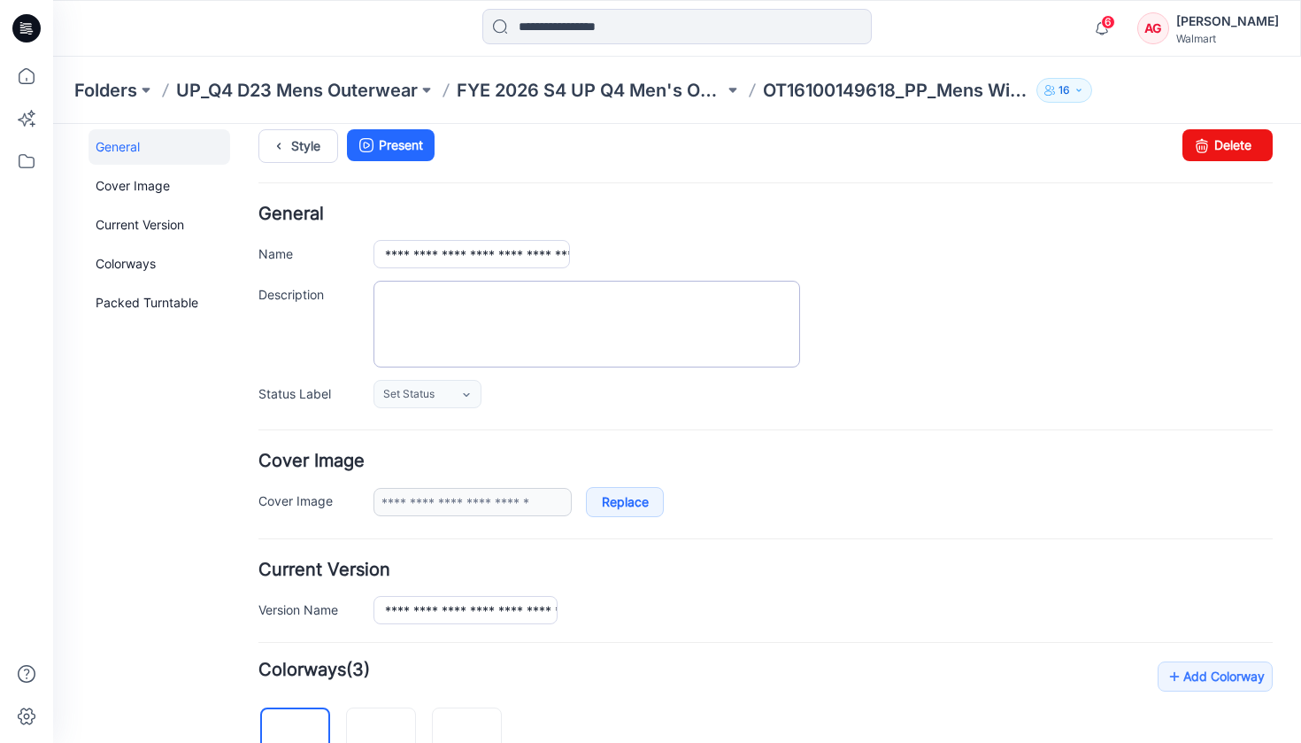
scroll to position [15, 0]
click at [439, 394] on link "Set Status" at bounding box center [427, 395] width 108 height 28
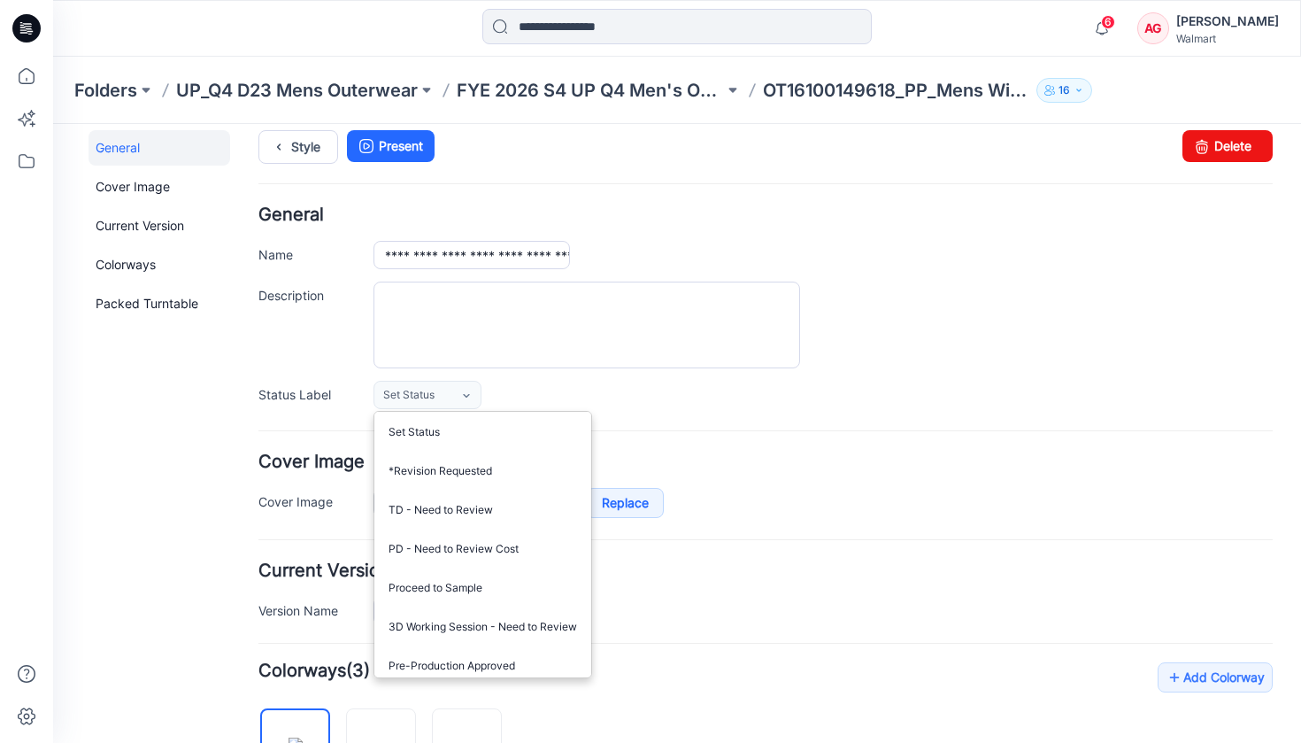
click at [640, 399] on div "Set Status Set Status *Revision Requested TD - Need to Review PD - Need to Revi…" at bounding box center [822, 395] width 899 height 28
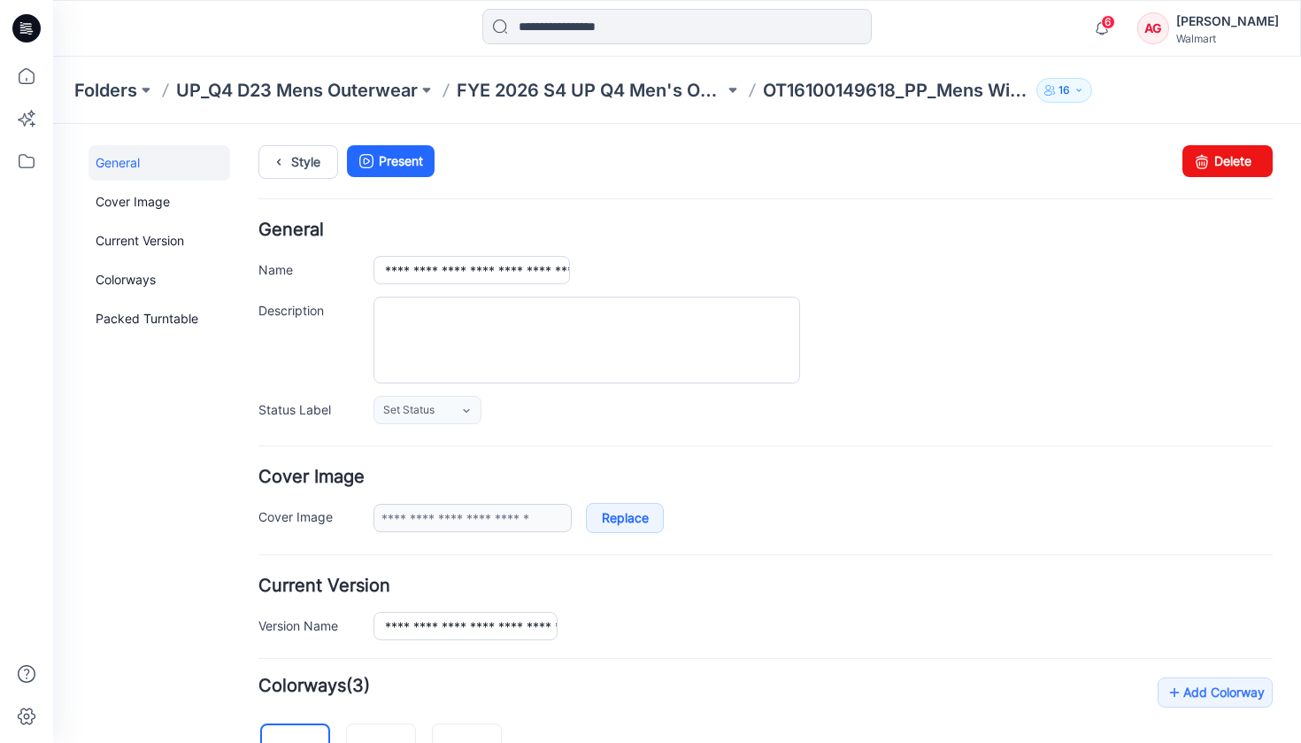
scroll to position [35, 0]
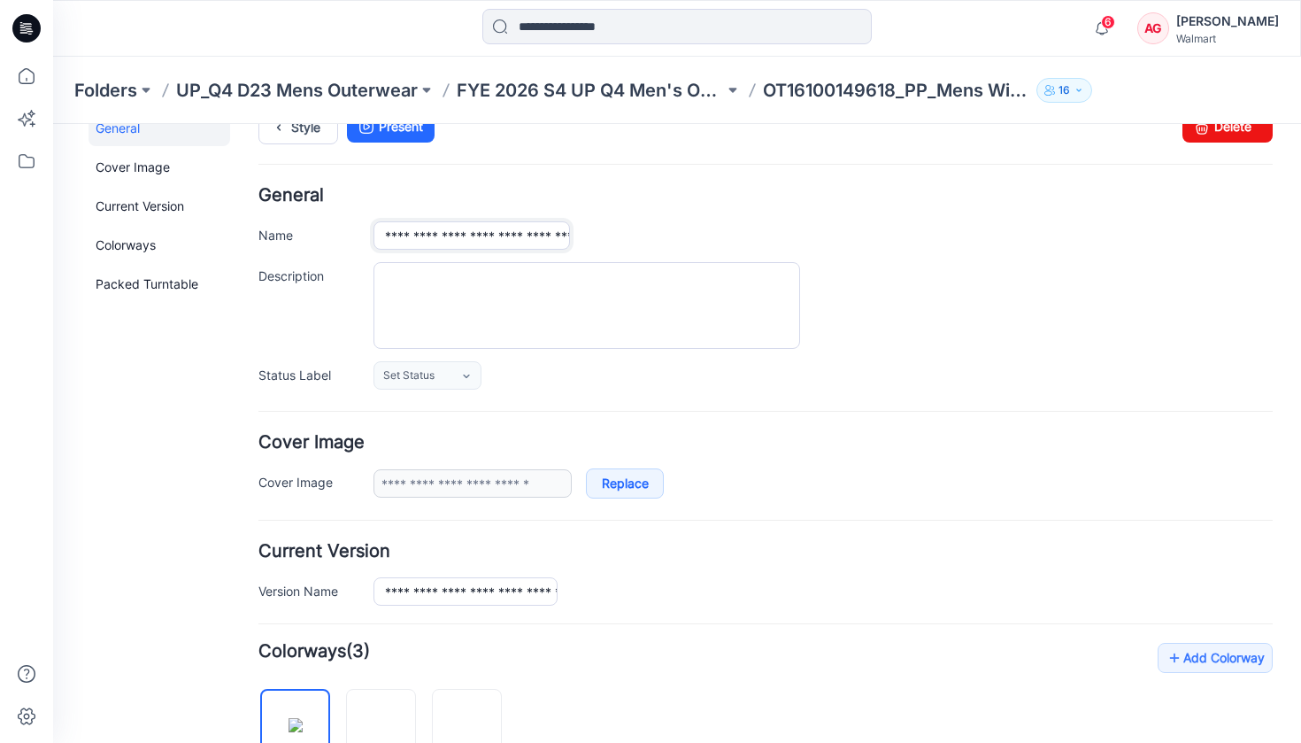
click at [547, 239] on input "**********" at bounding box center [471, 235] width 196 height 28
type input "**********"
click at [546, 237] on input "**********" at bounding box center [471, 235] width 196 height 28
click at [666, 73] on div "Folders UP_Q4 D23 Mens Outerwear FYE 2026 S4 UP Q4 Men's Outerwear OT1610014961…" at bounding box center [677, 90] width 1248 height 67
click at [661, 94] on p "FYE 2026 S4 UP Q4 Men's Outerwear" at bounding box center [590, 90] width 267 height 25
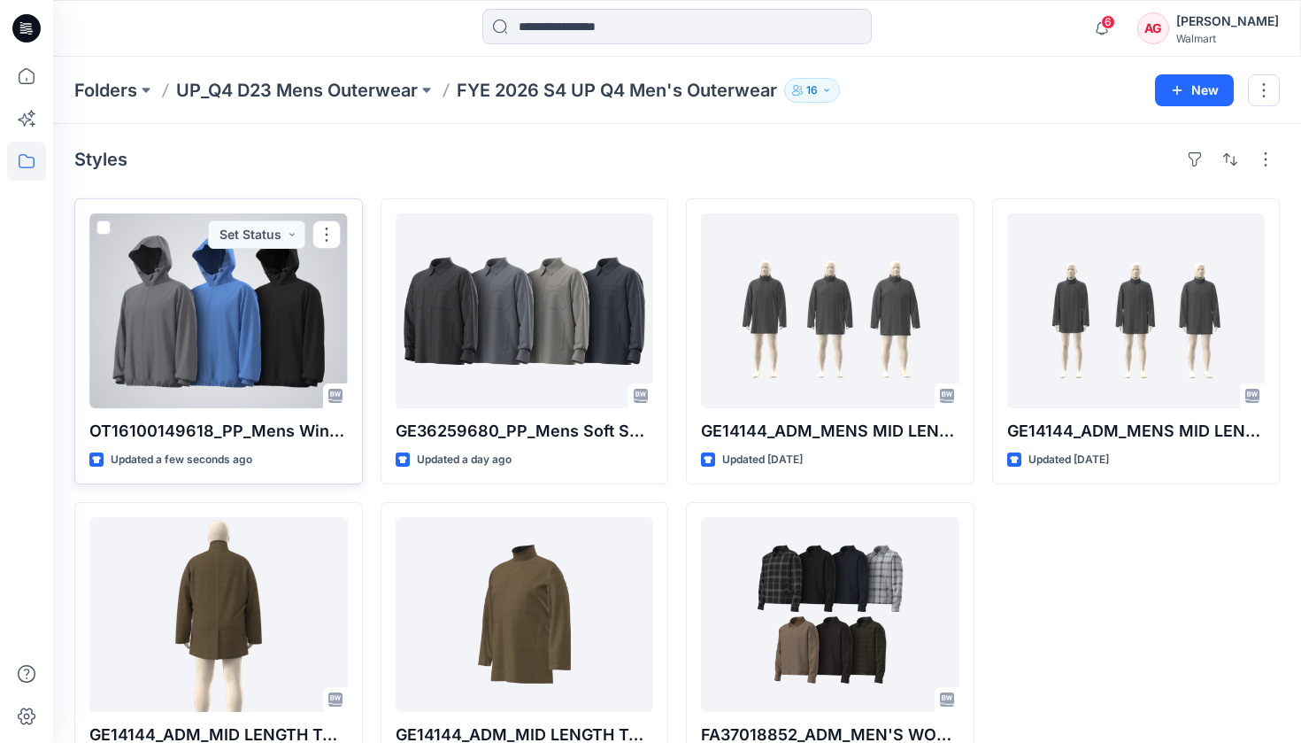
click at [262, 360] on div at bounding box center [218, 310] width 258 height 195
